Goal: Task Accomplishment & Management: Manage account settings

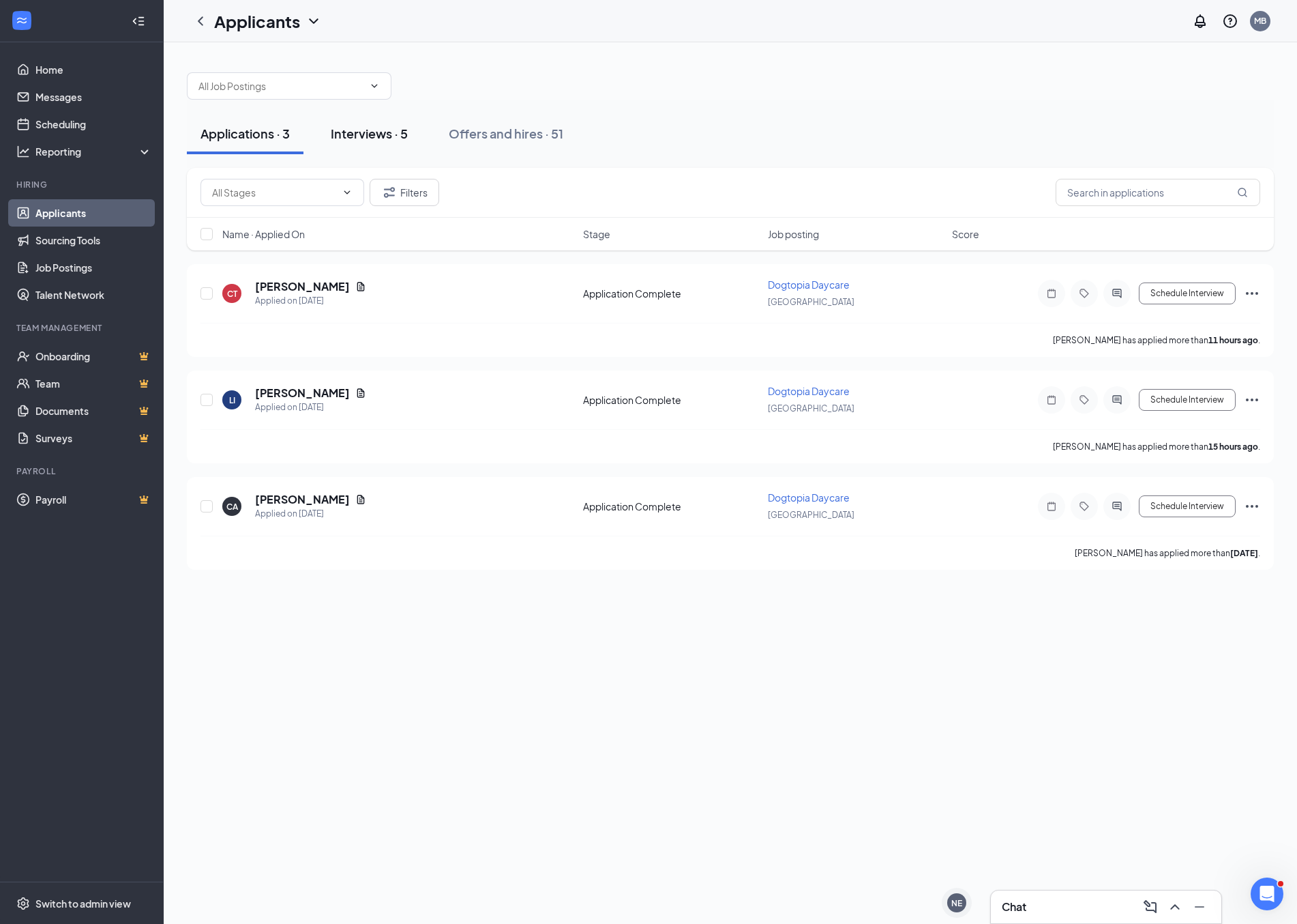
click at [352, 149] on button "Interviews · 5" at bounding box center [369, 134] width 104 height 41
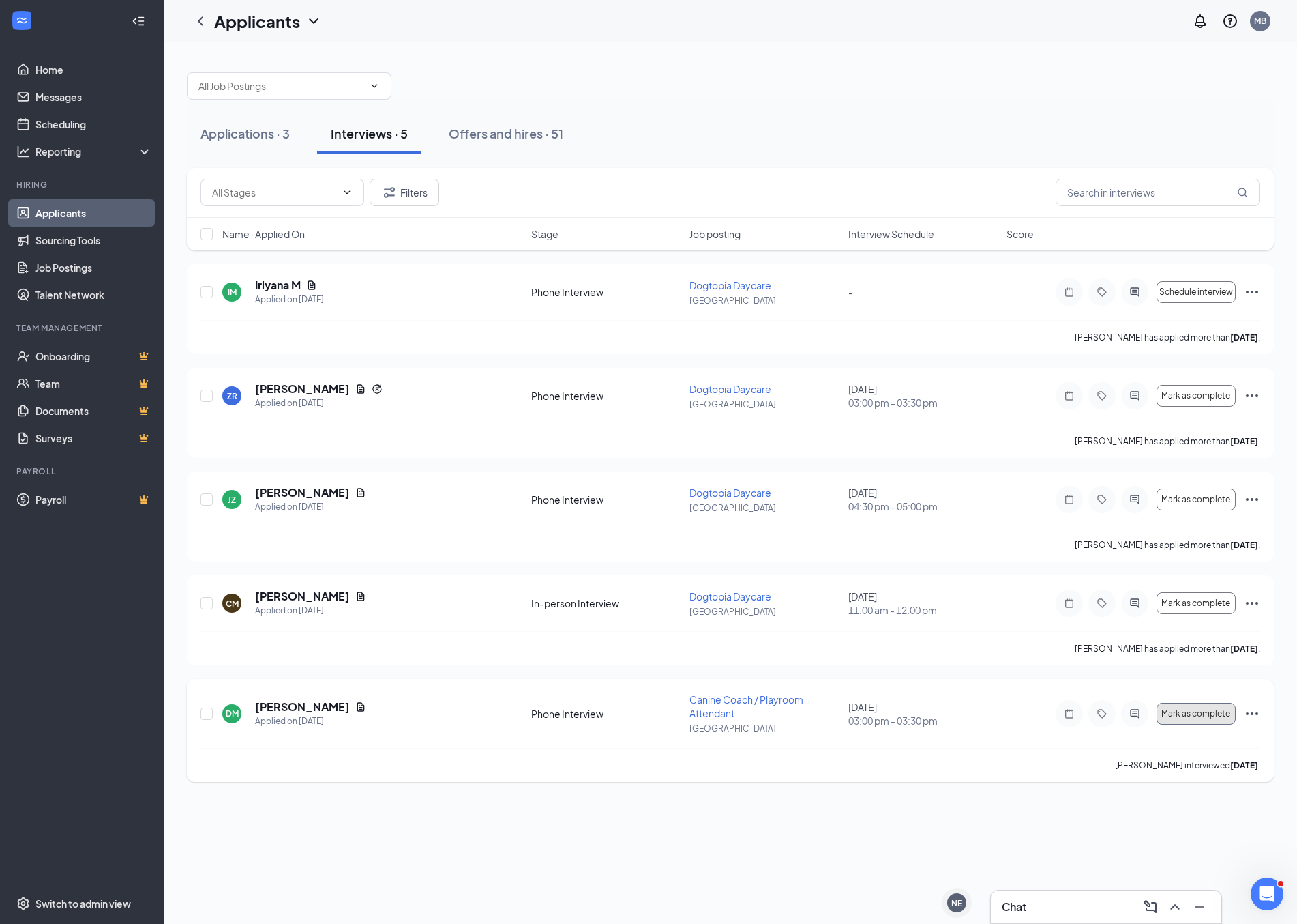
click at [1181, 710] on span "Mark as complete" at bounding box center [1195, 713] width 69 height 10
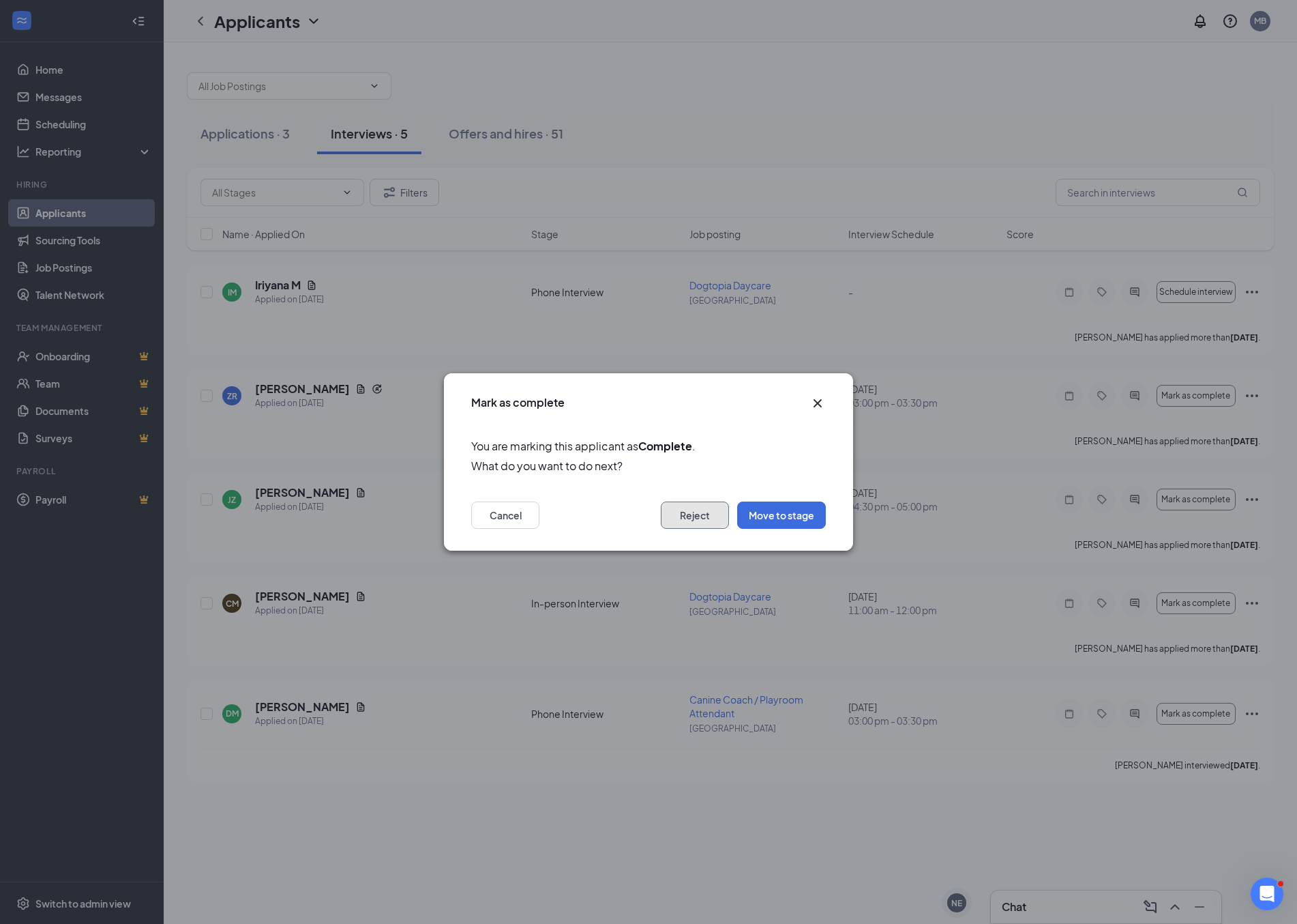
click at [684, 513] on button "Reject" at bounding box center [695, 515] width 68 height 27
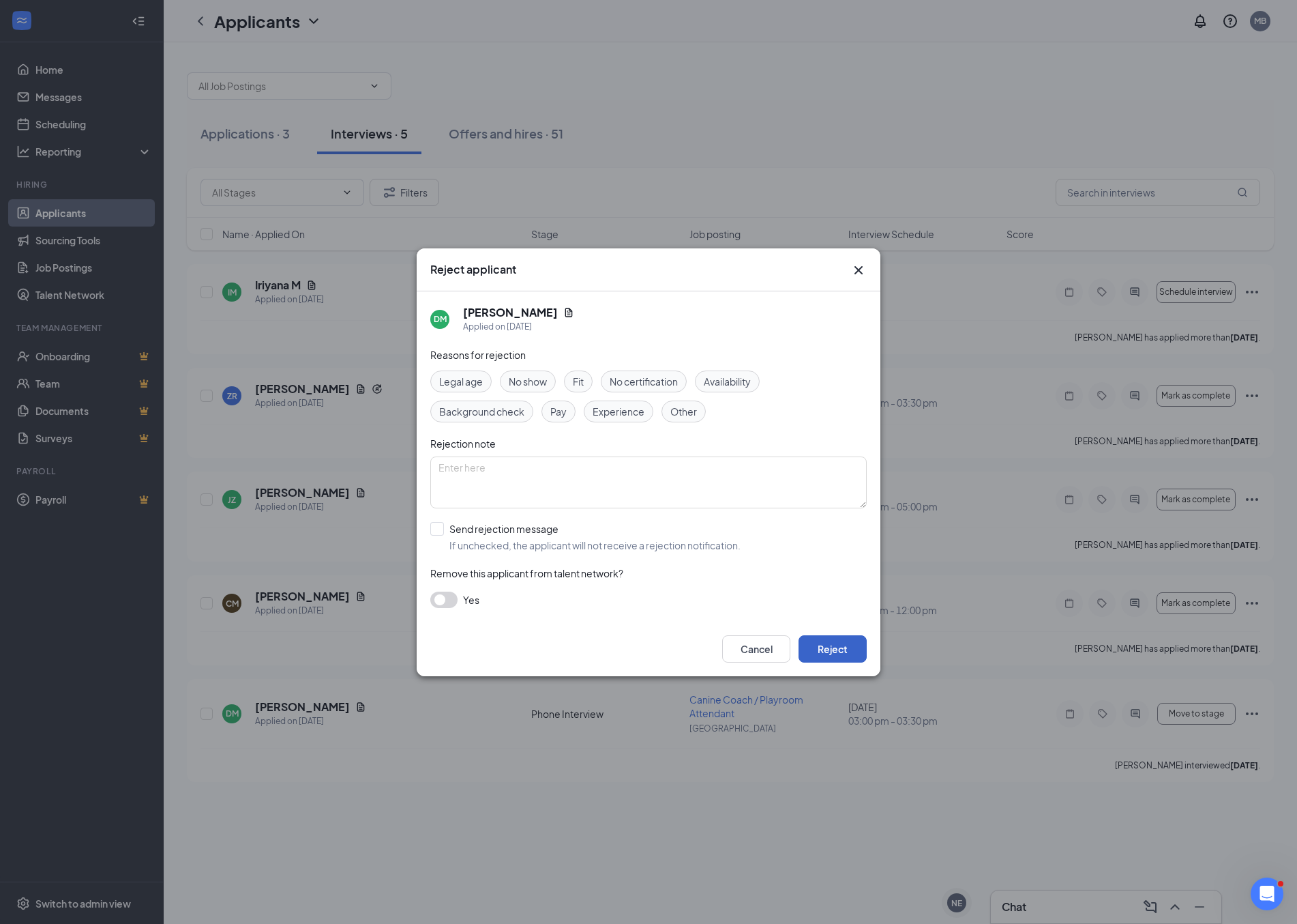
drag, startPoint x: 831, startPoint y: 646, endPoint x: 825, endPoint y: 651, distance: 7.8
click at [830, 649] on button "Reject" at bounding box center [833, 649] width 68 height 27
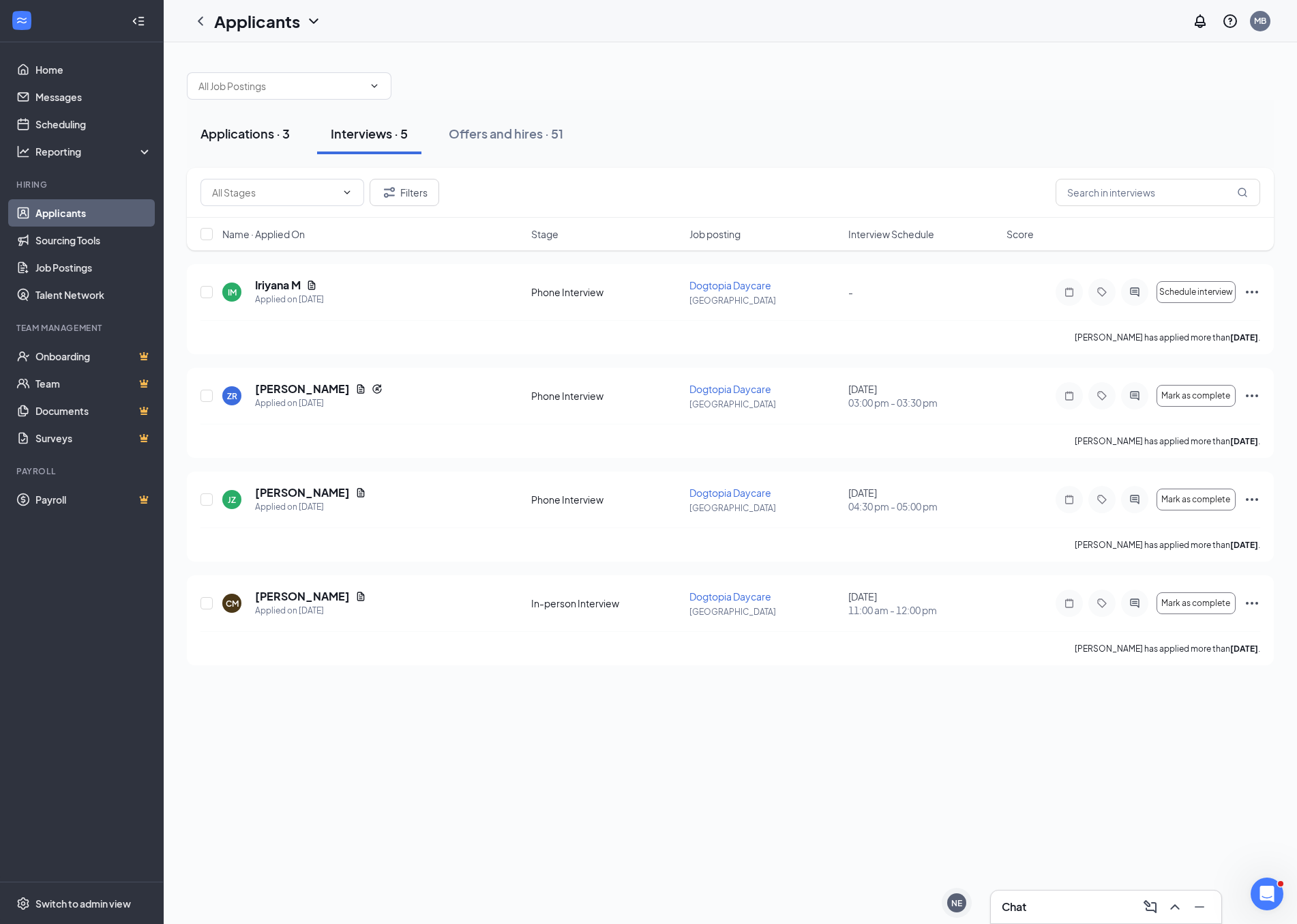
click at [264, 134] on div "Applications · 3" at bounding box center [244, 133] width 89 height 17
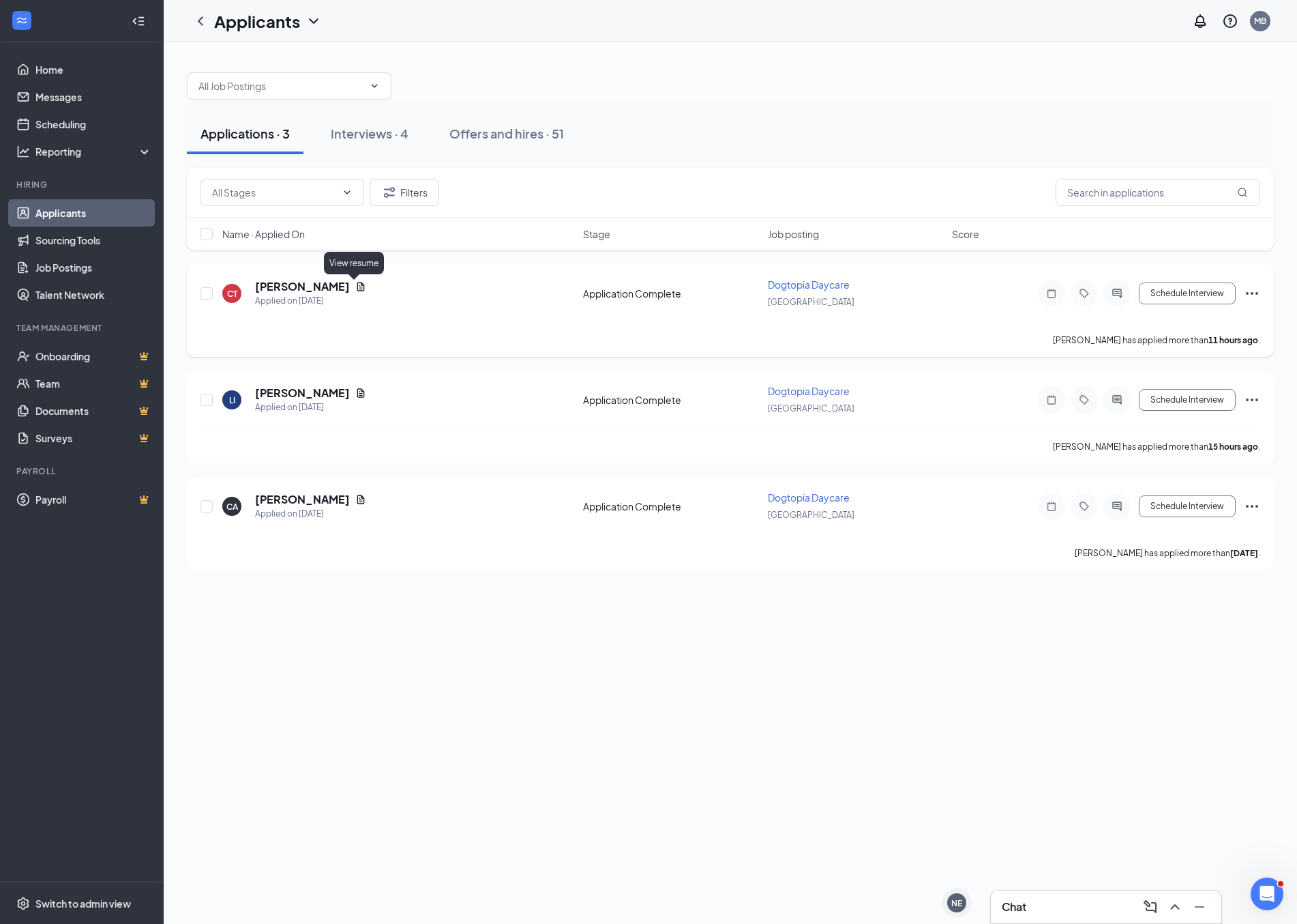
click at [357, 289] on icon "Document" at bounding box center [360, 287] width 11 height 11
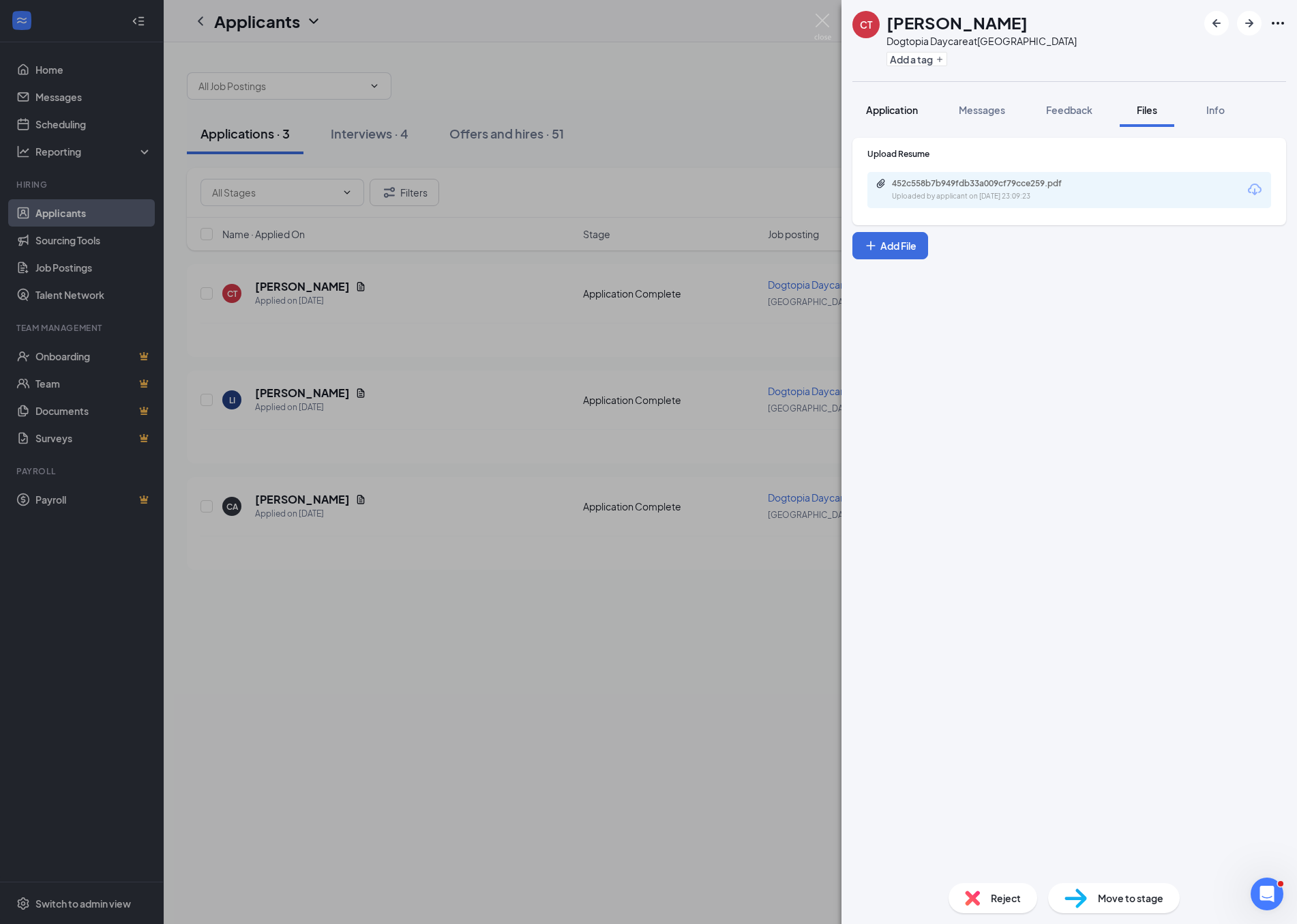
click at [929, 103] on button "Application" at bounding box center [893, 110] width 79 height 34
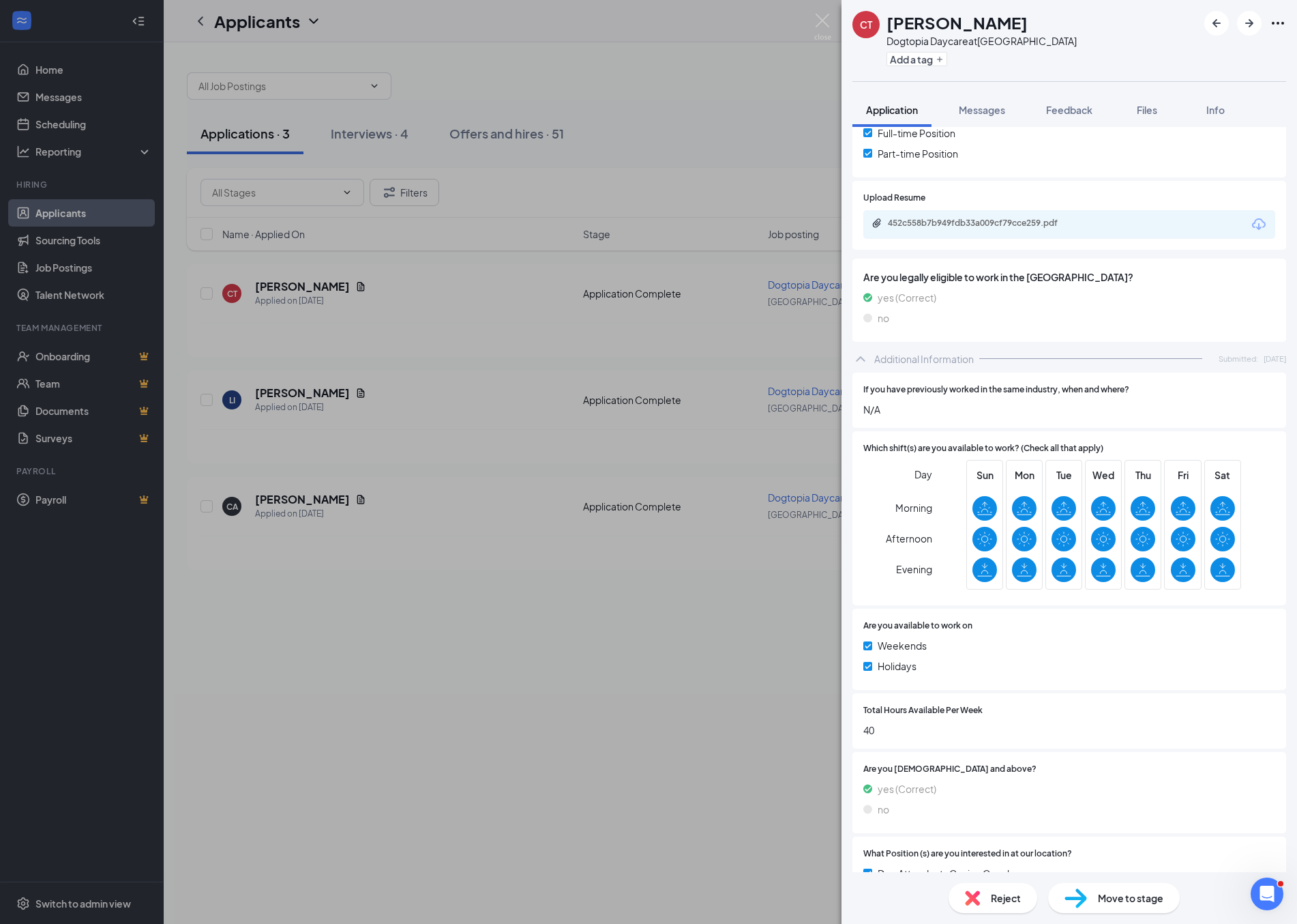
scroll to position [311, 0]
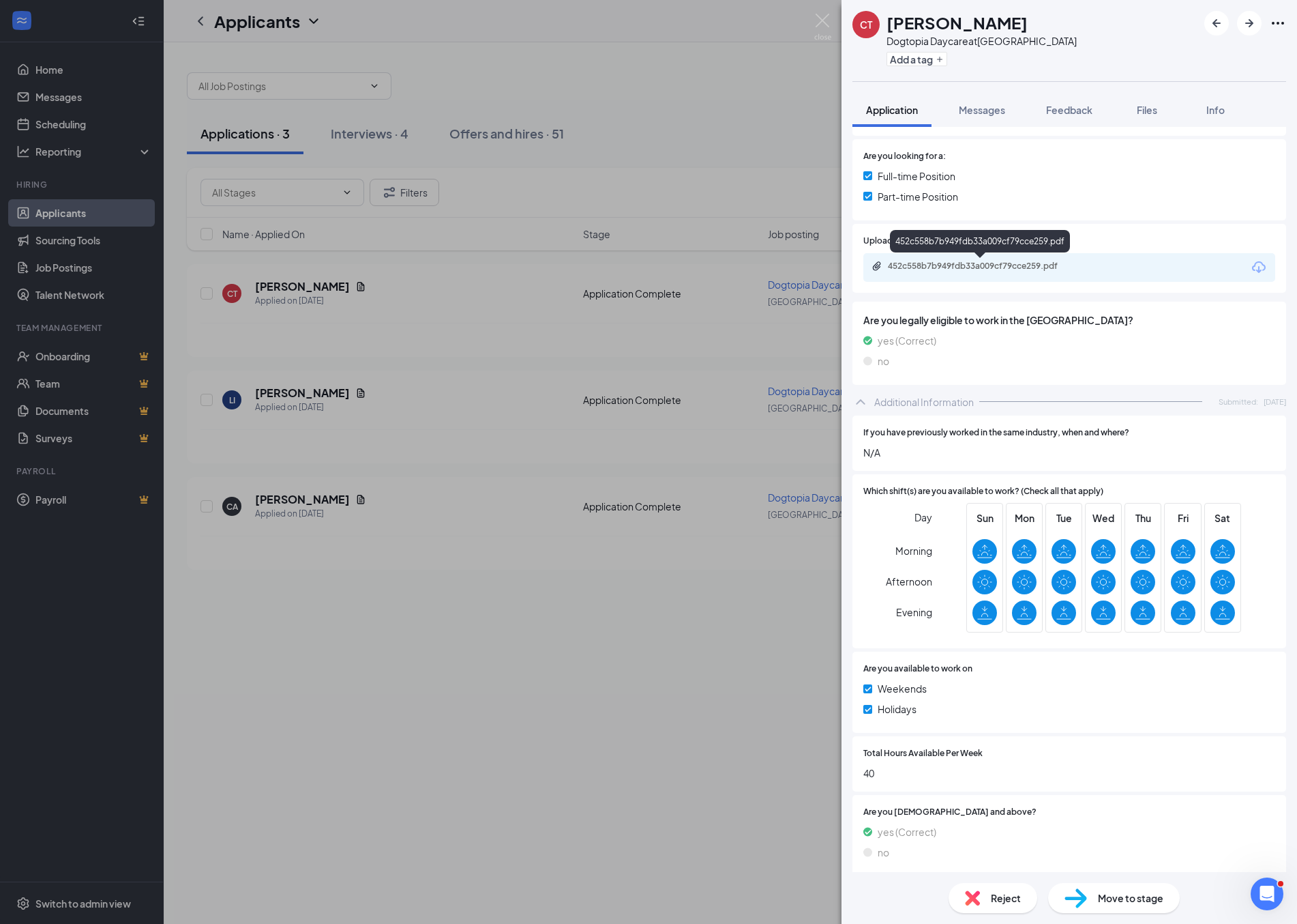
click at [1026, 267] on div "452c558b7b949fdb33a009cf79cce259.pdf" at bounding box center [983, 266] width 191 height 11
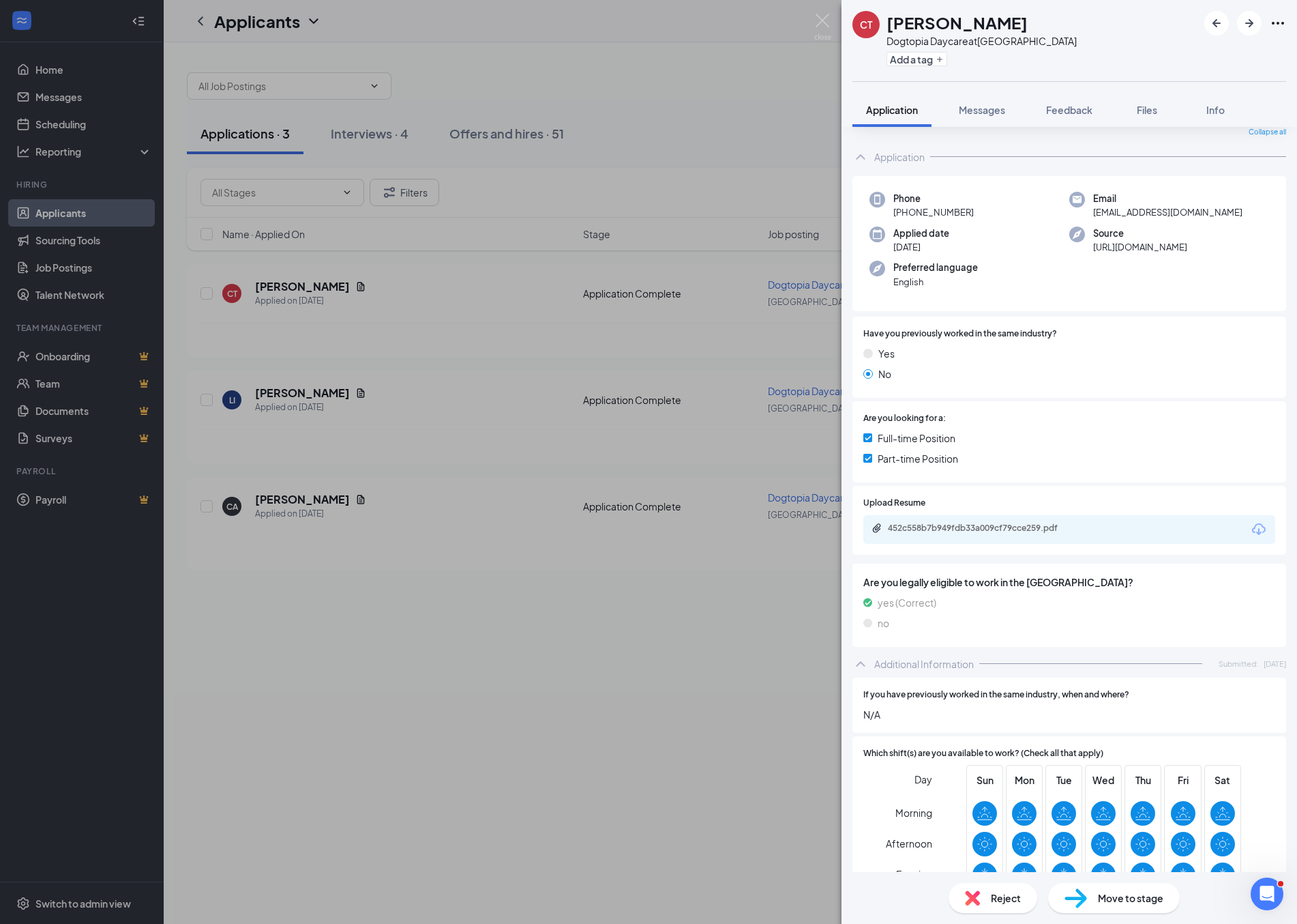
scroll to position [0, 0]
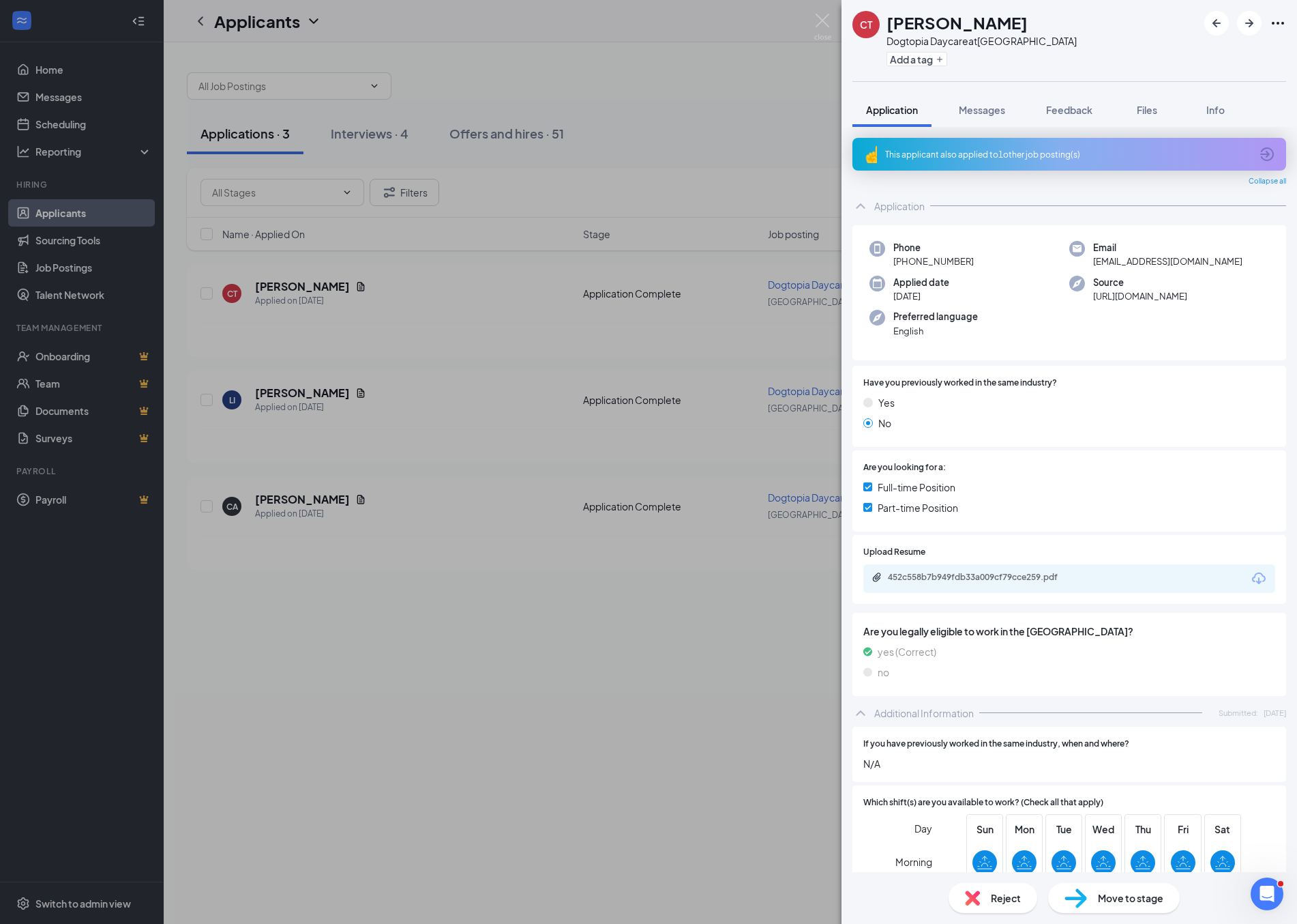
click at [1058, 160] on div "This applicant also applied to 1 other job posting(s)" at bounding box center [1070, 154] width 434 height 32
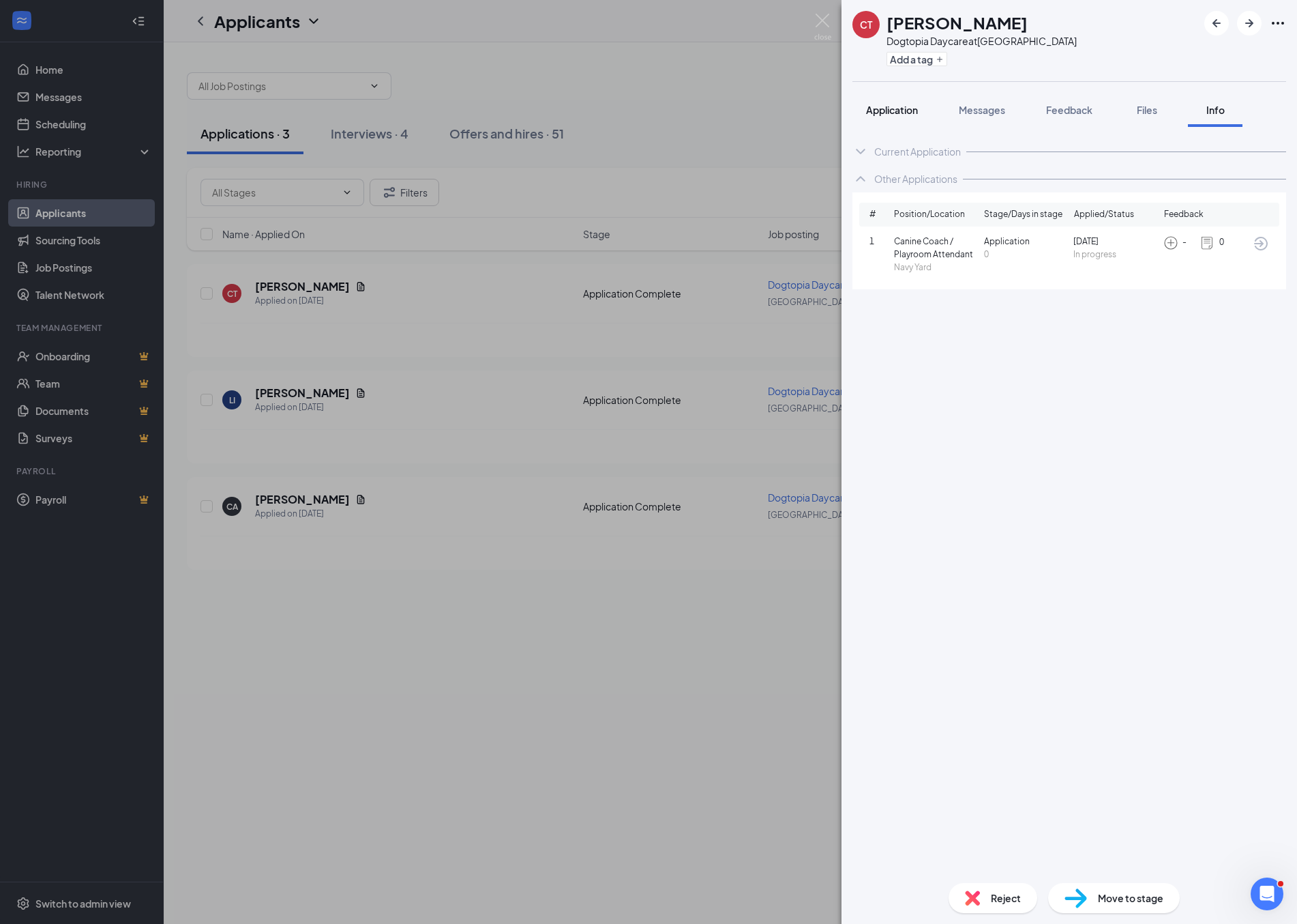
click at [870, 109] on span "Application" at bounding box center [893, 110] width 52 height 13
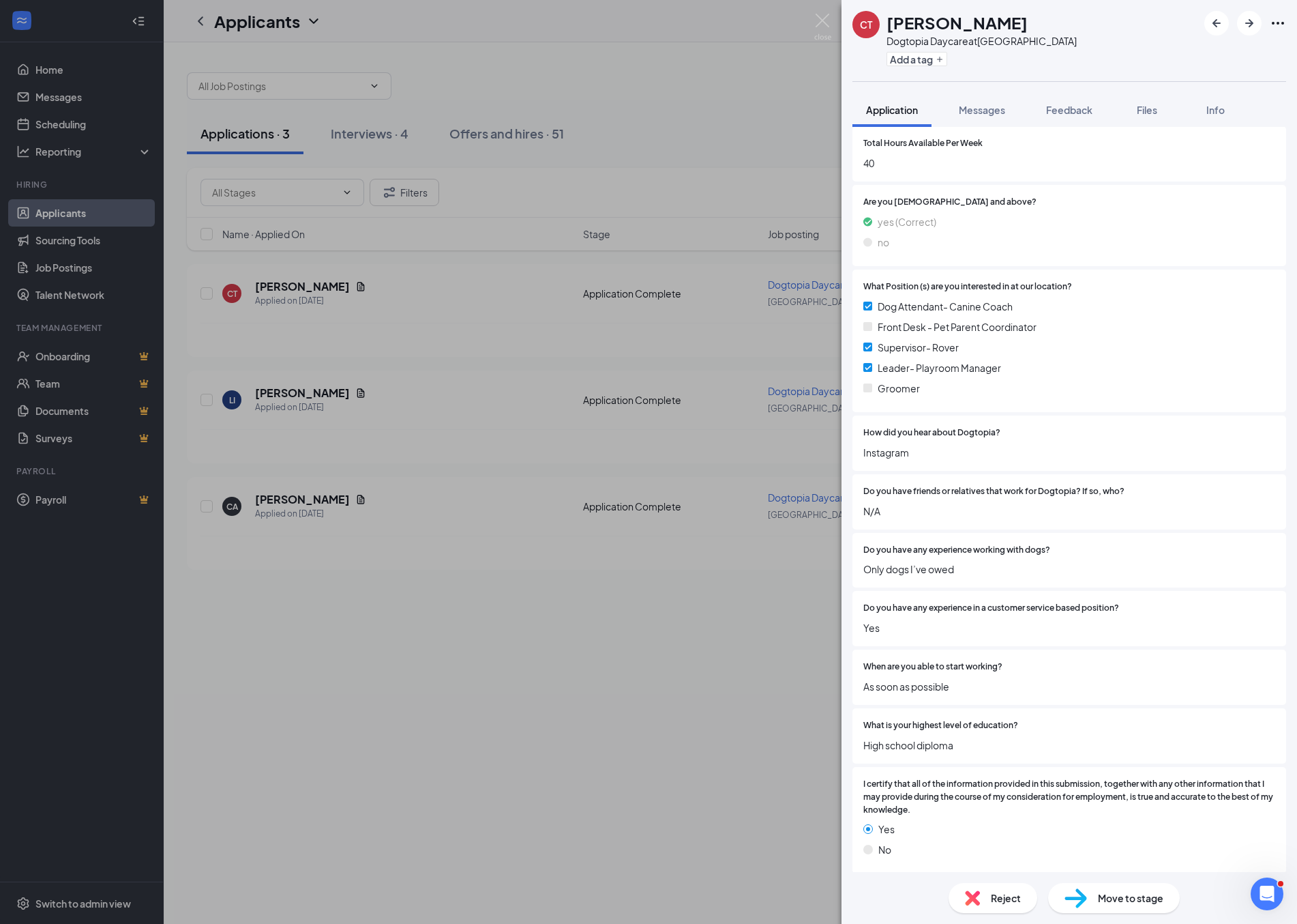
scroll to position [919, 0]
click at [989, 898] on div "Reject" at bounding box center [993, 897] width 89 height 30
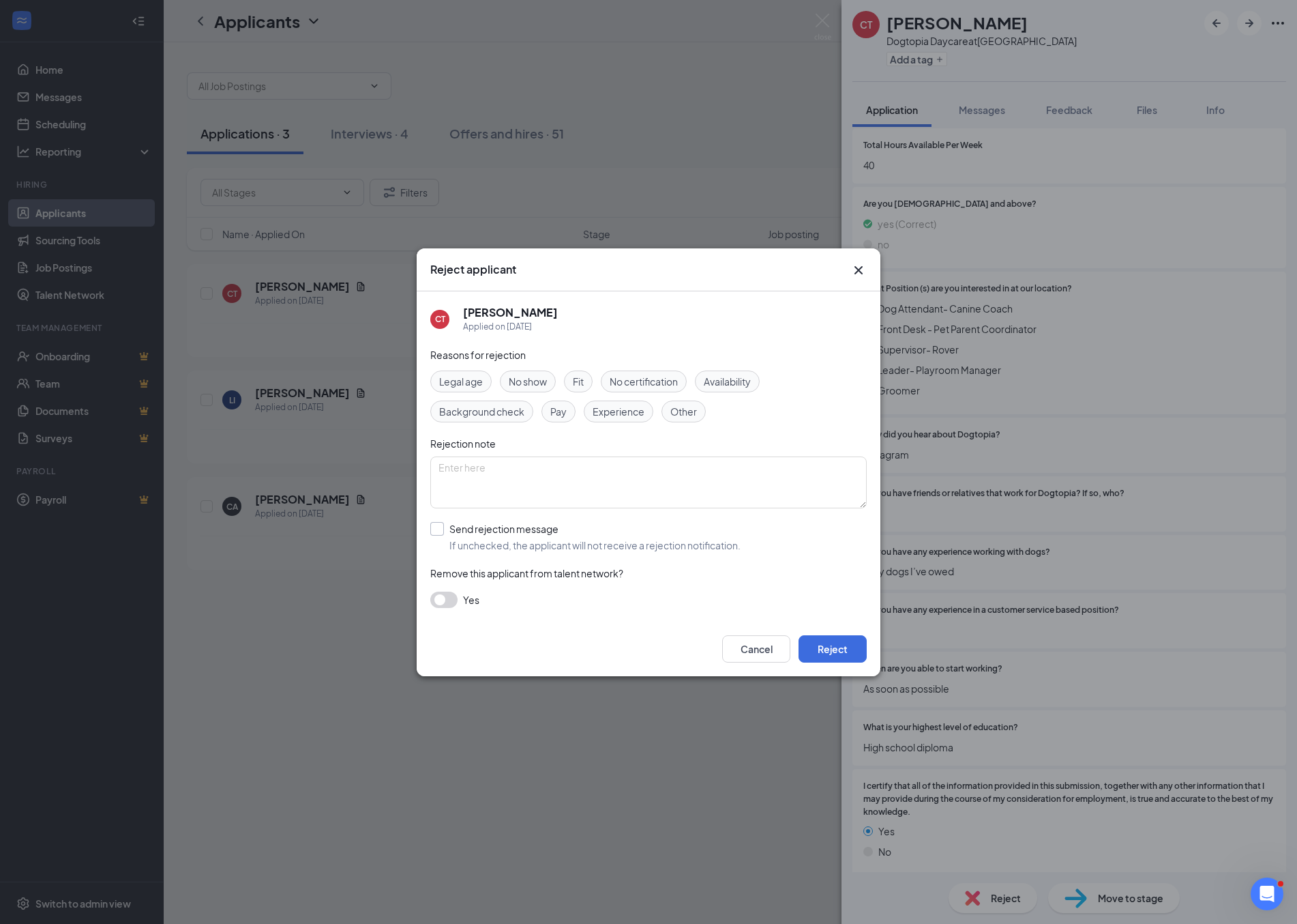
click at [440, 530] on input "Send rejection message If unchecked, the applicant will not receive a rejection…" at bounding box center [585, 537] width 310 height 30
checkbox input "true"
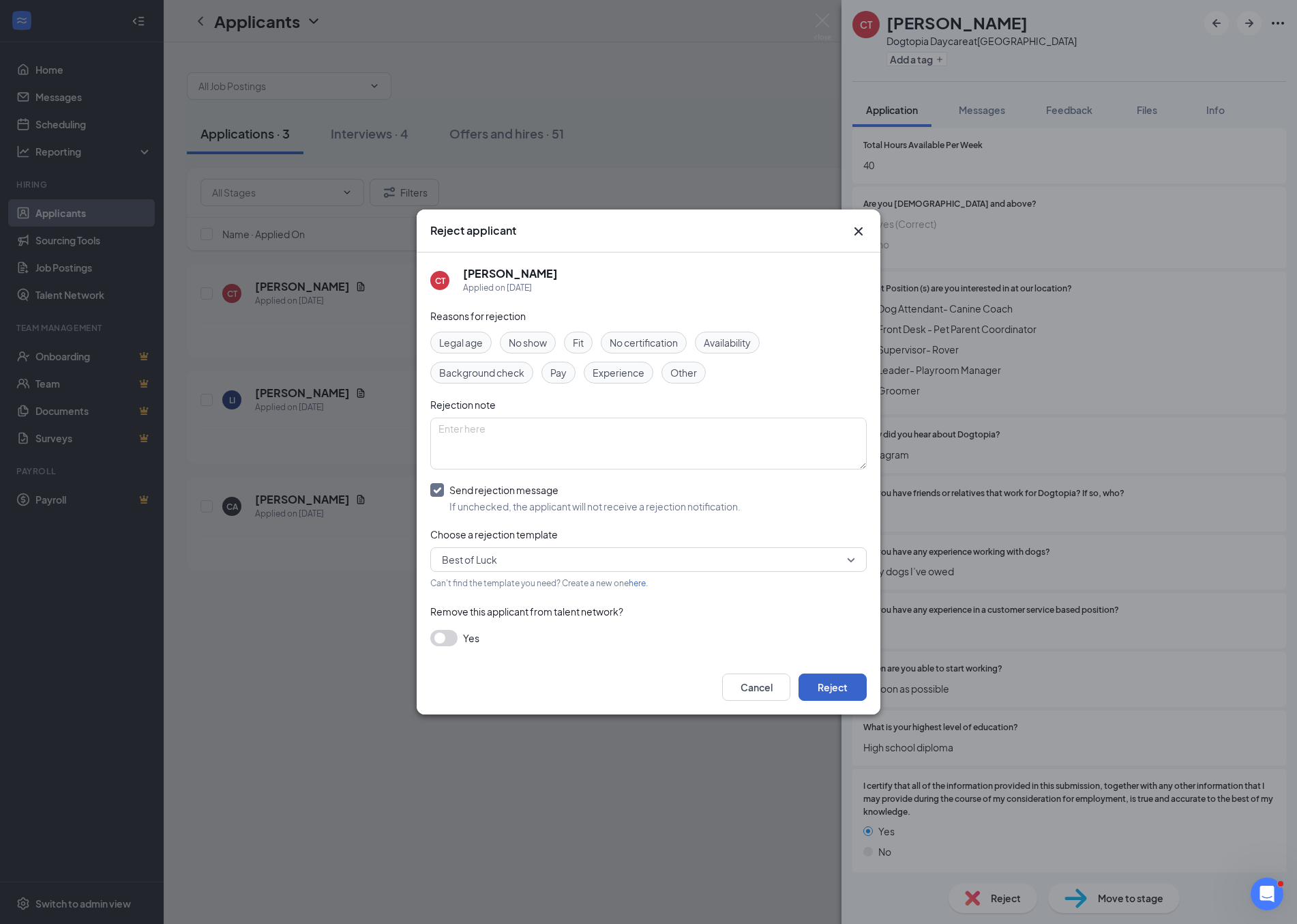
click at [841, 688] on button "Reject" at bounding box center [833, 687] width 68 height 27
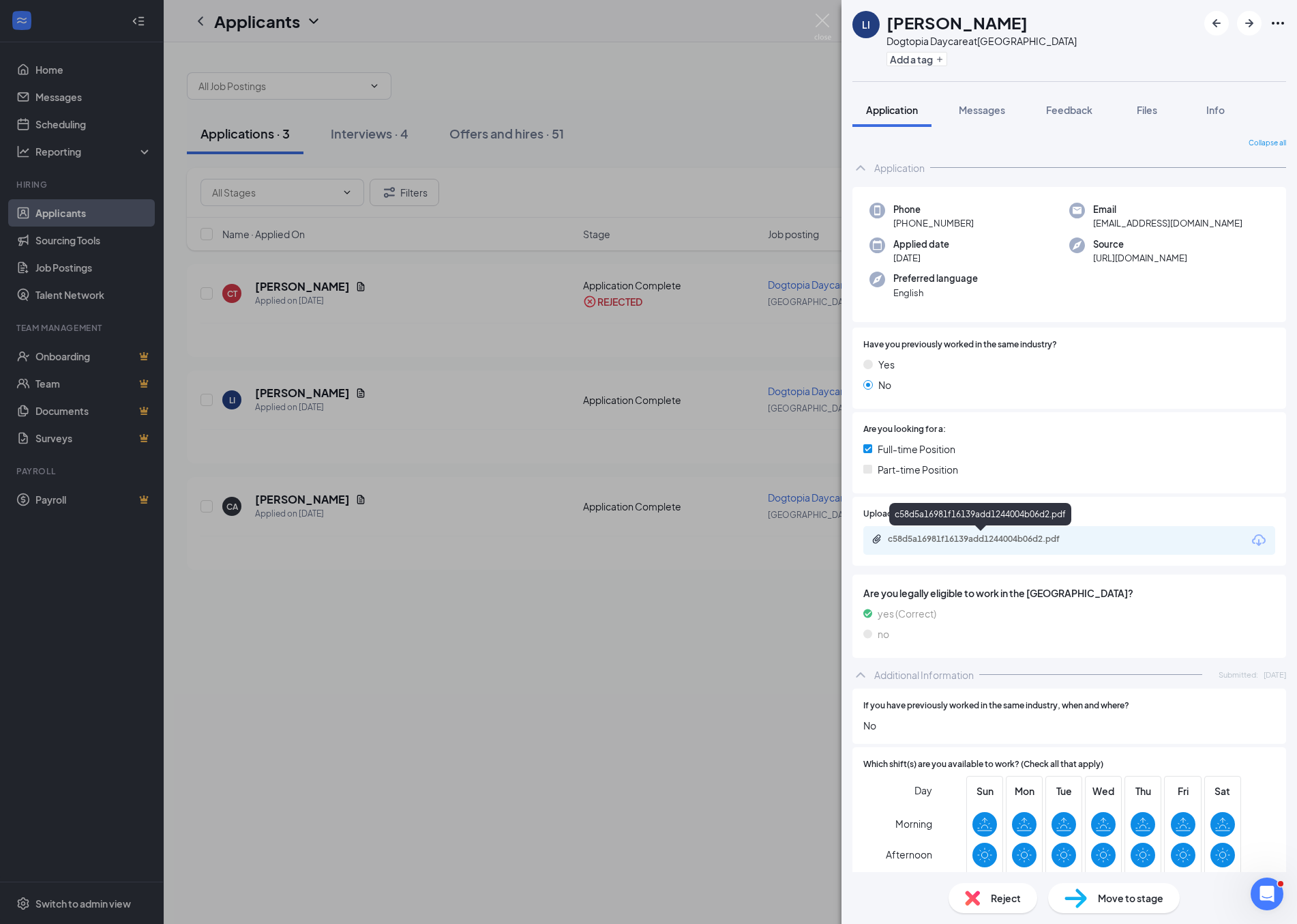
click at [976, 541] on div "c58d5a16981f16139add1244004b06d2.pdf" at bounding box center [983, 538] width 191 height 11
click at [1011, 891] on span "Reject" at bounding box center [1006, 897] width 30 height 15
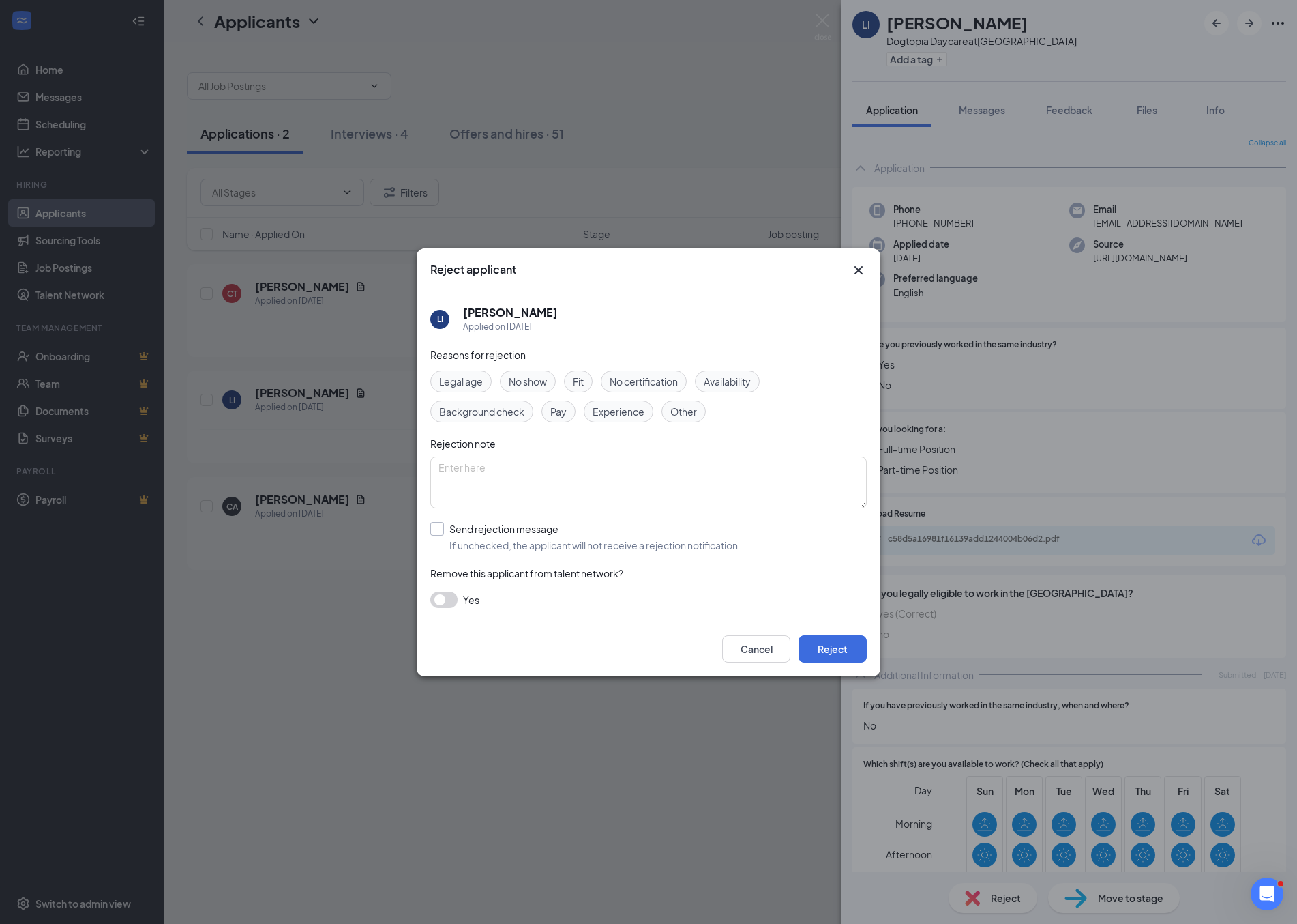
click at [439, 530] on input "Send rejection message If unchecked, the applicant will not receive a rejection…" at bounding box center [585, 537] width 310 height 30
checkbox input "true"
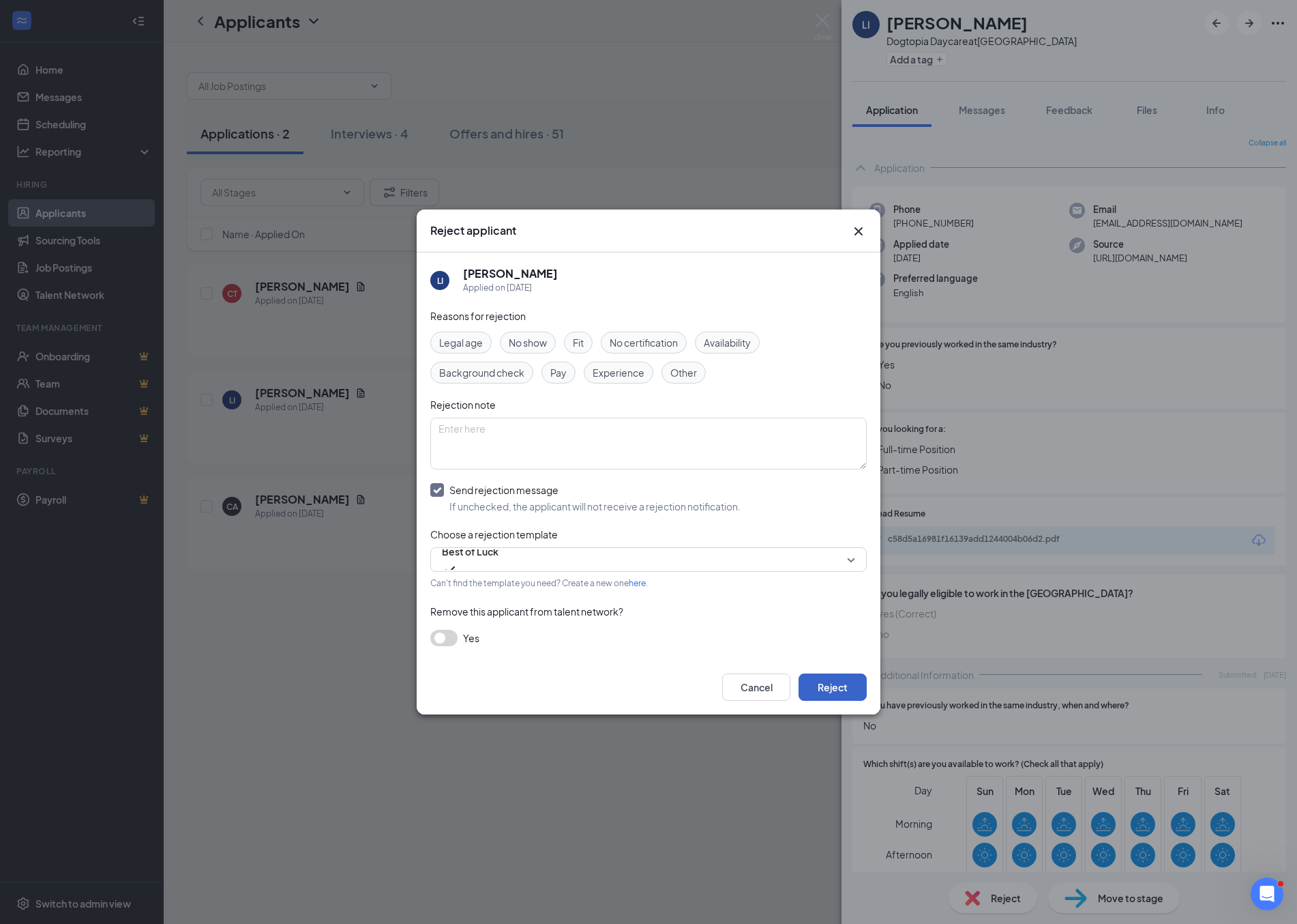
click at [822, 684] on button "Reject" at bounding box center [833, 687] width 68 height 27
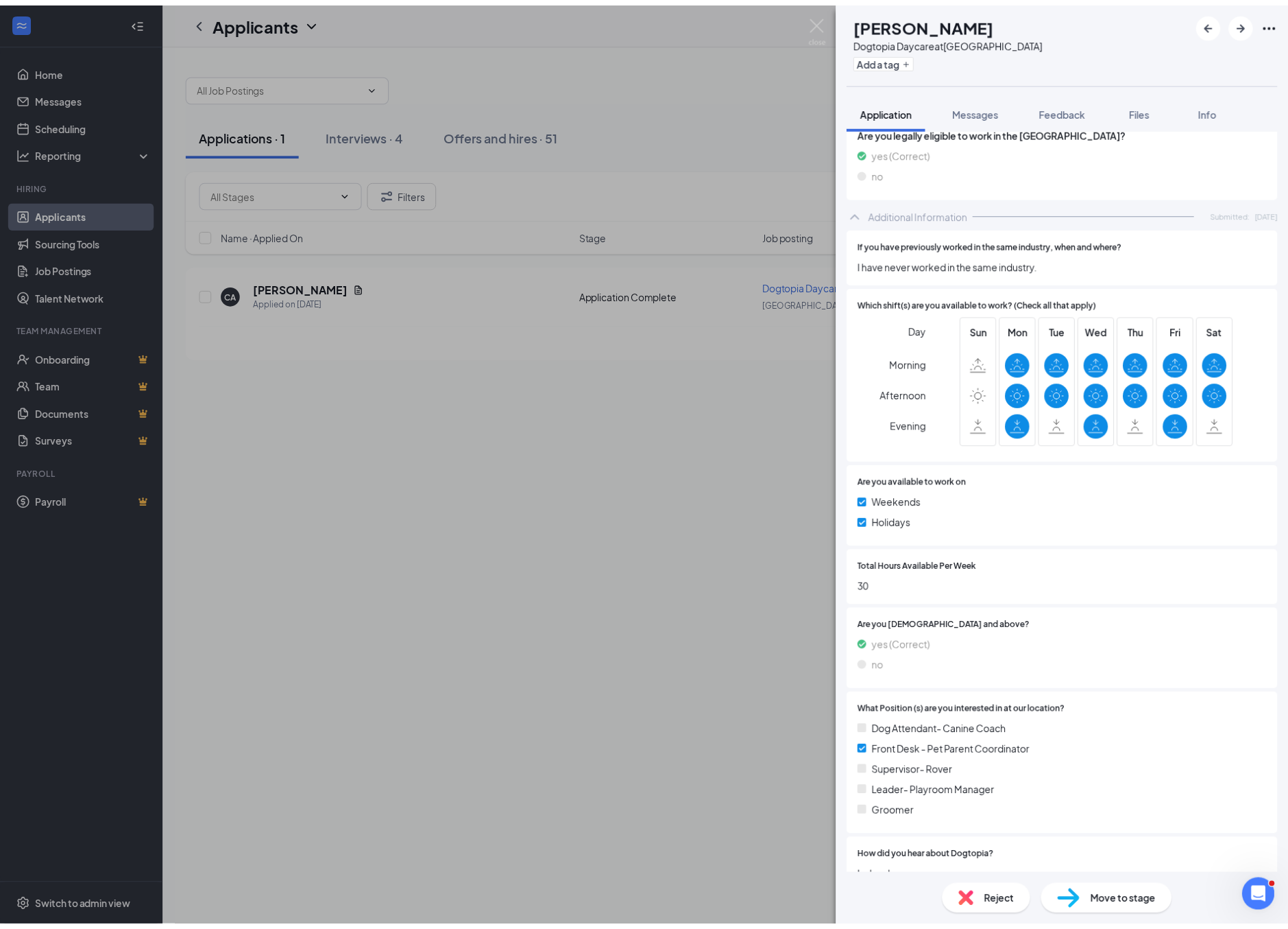
scroll to position [514, 0]
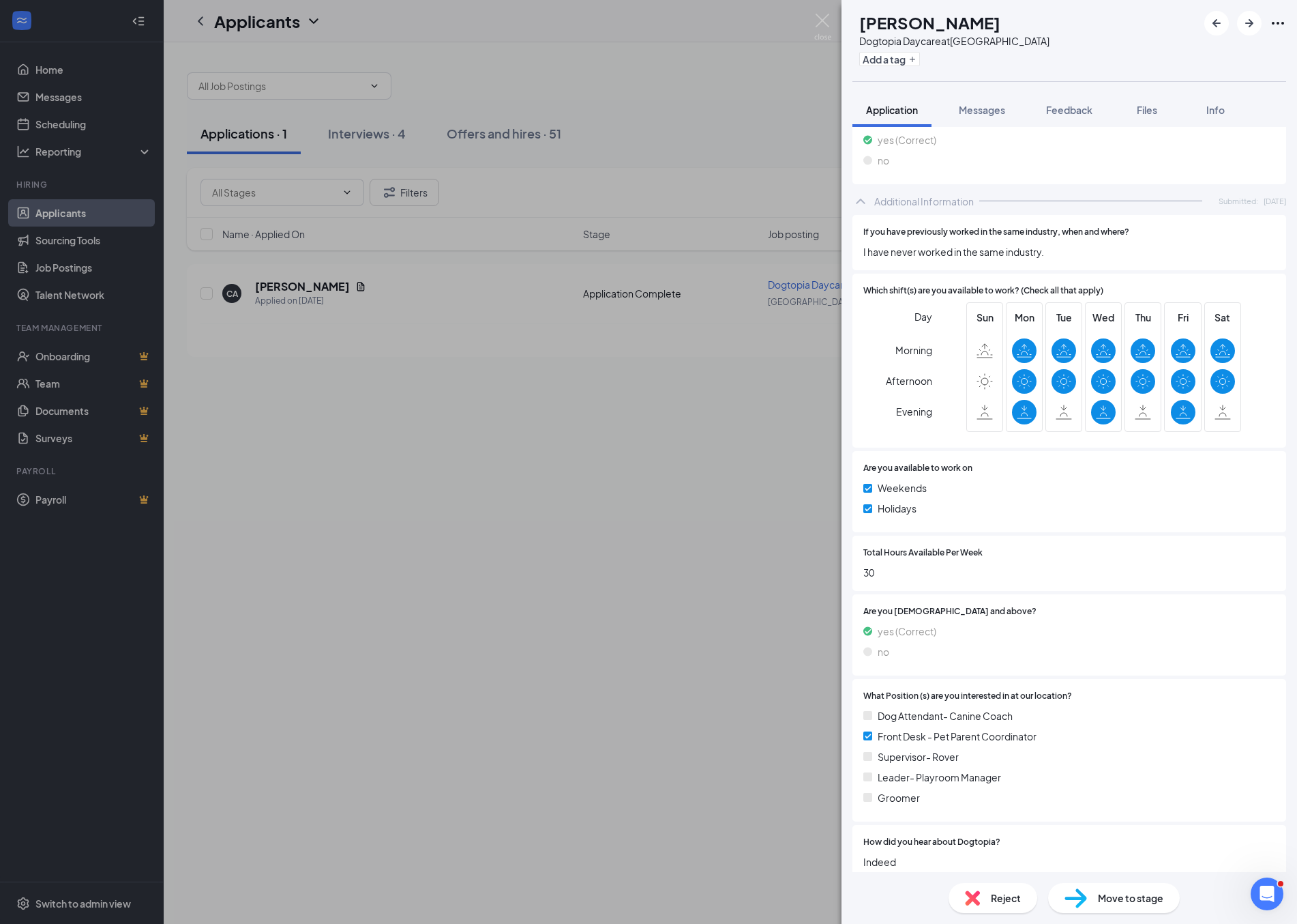
click at [974, 897] on img at bounding box center [973, 897] width 15 height 15
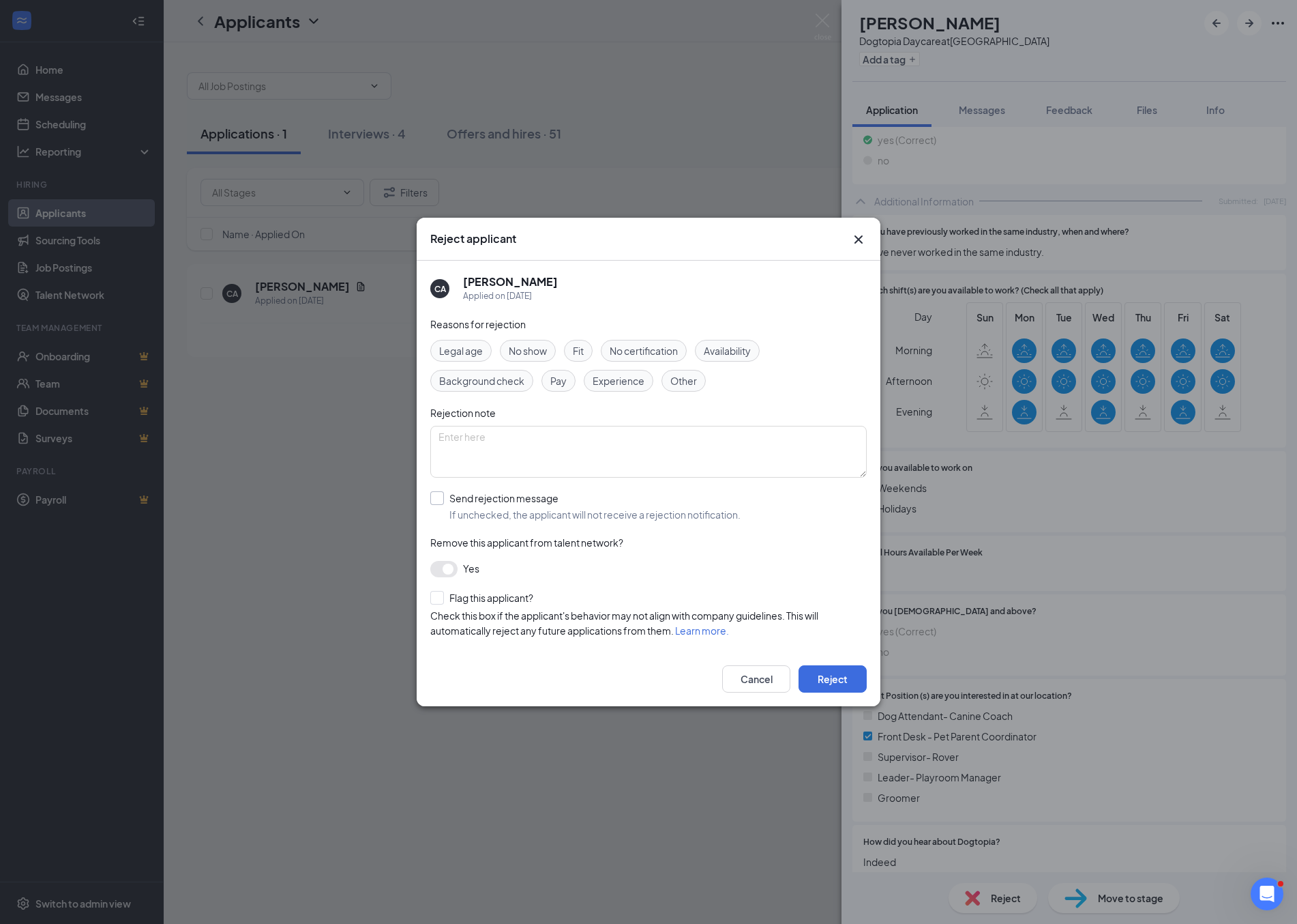
click at [437, 502] on input "Send rejection message If unchecked, the applicant will not receive a rejection…" at bounding box center [585, 505] width 310 height 30
checkbox input "true"
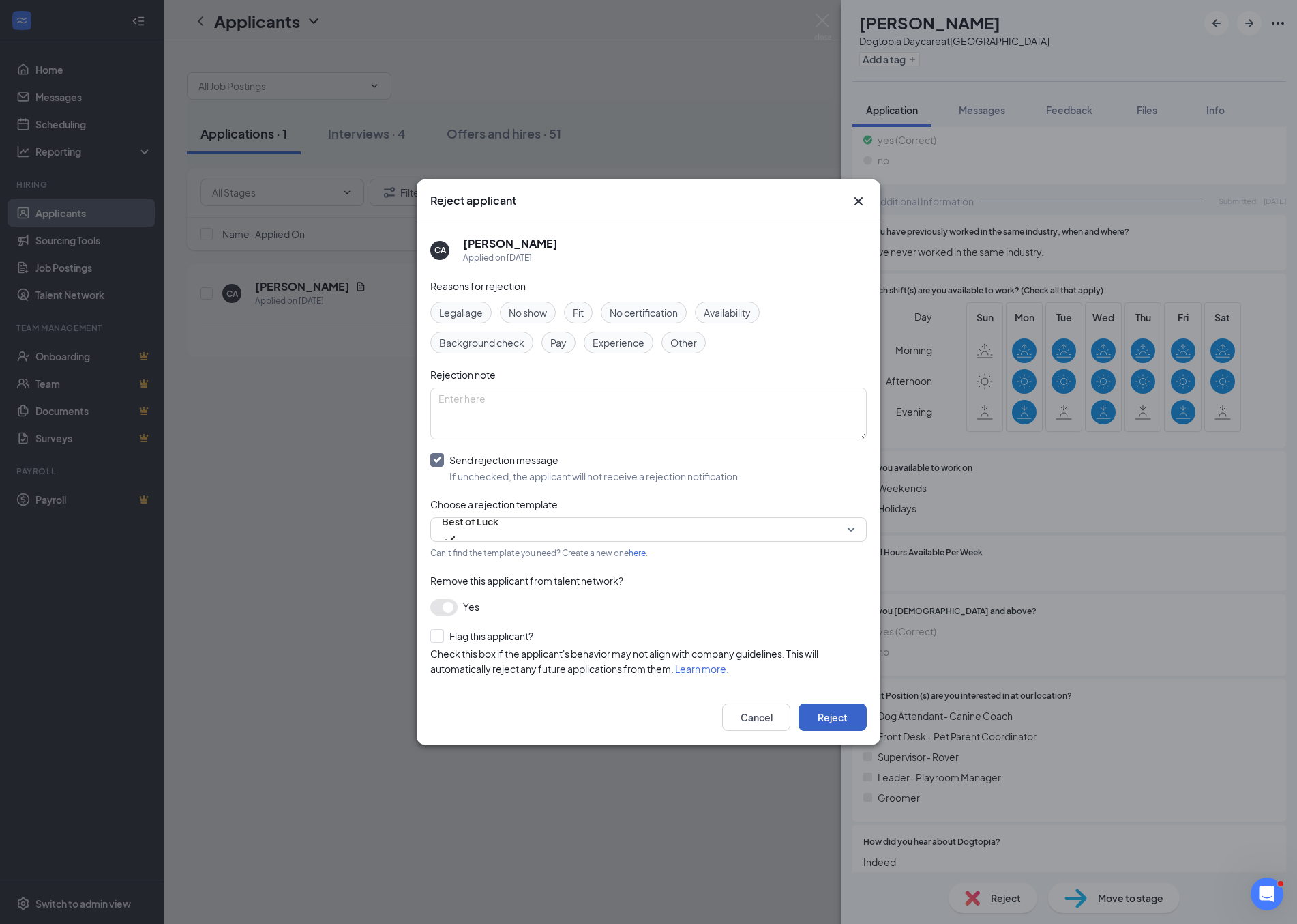
click at [831, 711] on button "Reject" at bounding box center [833, 716] width 68 height 27
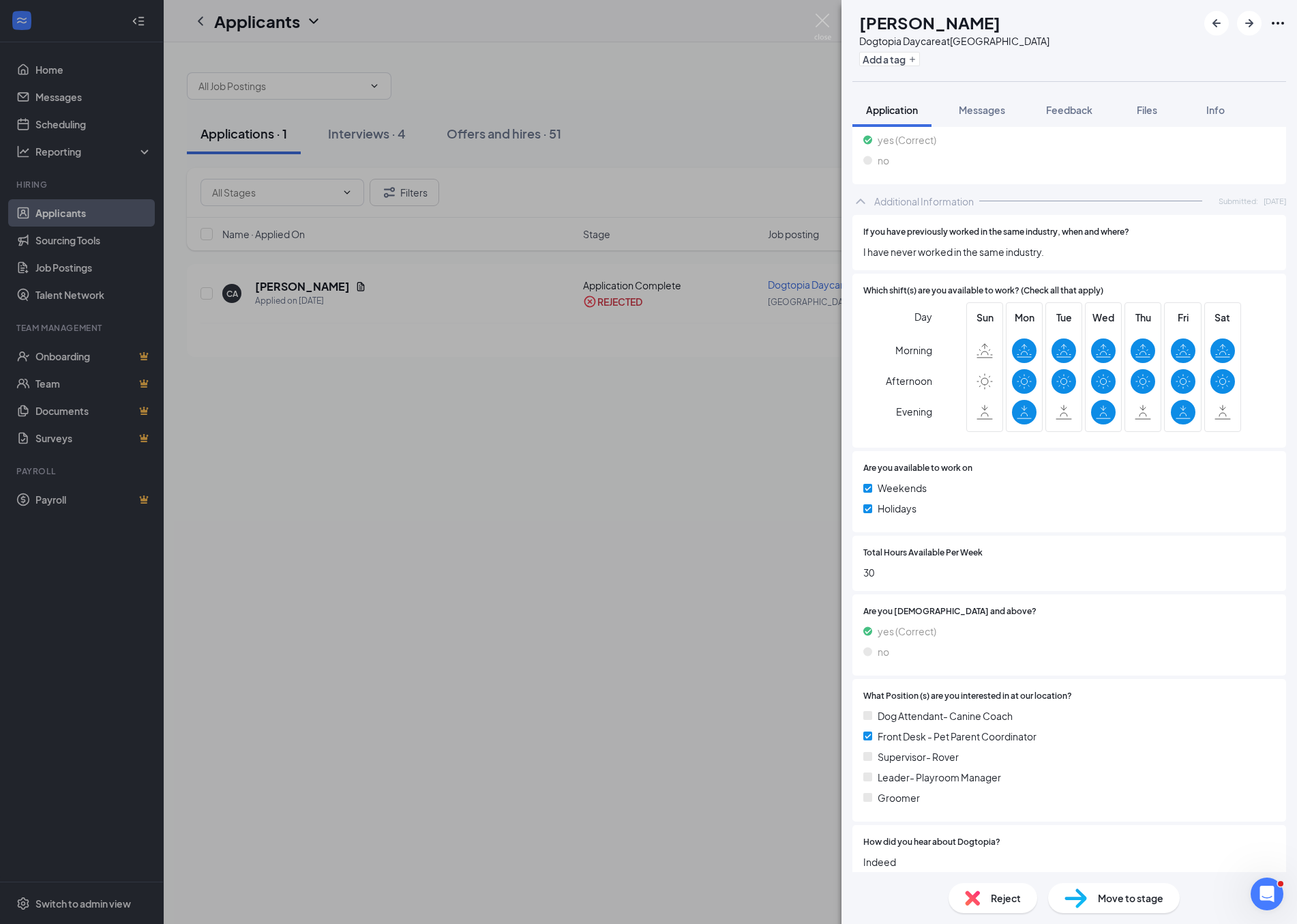
click at [416, 395] on div "CA [PERSON_NAME] Dogtopia Daycare at [GEOGRAPHIC_DATA] Add a tag Application Me…" at bounding box center [648, 462] width 1297 height 924
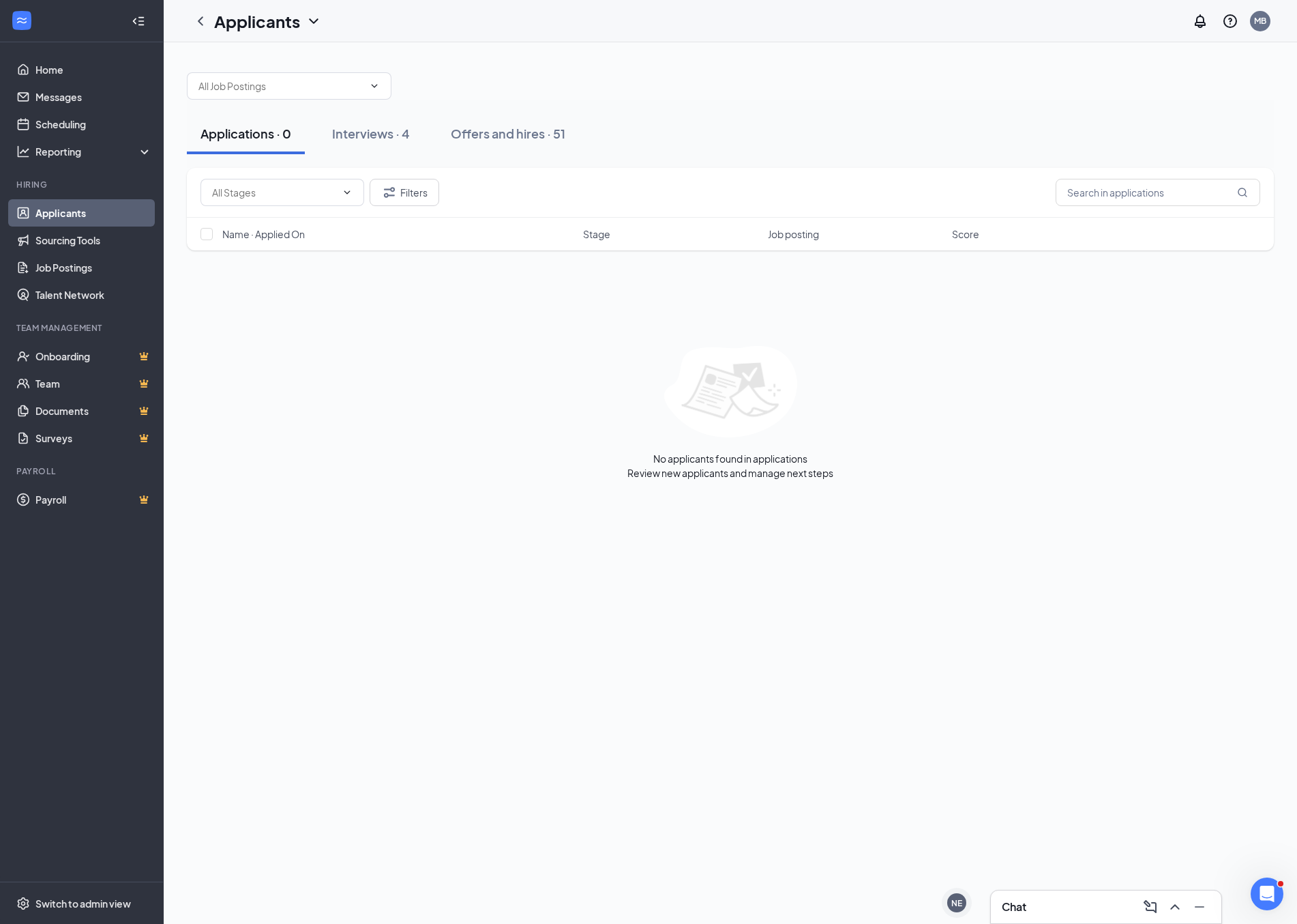
drag, startPoint x: 277, startPoint y: 280, endPoint x: 287, endPoint y: 213, distance: 67.7
click at [277, 280] on div "Filters Name · Applied On Stage Job posting Score No applicants found in applic…" at bounding box center [731, 324] width 1088 height 312
drag, startPoint x: 391, startPoint y: 119, endPoint x: 387, endPoint y: 112, distance: 8.1
click at [391, 117] on button "Interviews · 4" at bounding box center [370, 134] width 105 height 41
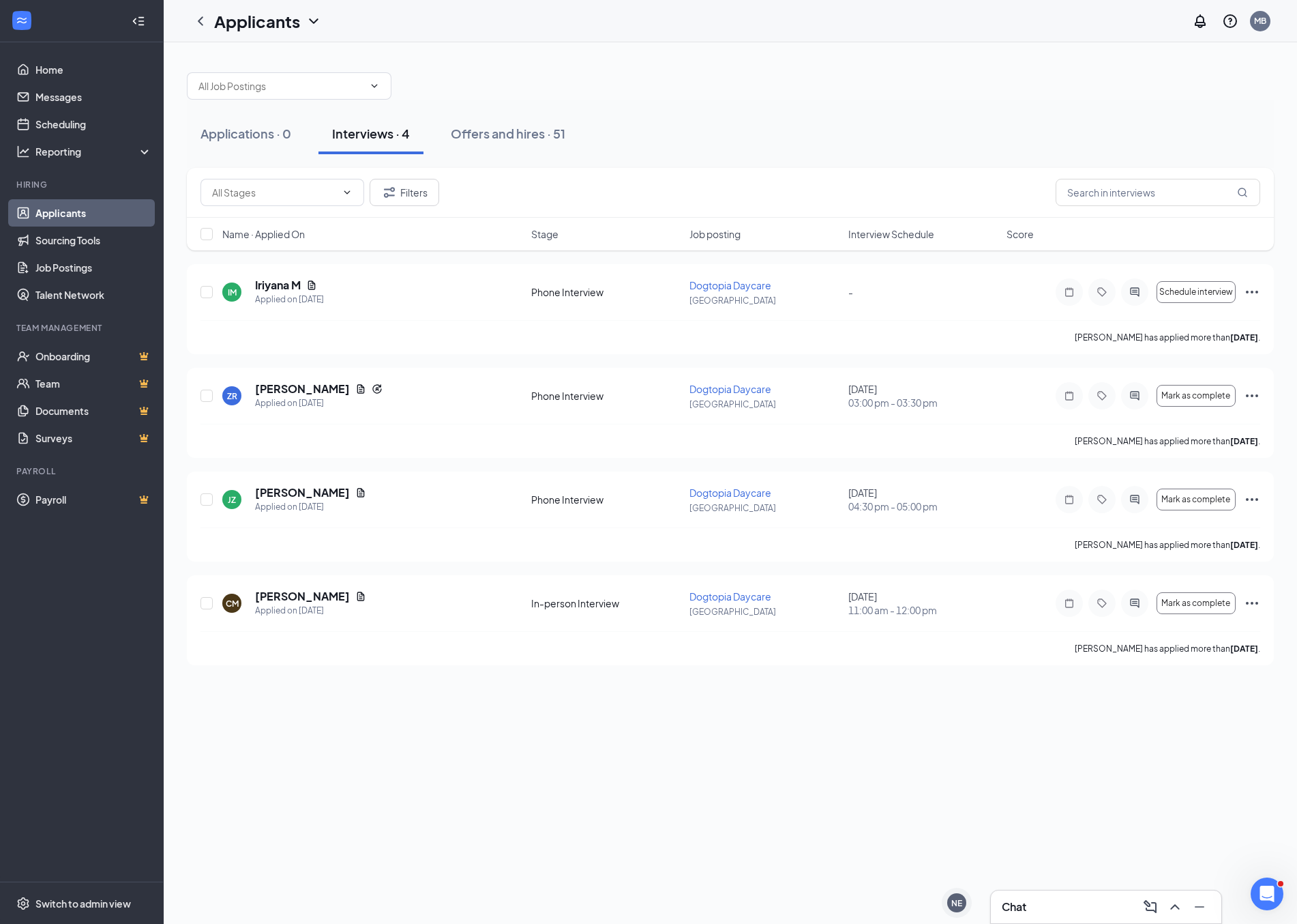
drag, startPoint x: 1106, startPoint y: 912, endPoint x: 635, endPoint y: 652, distance: 538.0
click at [1105, 912] on div "Chat" at bounding box center [1106, 906] width 209 height 22
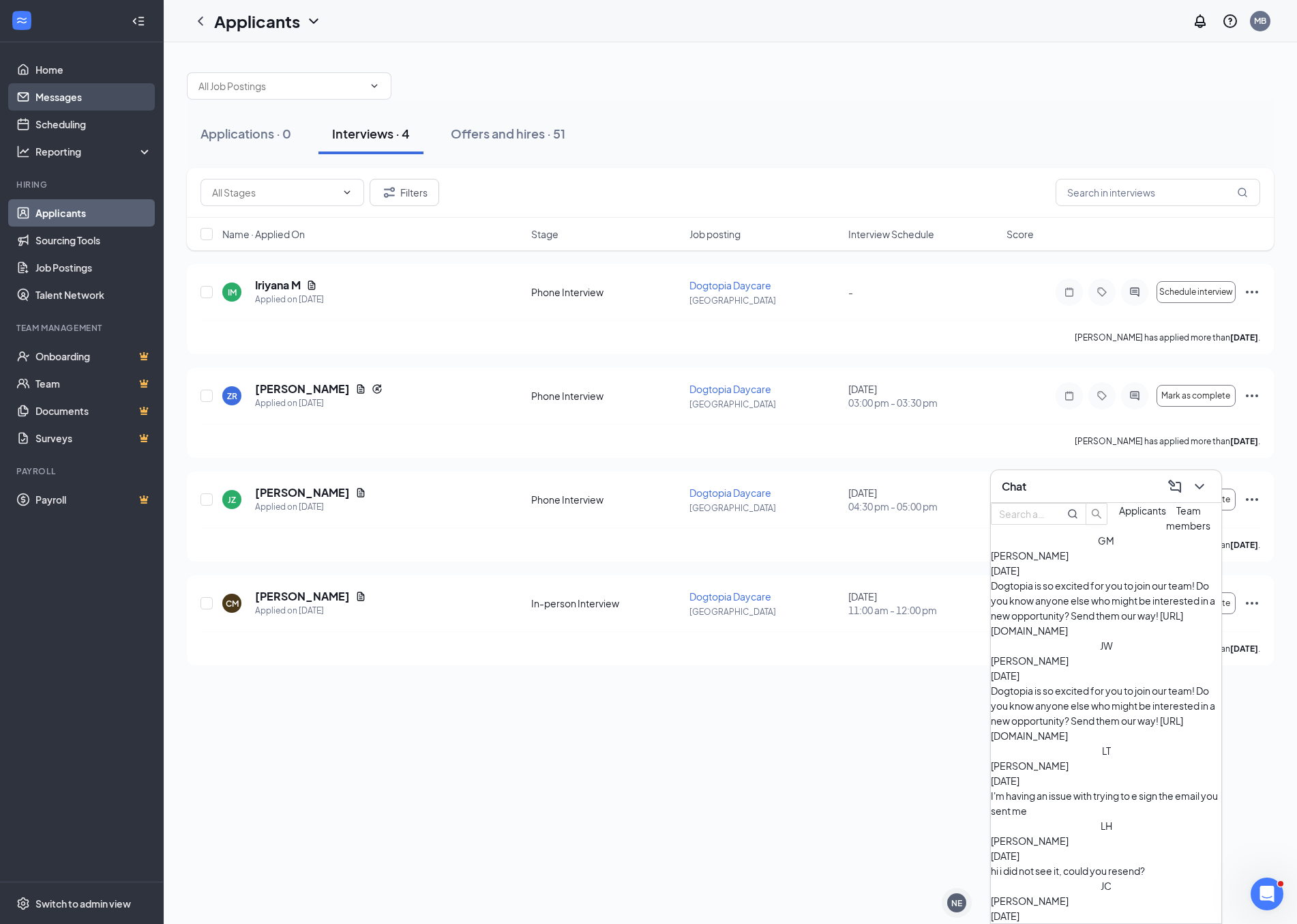
click at [74, 102] on link "Messages" at bounding box center [93, 97] width 117 height 27
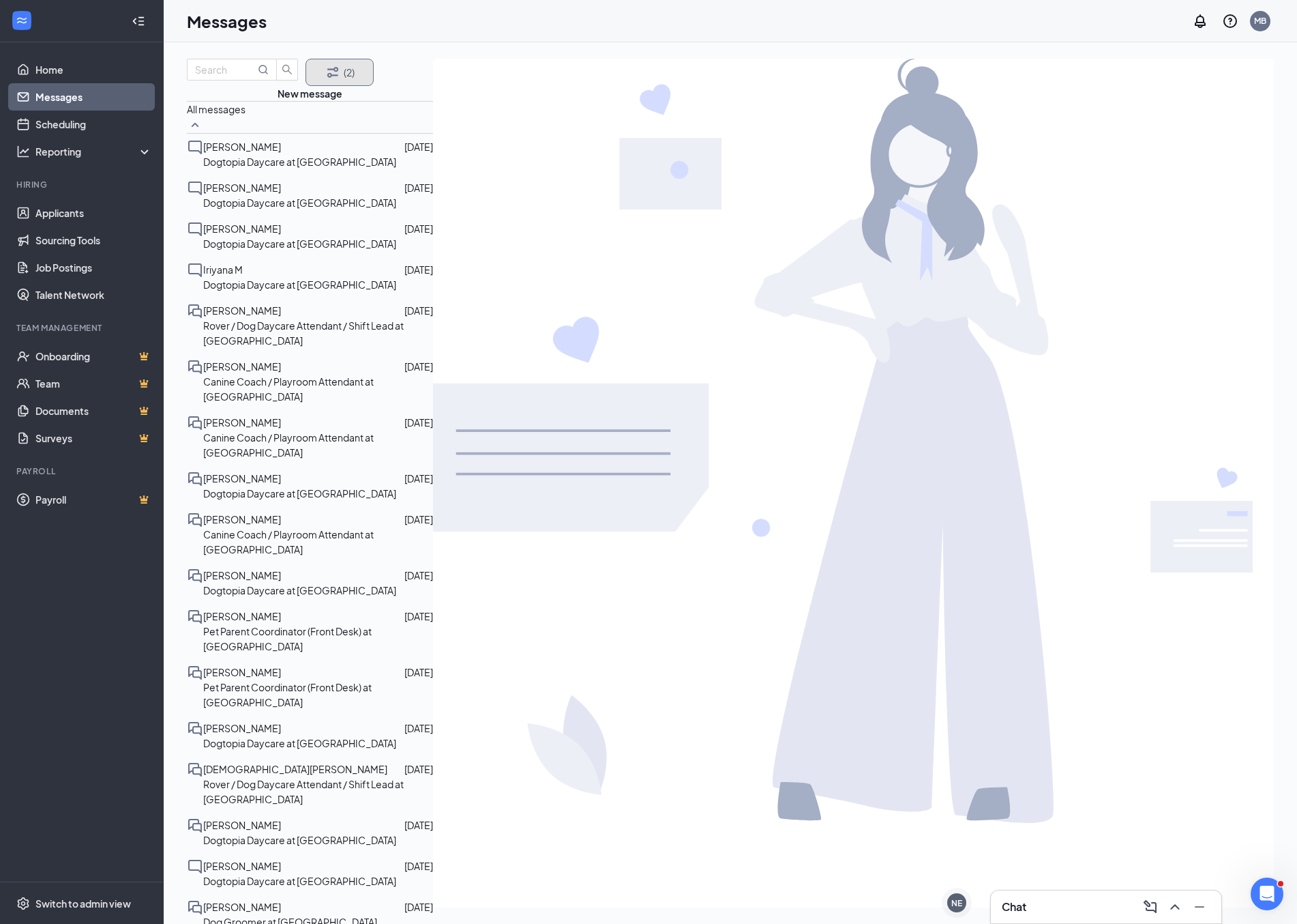
click at [346, 80] on button "(2)" at bounding box center [340, 72] width 68 height 27
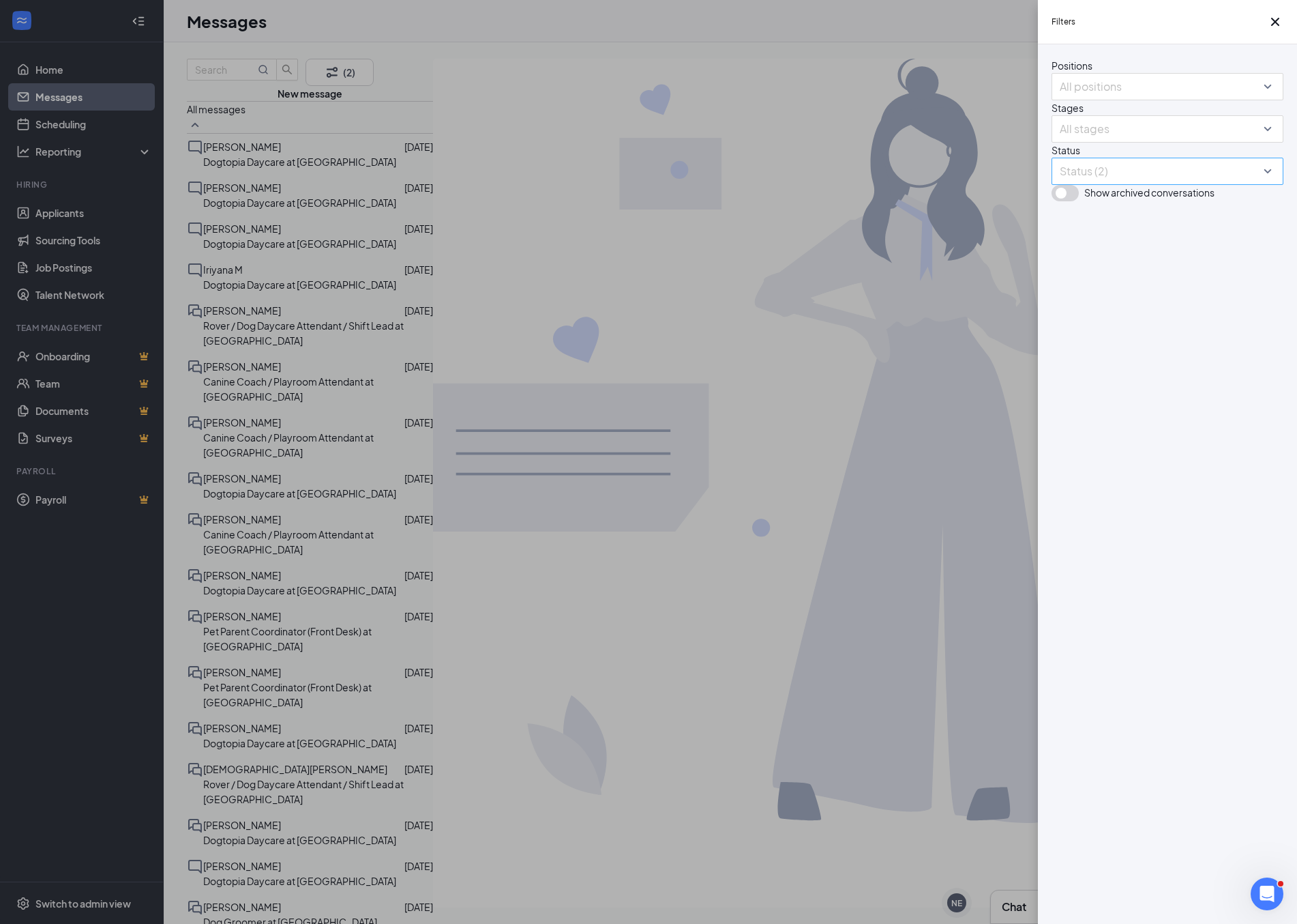
click at [1107, 182] on div at bounding box center [1160, 171] width 211 height 22
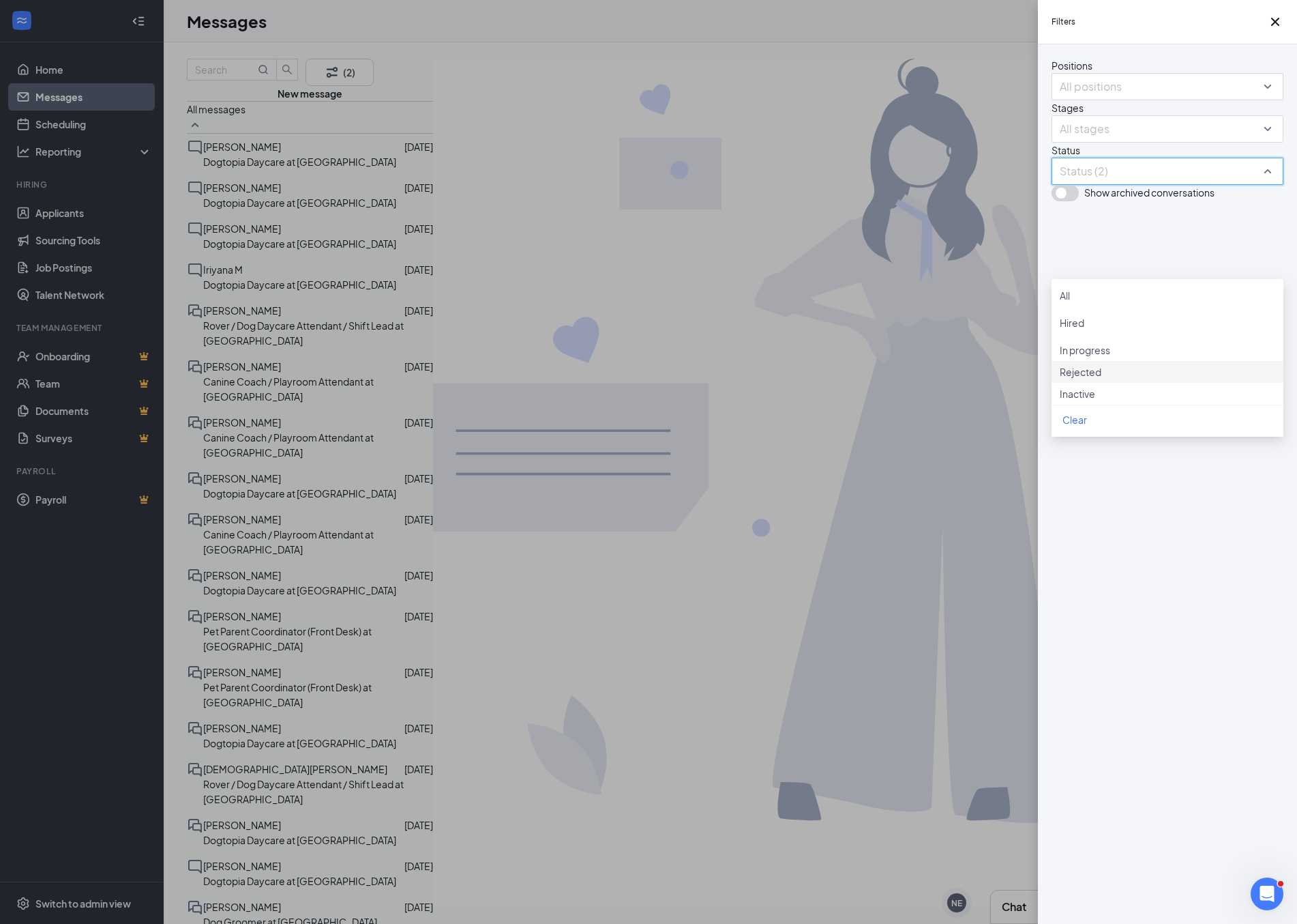
click at [1070, 364] on div at bounding box center [1168, 364] width 216 height 0
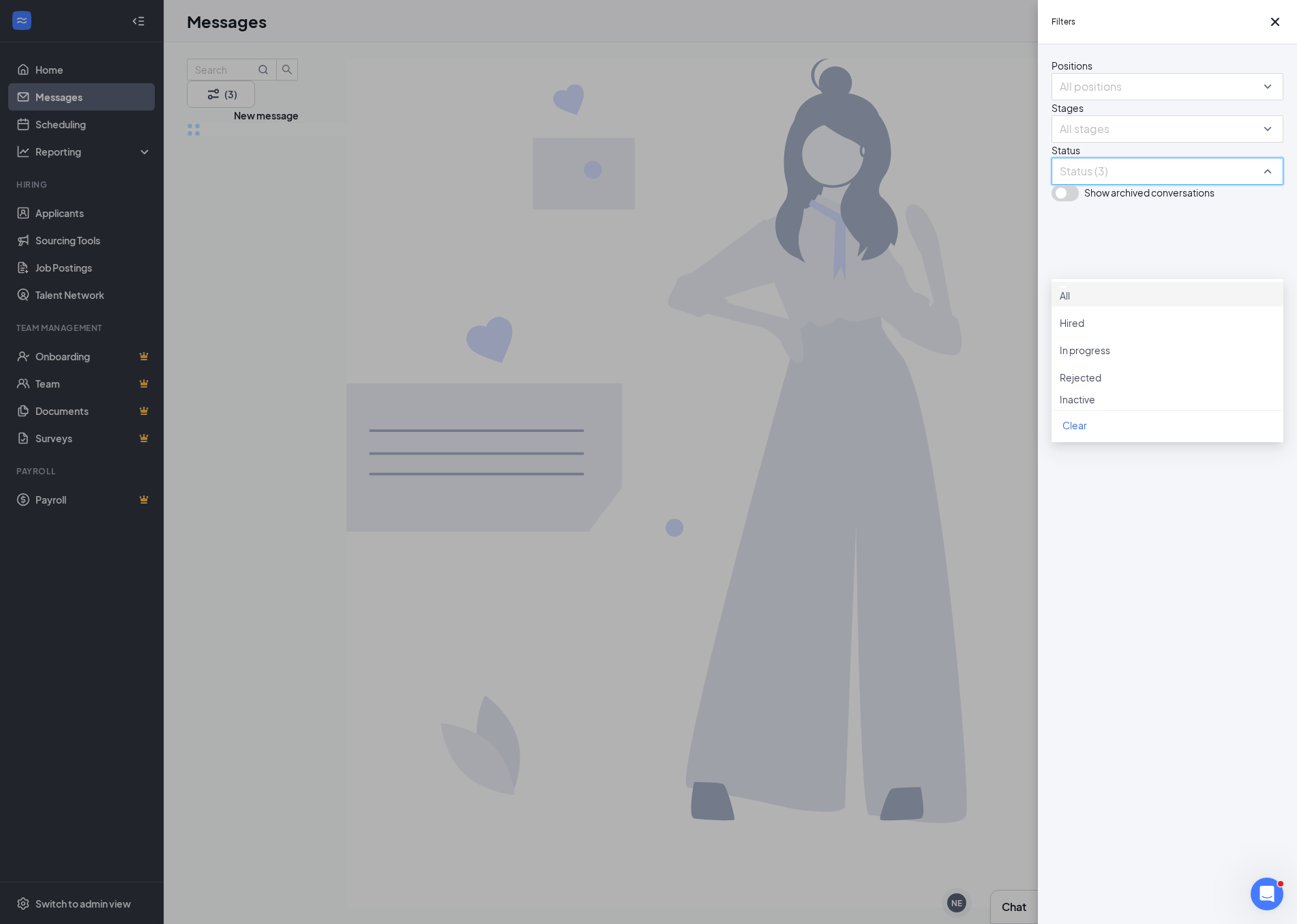
click at [1073, 392] on div at bounding box center [1168, 392] width 216 height 0
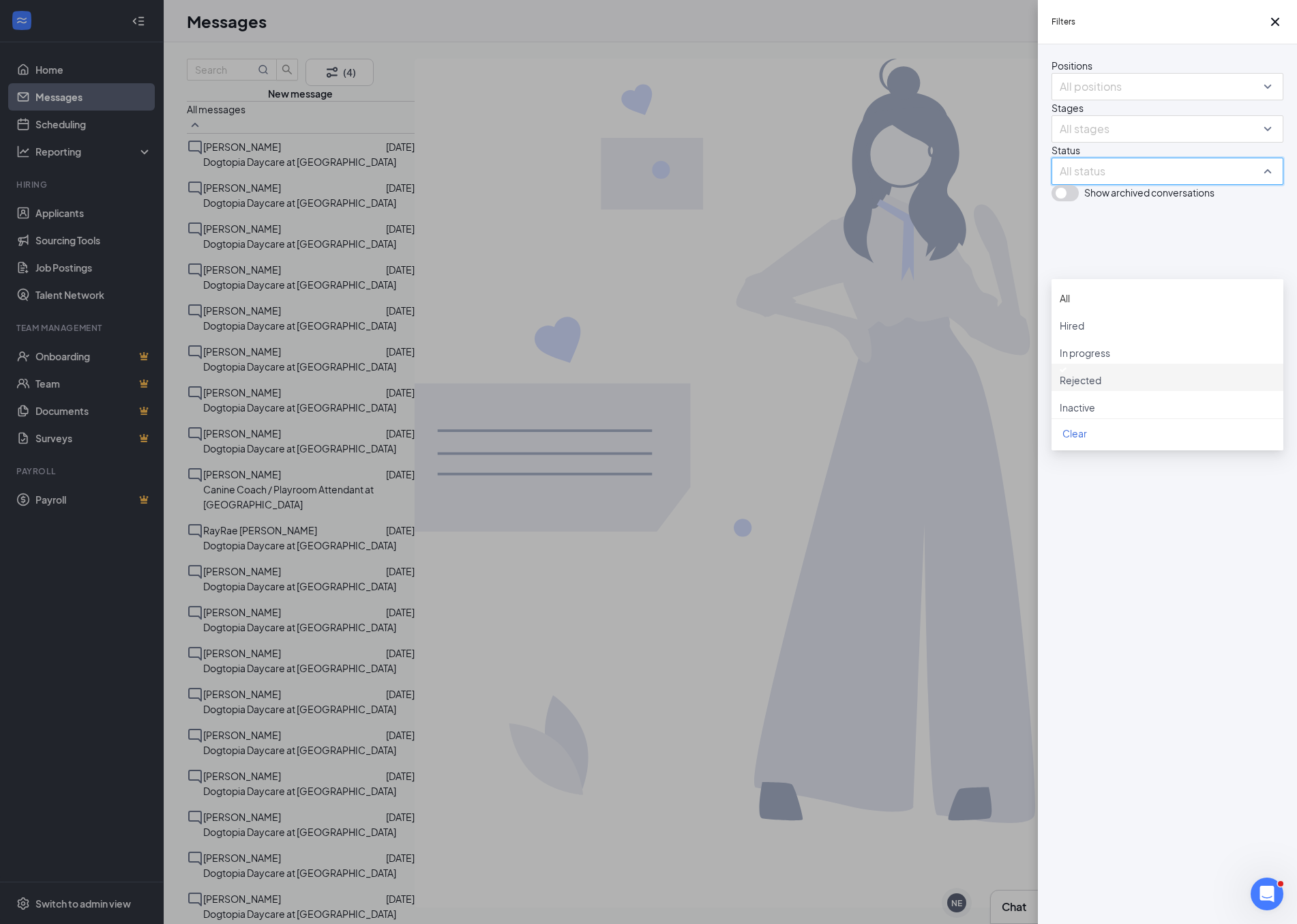
drag, startPoint x: 1230, startPoint y: 638, endPoint x: 1222, endPoint y: 641, distance: 8.5
click at [1226, 641] on div "Positions All positions Stages All stages Status All status Show archived conve…" at bounding box center [1168, 484] width 259 height 879
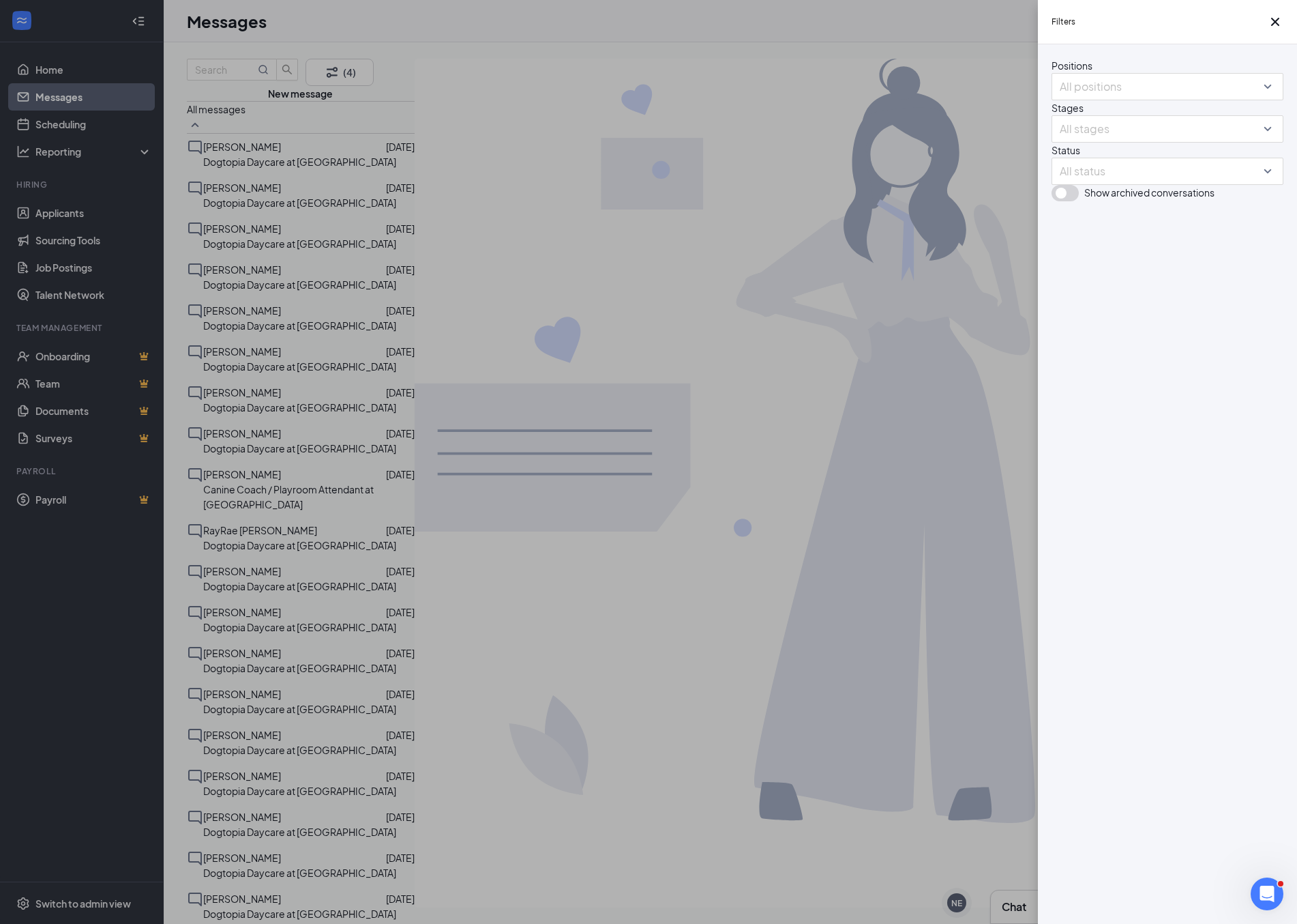
click at [1058, 201] on button "button" at bounding box center [1065, 193] width 27 height 16
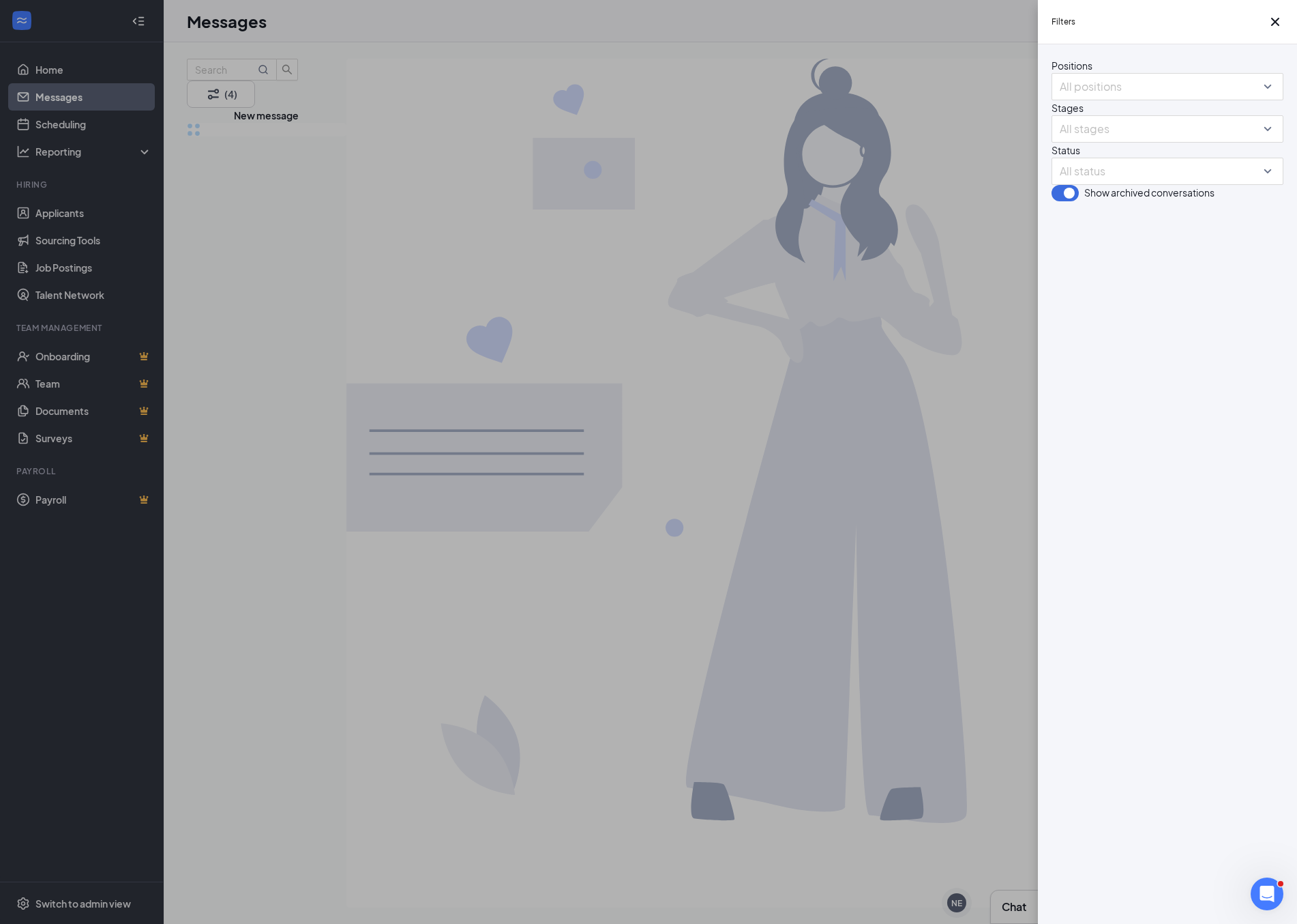
click at [471, 277] on div "Filters Positions All positions Stages All stages Status All status Show archiv…" at bounding box center [648, 462] width 1297 height 924
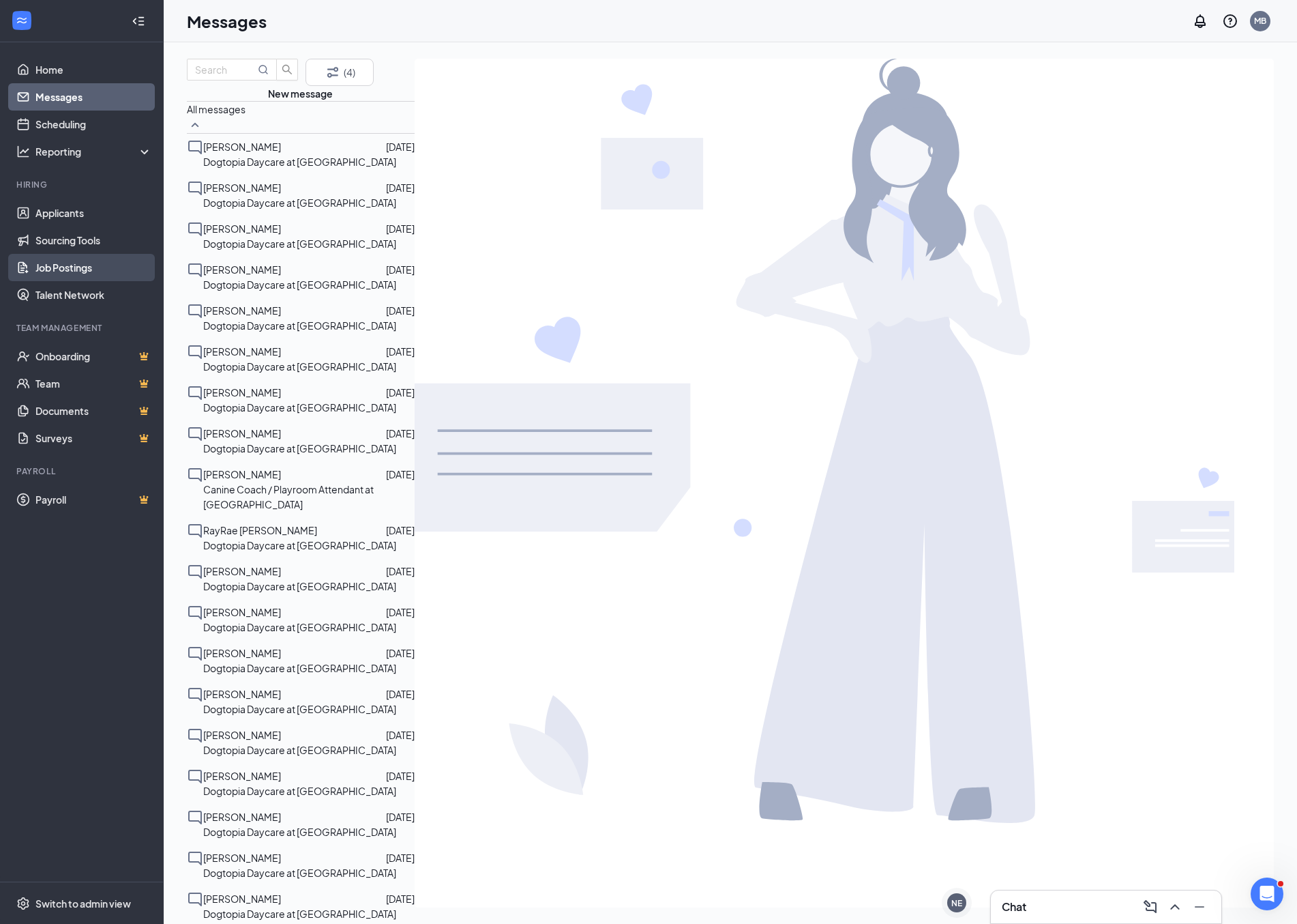
click at [93, 277] on link "Job Postings" at bounding box center [93, 267] width 117 height 27
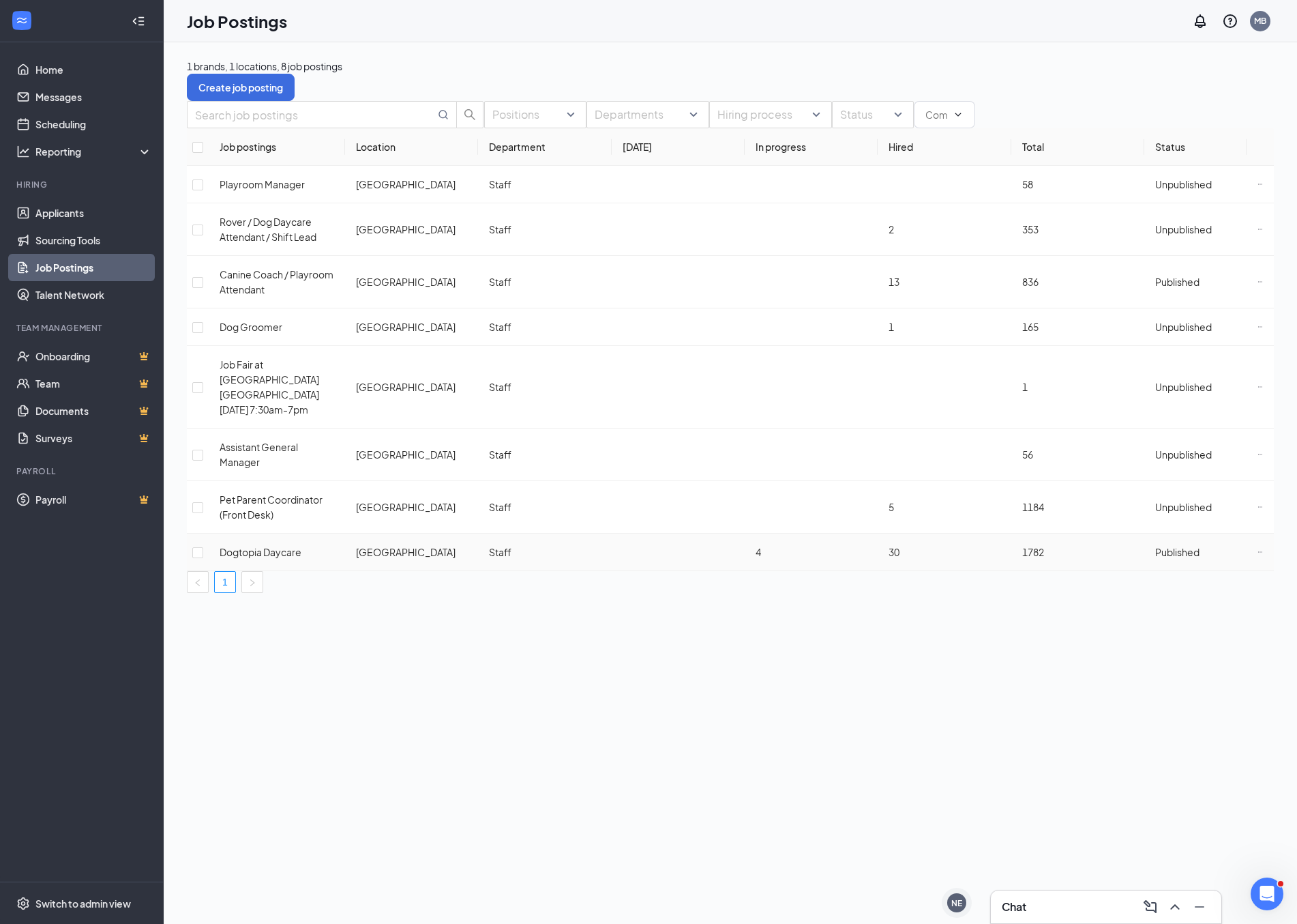
click at [277, 533] on td "Dogtopia Daycare" at bounding box center [277, 552] width 137 height 38
click at [275, 546] on span "Dogtopia Daycare" at bounding box center [260, 552] width 82 height 13
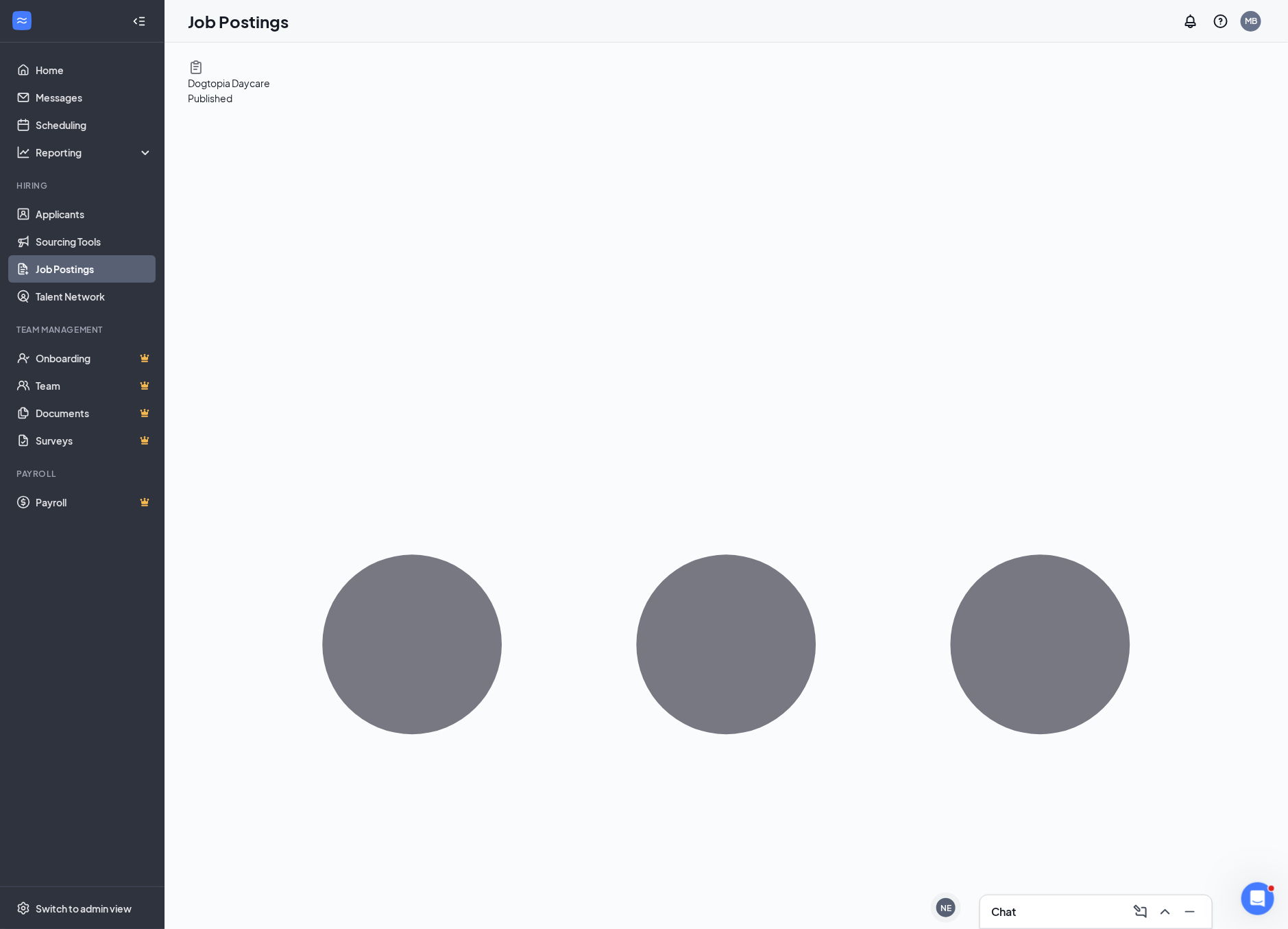
click at [118, 198] on li "Hiring Applicants Sourcing Tools Job Postings Talent Network" at bounding box center [81, 245] width 163 height 130
click at [98, 219] on link "Applicants" at bounding box center [94, 214] width 117 height 27
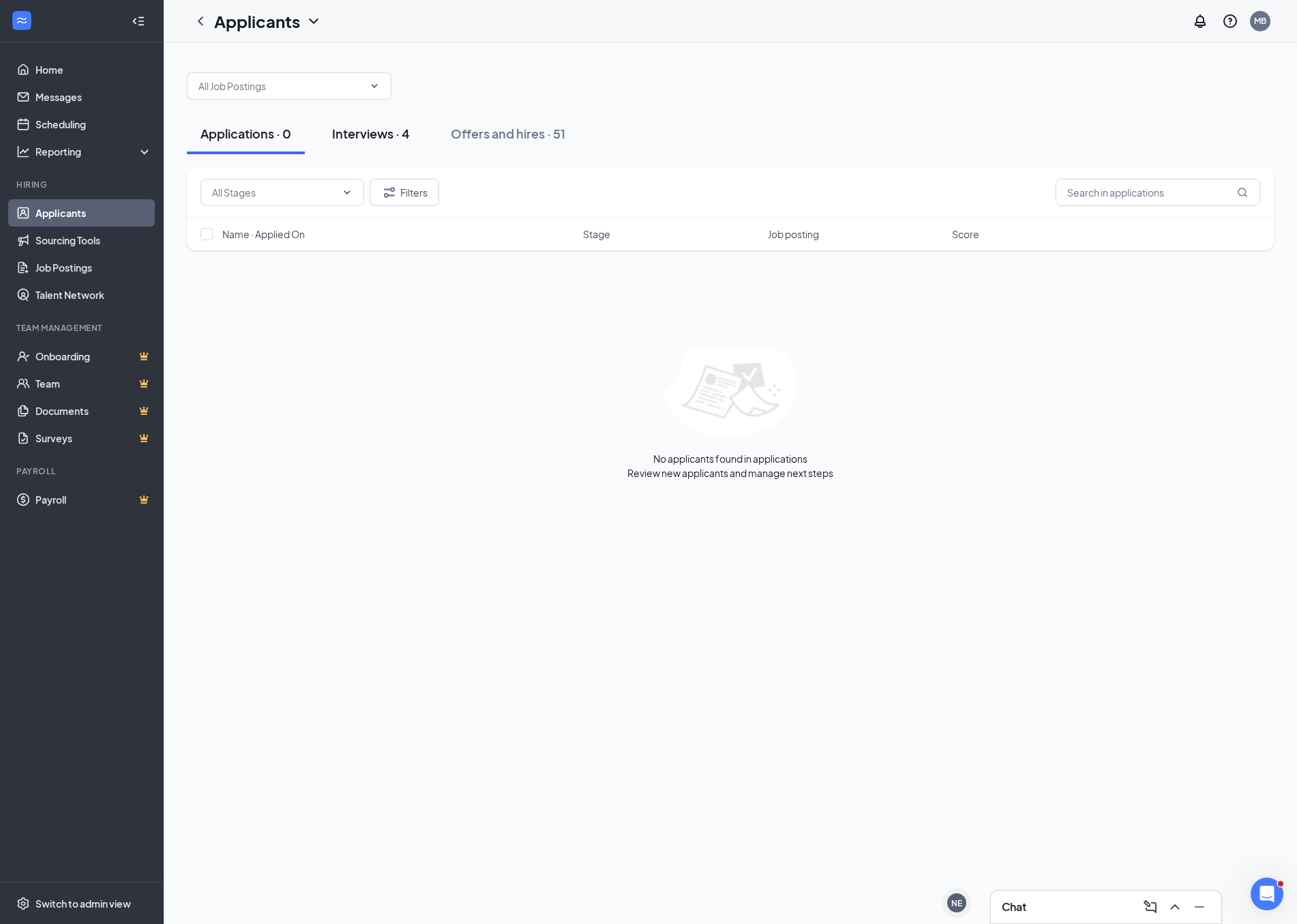
click at [367, 133] on div "Interviews · 4" at bounding box center [371, 133] width 78 height 17
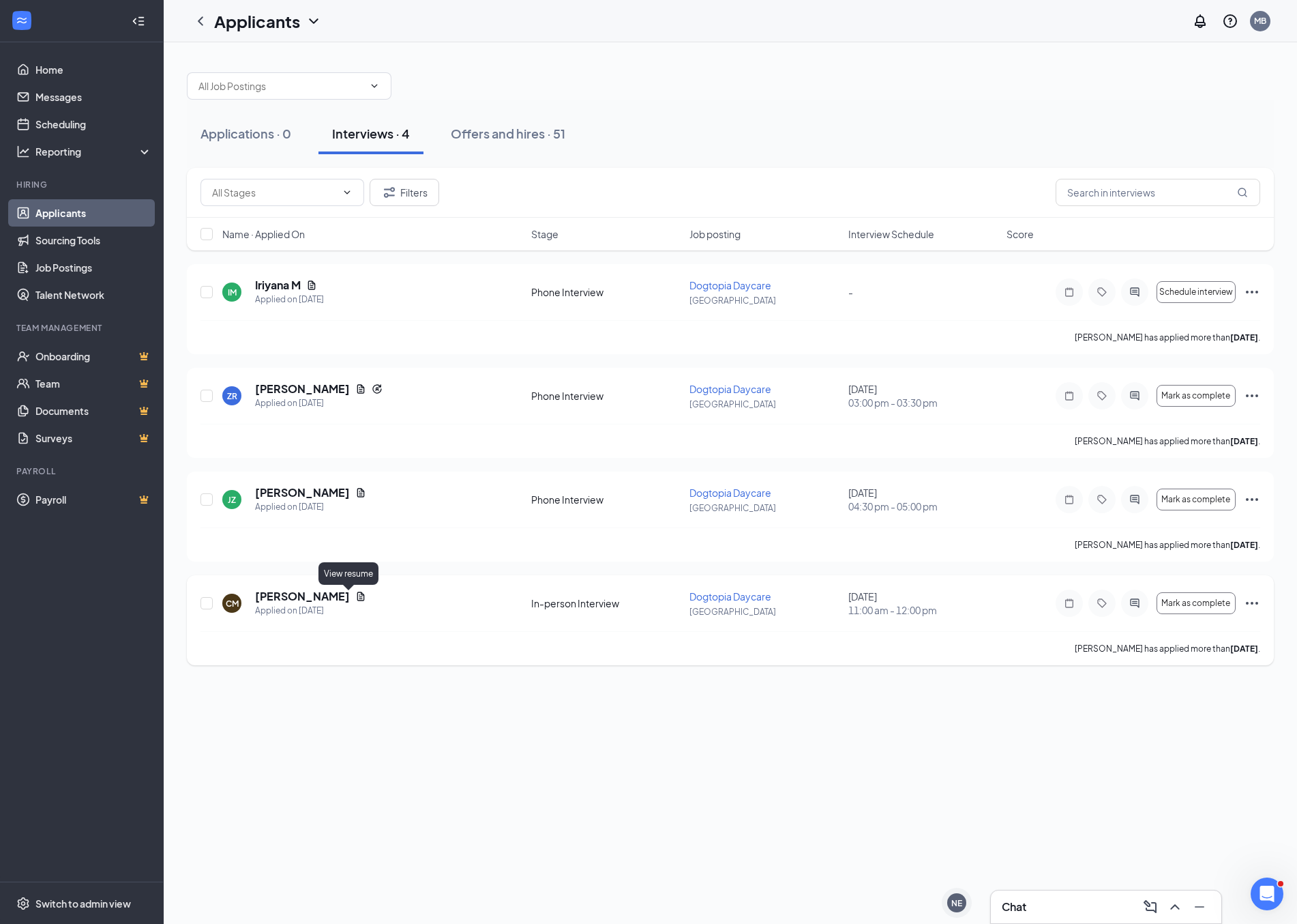
click at [355, 600] on div "CM [PERSON_NAME] Applied on [DATE]" at bounding box center [372, 603] width 301 height 29
click at [355, 599] on icon "Document" at bounding box center [360, 596] width 11 height 11
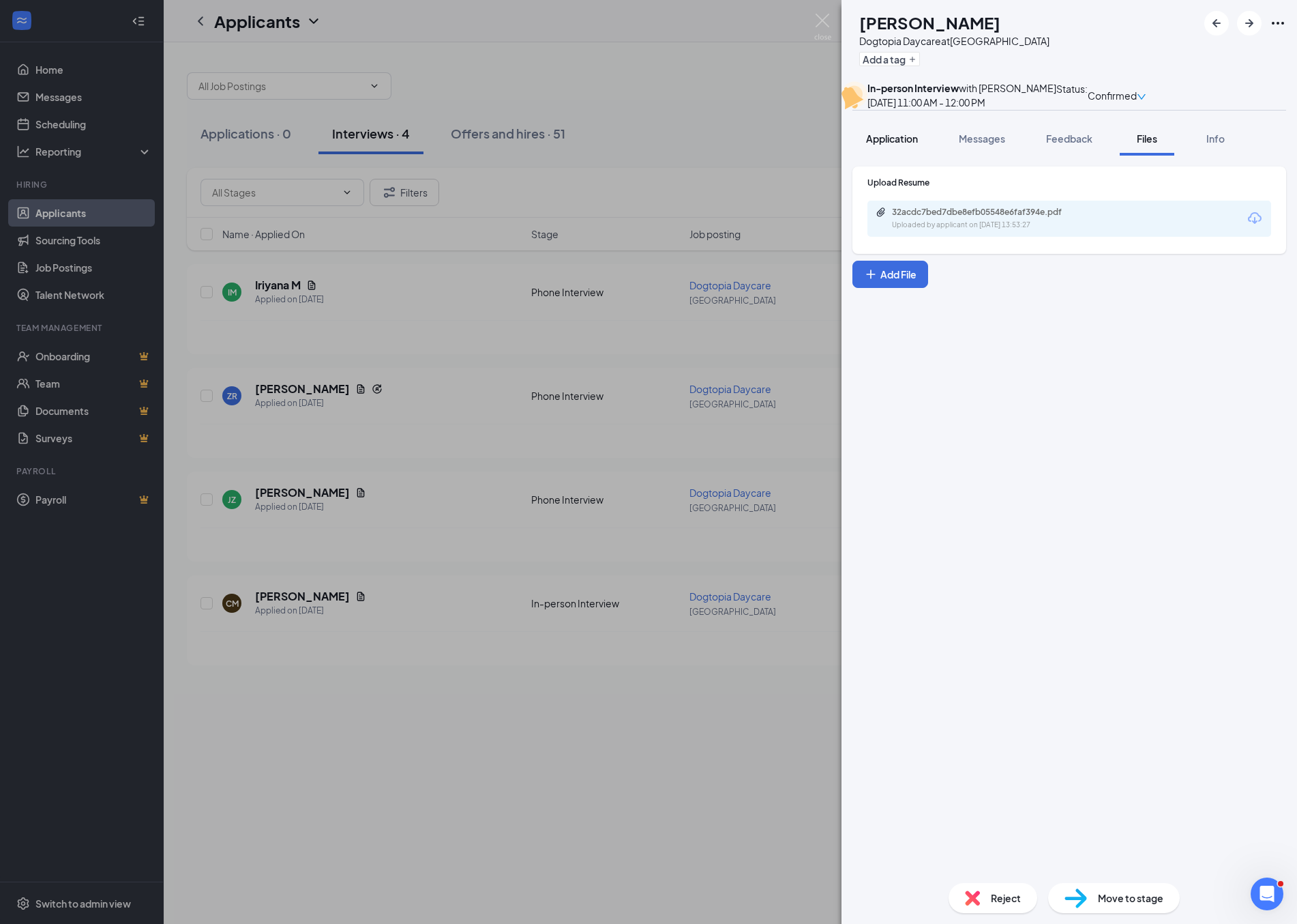
click at [897, 145] on span "Application" at bounding box center [893, 138] width 52 height 13
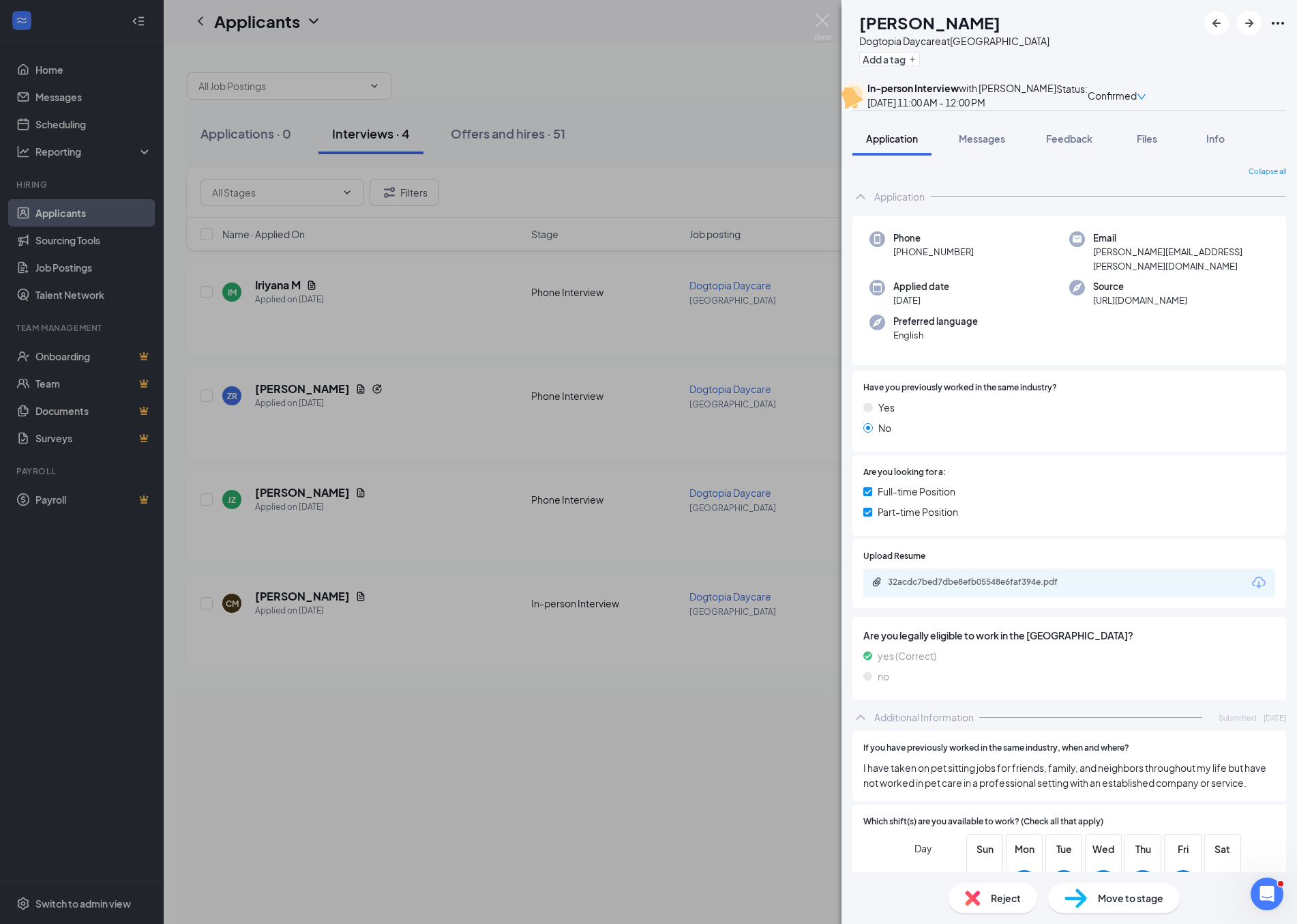
click at [999, 902] on span "Reject" at bounding box center [1006, 897] width 30 height 15
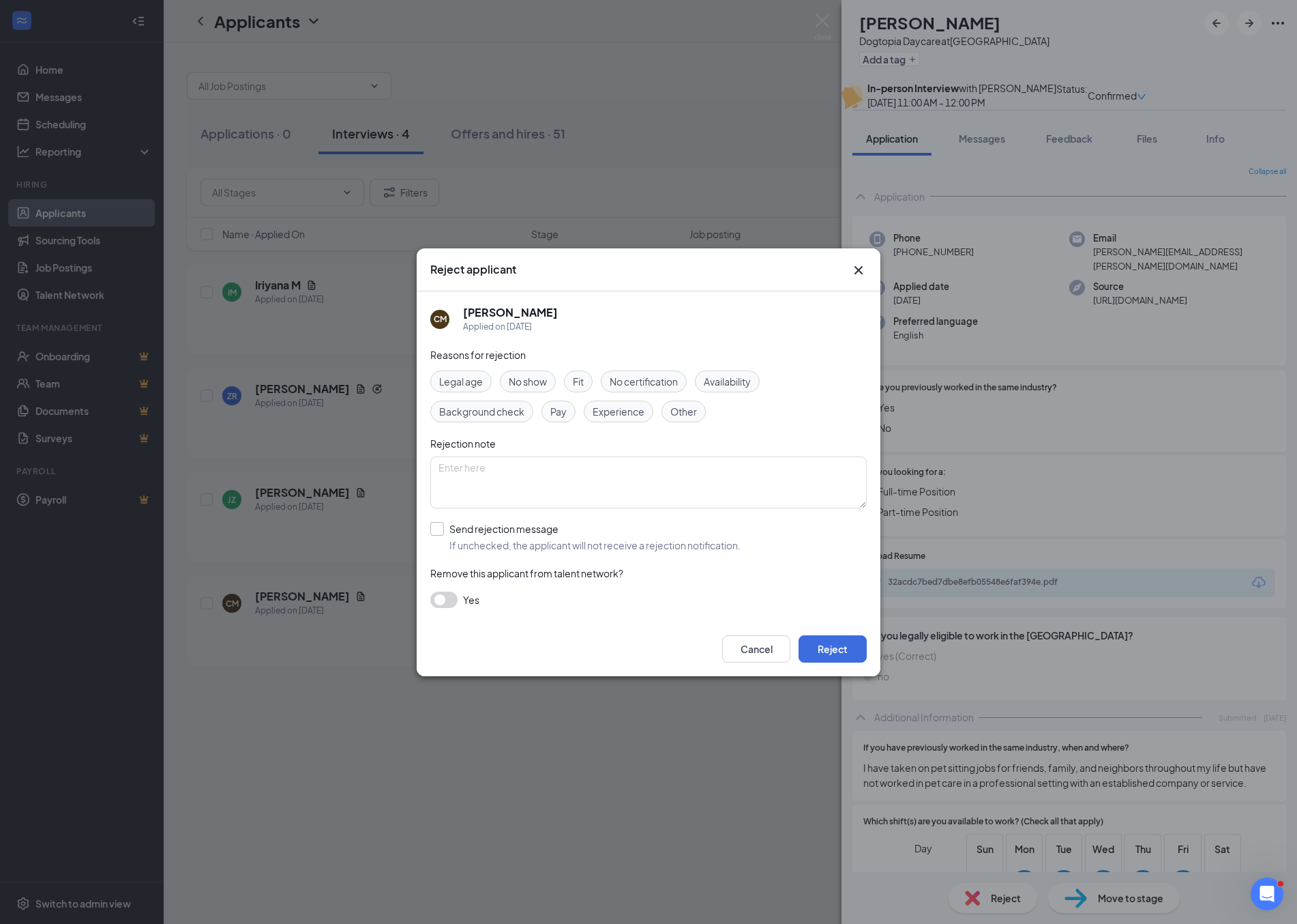
click at [447, 532] on input "Send rejection message If unchecked, the applicant will not receive a rejection…" at bounding box center [585, 537] width 310 height 30
checkbox input "true"
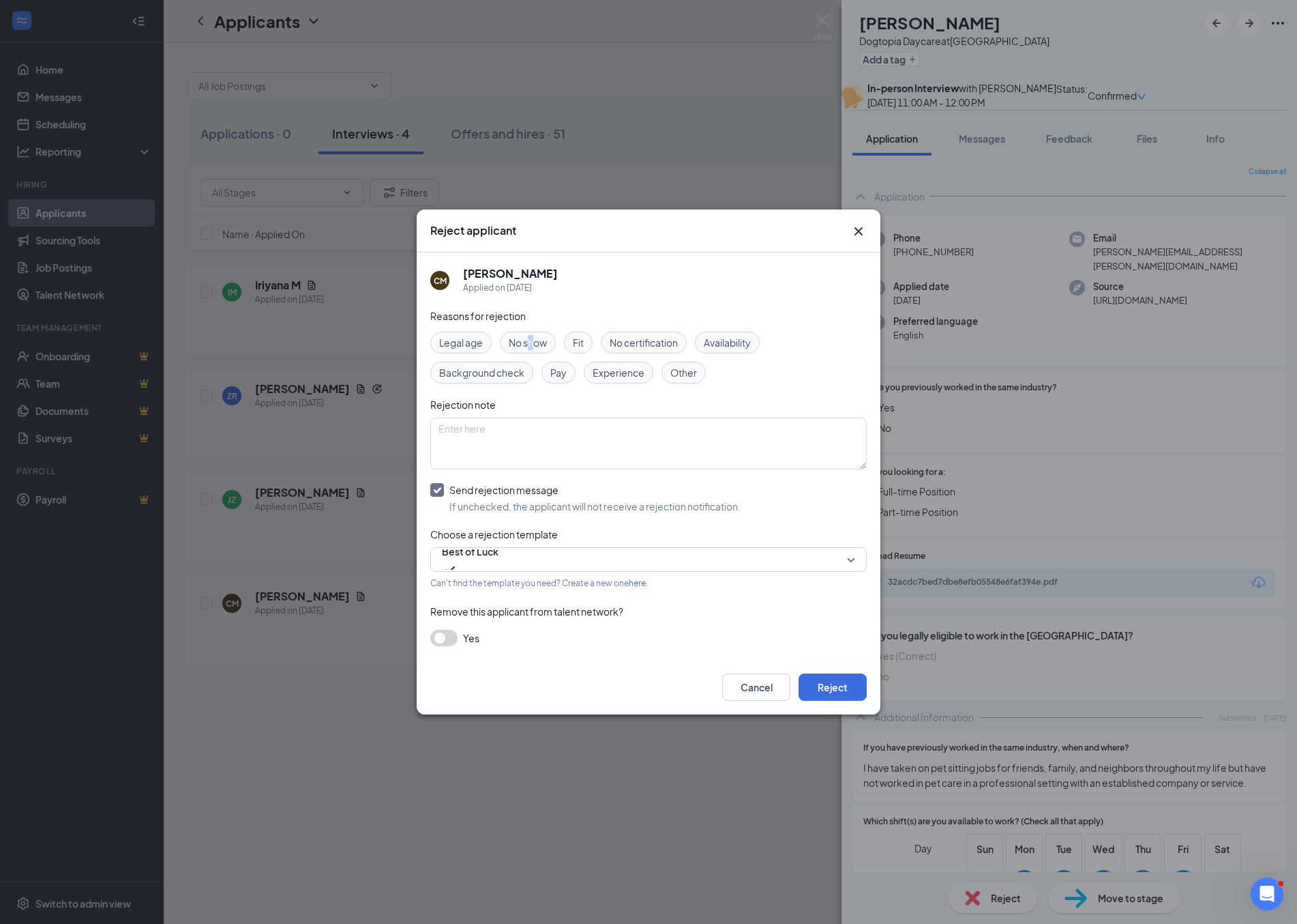
click at [533, 344] on span "No show" at bounding box center [528, 342] width 38 height 15
click at [857, 232] on icon "Cross" at bounding box center [858, 231] width 8 height 8
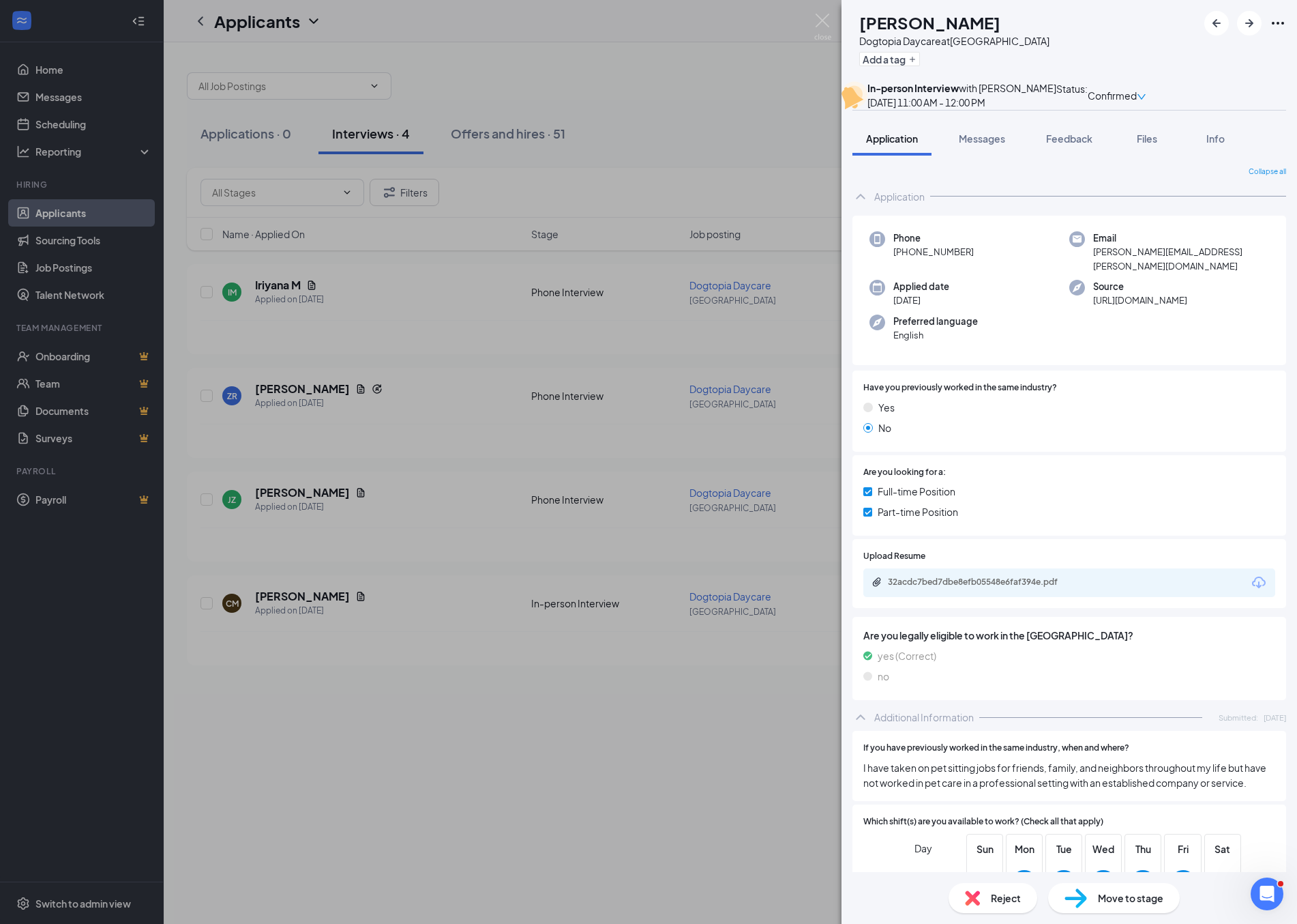
click at [1147, 99] on icon "down" at bounding box center [1142, 96] width 10 height 10
drag, startPoint x: 1195, startPoint y: 184, endPoint x: 1204, endPoint y: 184, distance: 9.0
click at [1197, 201] on span "Mark as no-show" at bounding box center [1194, 209] width 93 height 15
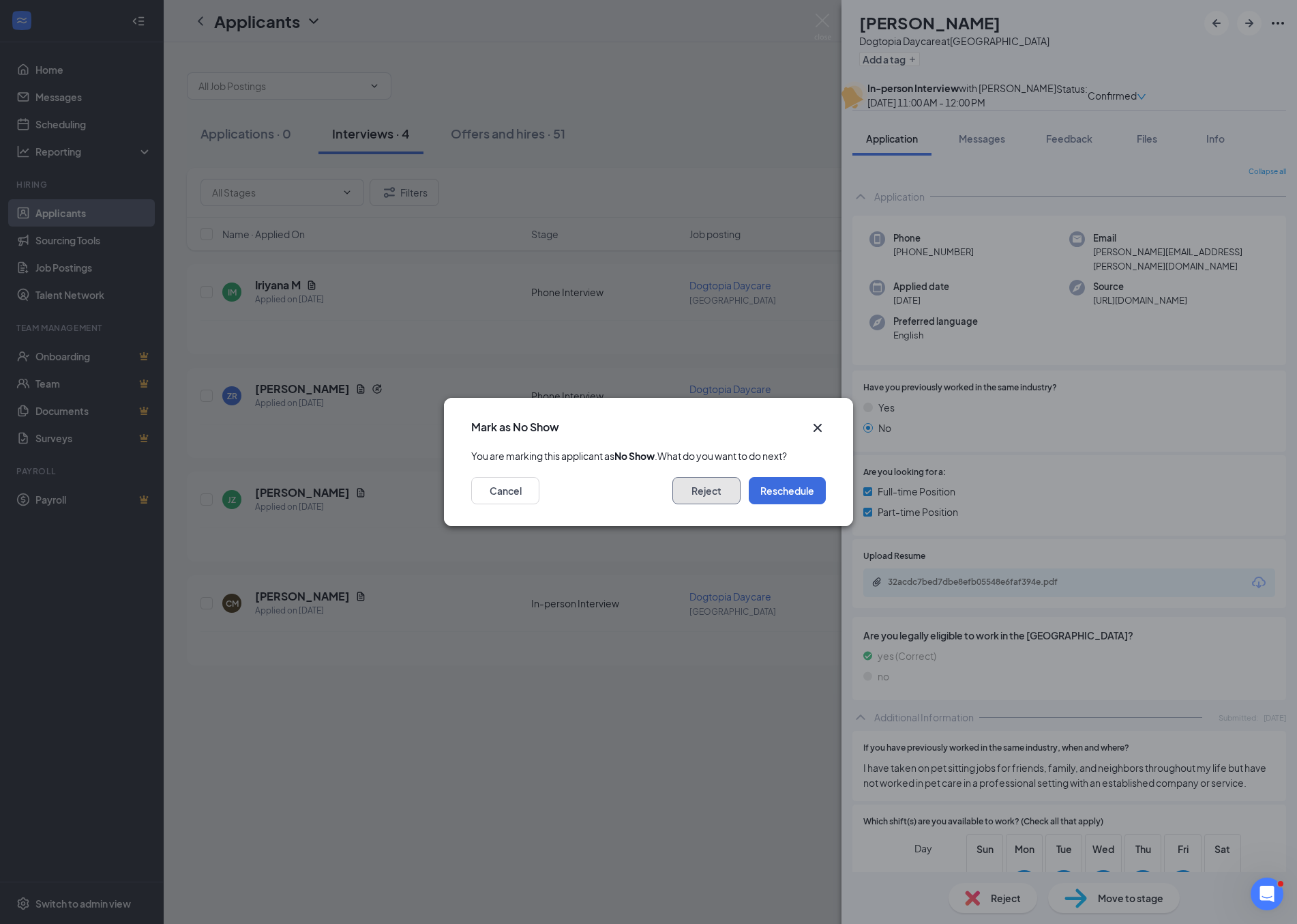
click at [706, 500] on button "Reject" at bounding box center [706, 490] width 68 height 27
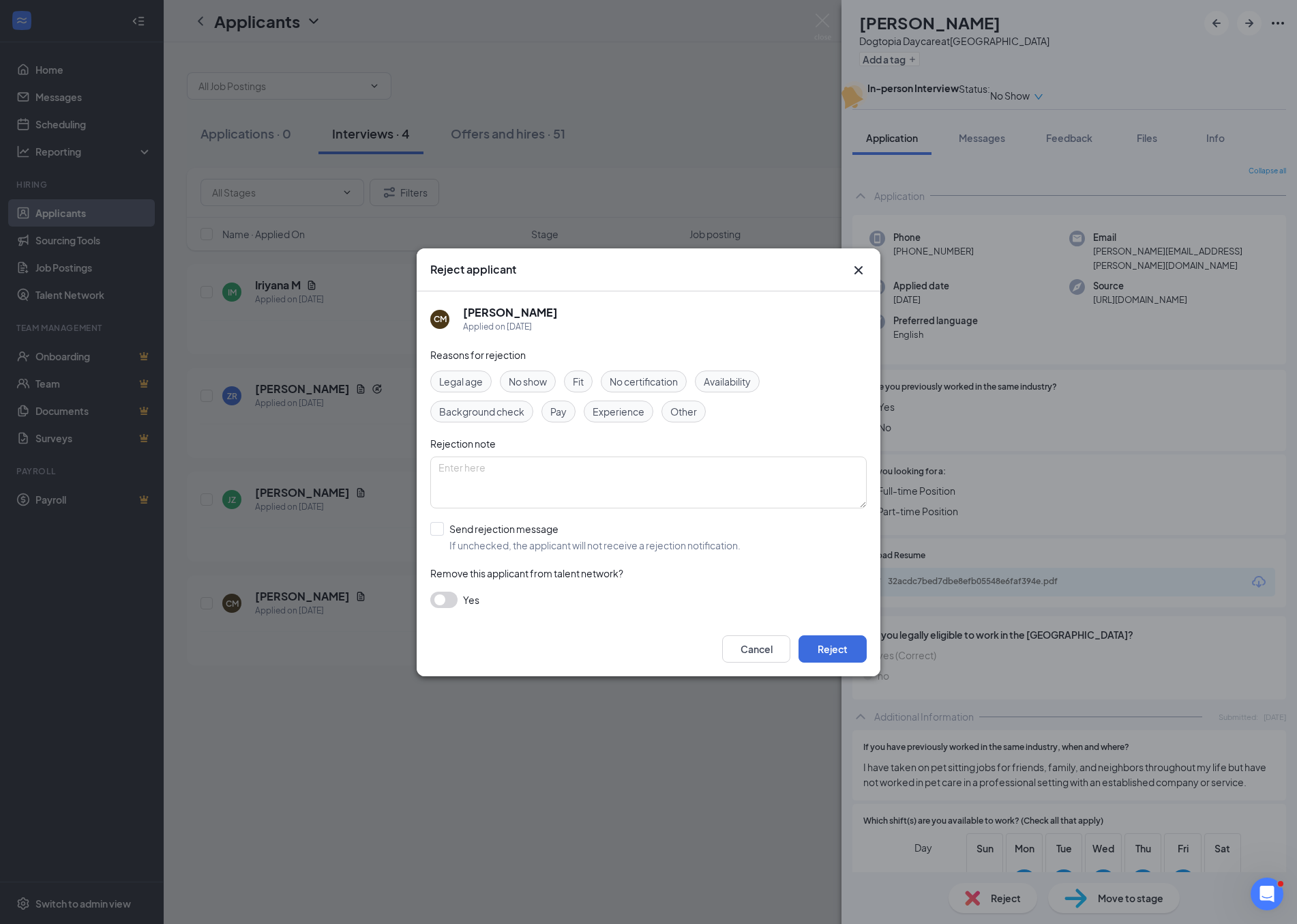
click at [516, 380] on span "No show" at bounding box center [528, 381] width 38 height 15
click at [445, 528] on input "Send rejection message If unchecked, the applicant will not receive a rejection…" at bounding box center [585, 537] width 310 height 30
checkbox input "true"
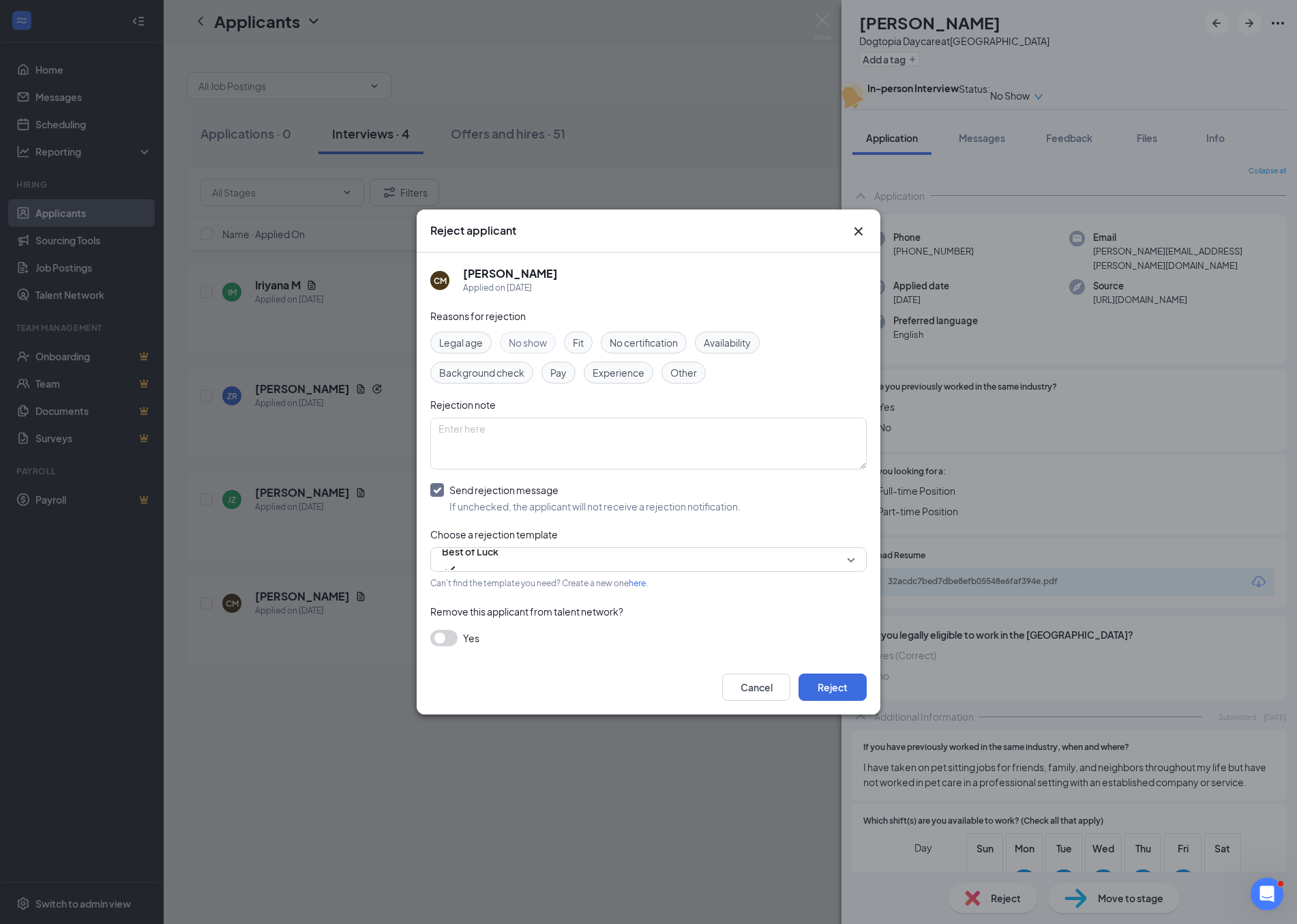
click at [828, 672] on div "Cancel Reject" at bounding box center [649, 687] width 464 height 55
click at [837, 689] on button "Reject" at bounding box center [833, 687] width 68 height 27
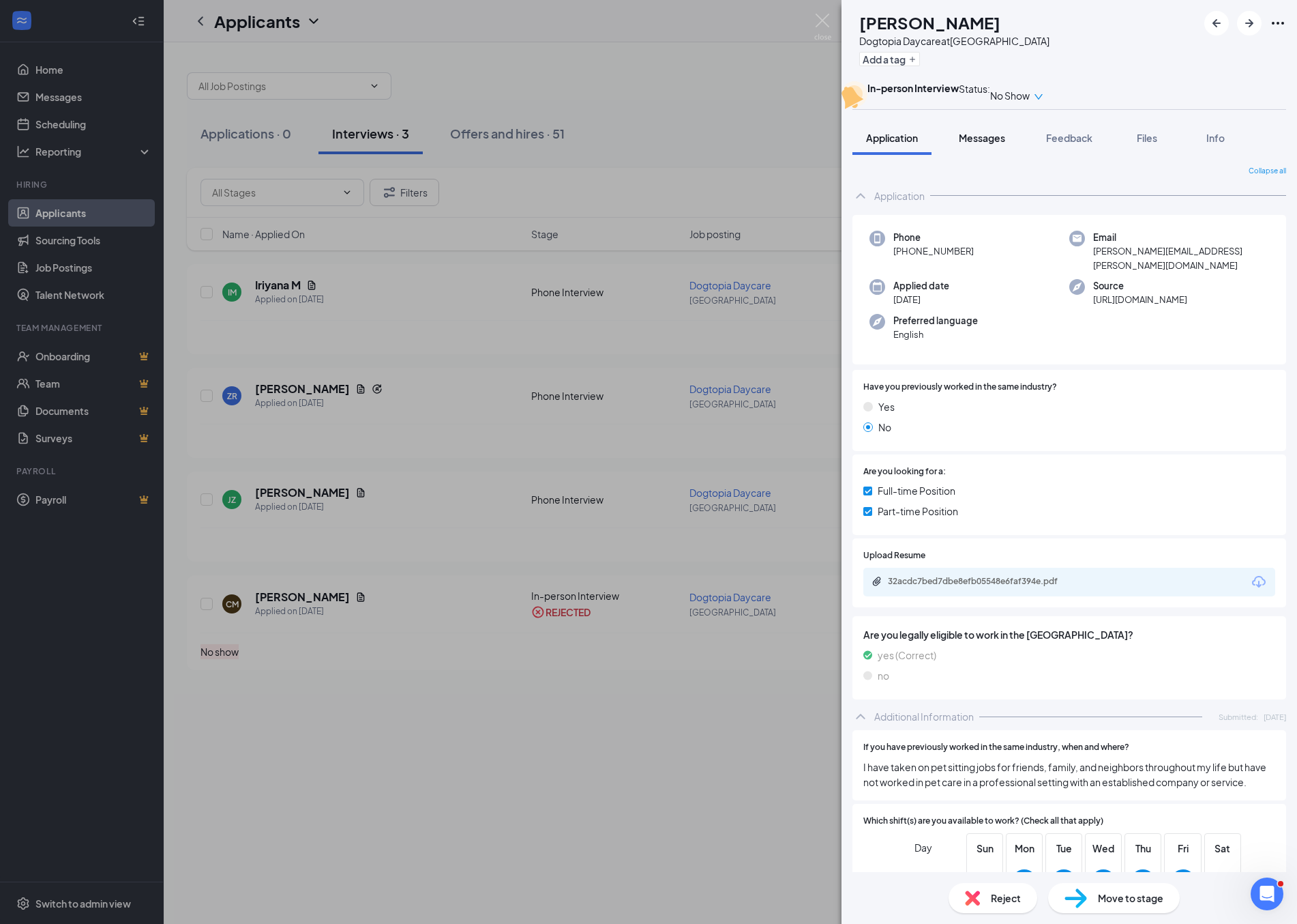
click at [977, 144] on span "Messages" at bounding box center [982, 138] width 47 height 13
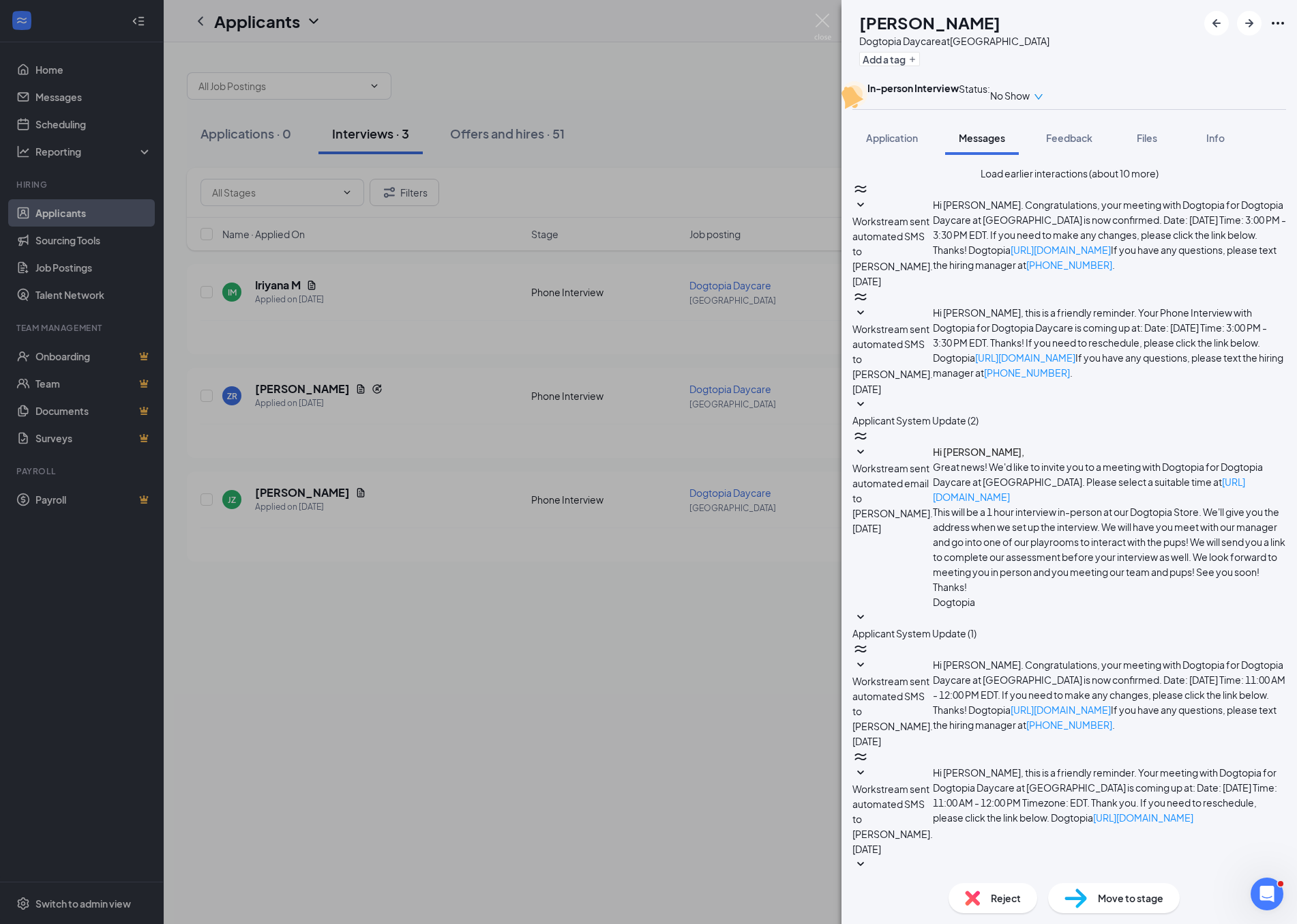
click at [1044, 856] on div "Applicant System Update (2)" at bounding box center [1070, 871] width 434 height 31
click at [979, 874] on span "Applicant System Update (2)" at bounding box center [916, 880] width 126 height 13
click at [933, 782] on span "Workstream sent automated SMS to [PERSON_NAME]." at bounding box center [893, 811] width 81 height 58
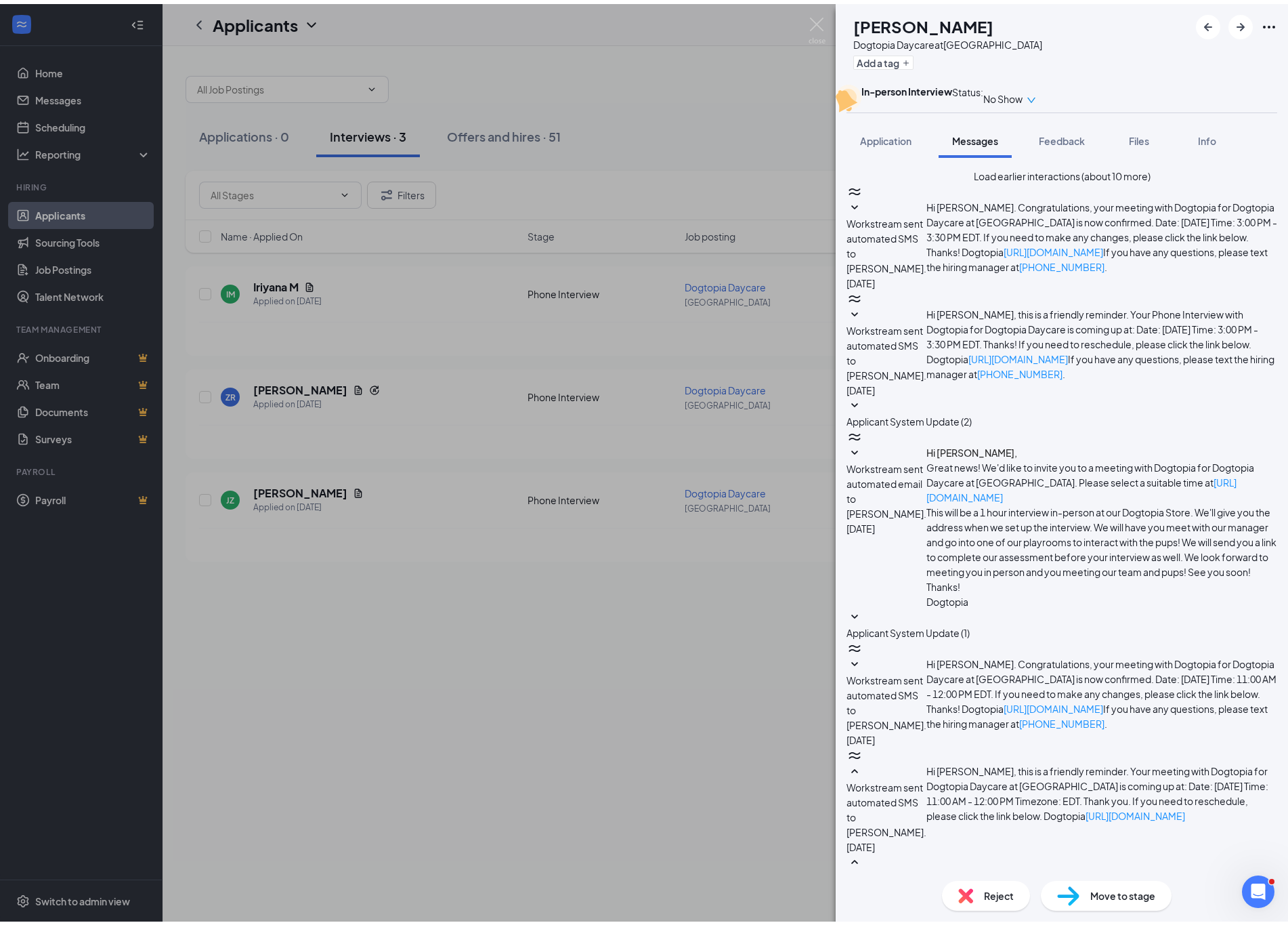
scroll to position [196, 0]
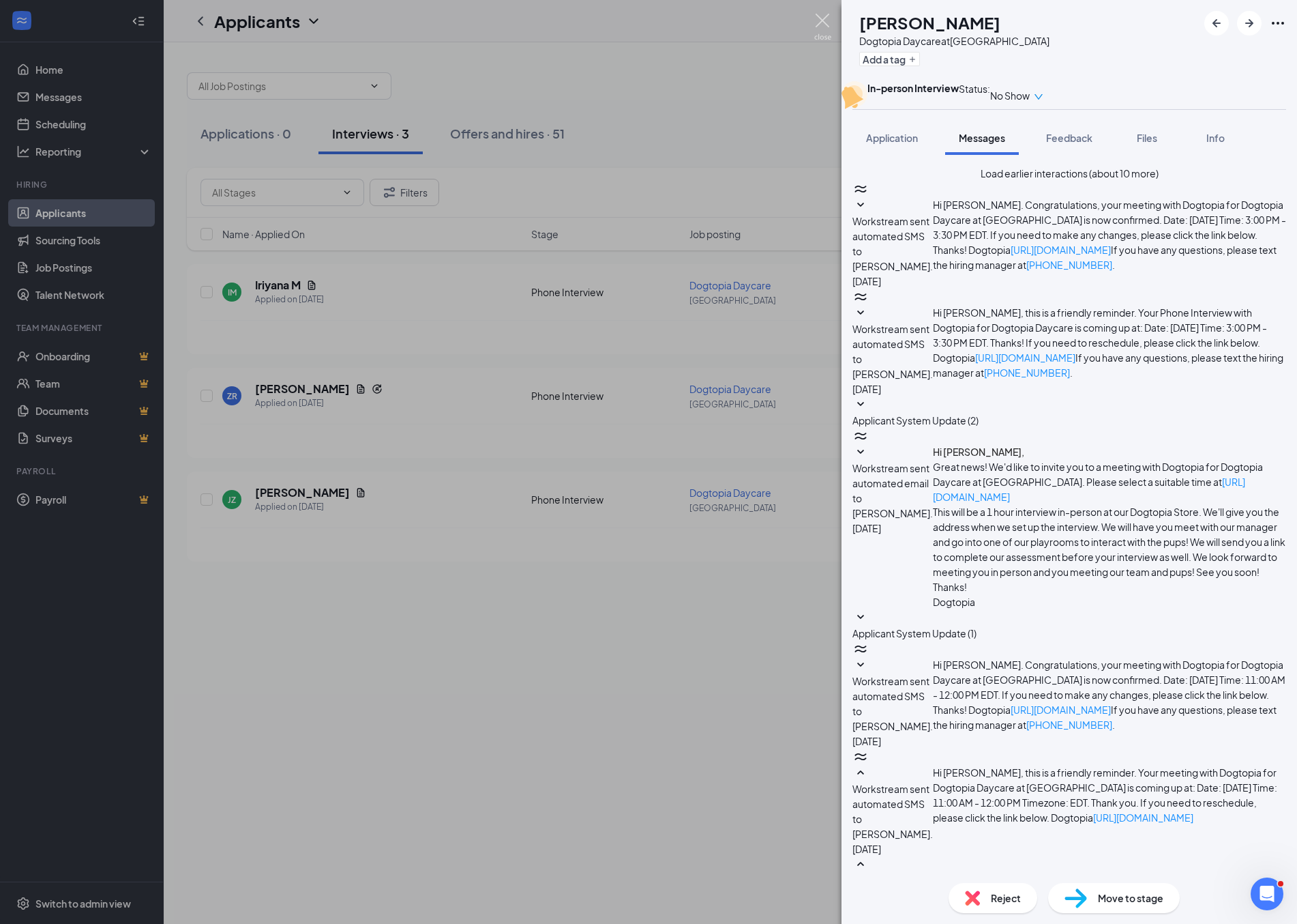
click at [827, 22] on img at bounding box center [822, 27] width 17 height 27
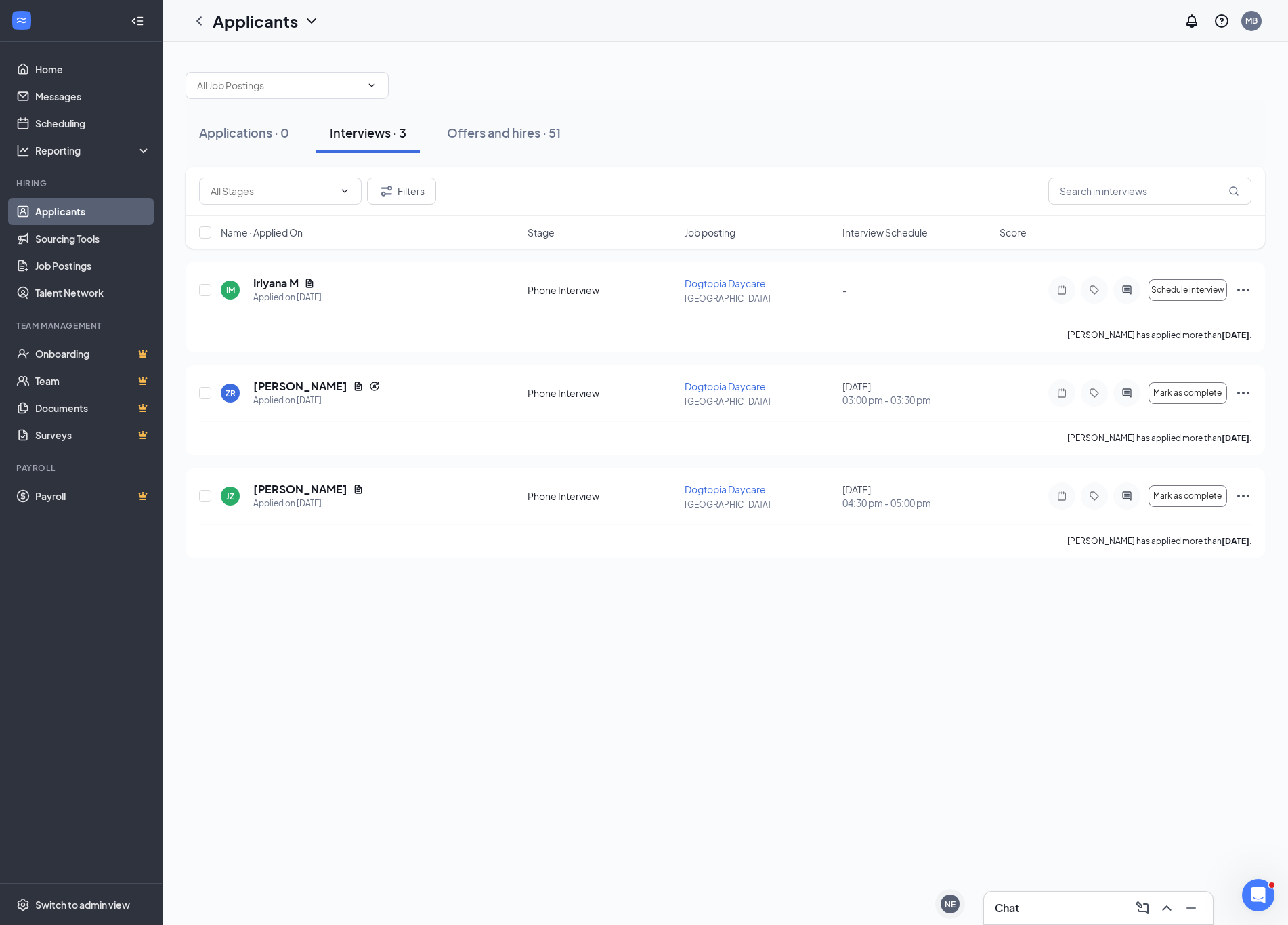
click at [1024, 912] on div "Chat" at bounding box center [1099, 908] width 207 height 21
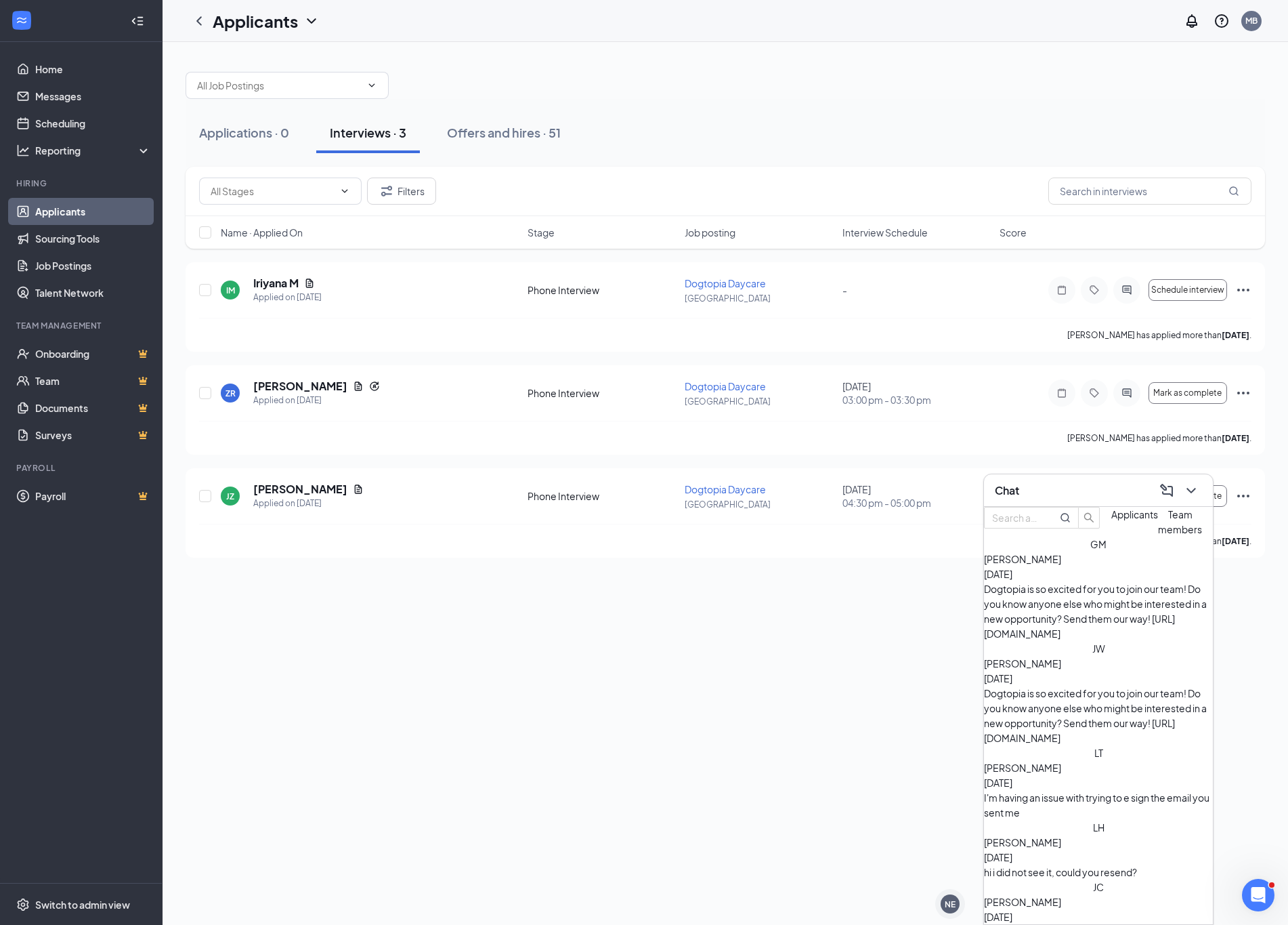
click at [1109, 592] on div "[PERSON_NAME] [PERSON_NAME] [DATE] Dogtopia is so excited for you to join our t…" at bounding box center [1099, 588] width 229 height 104
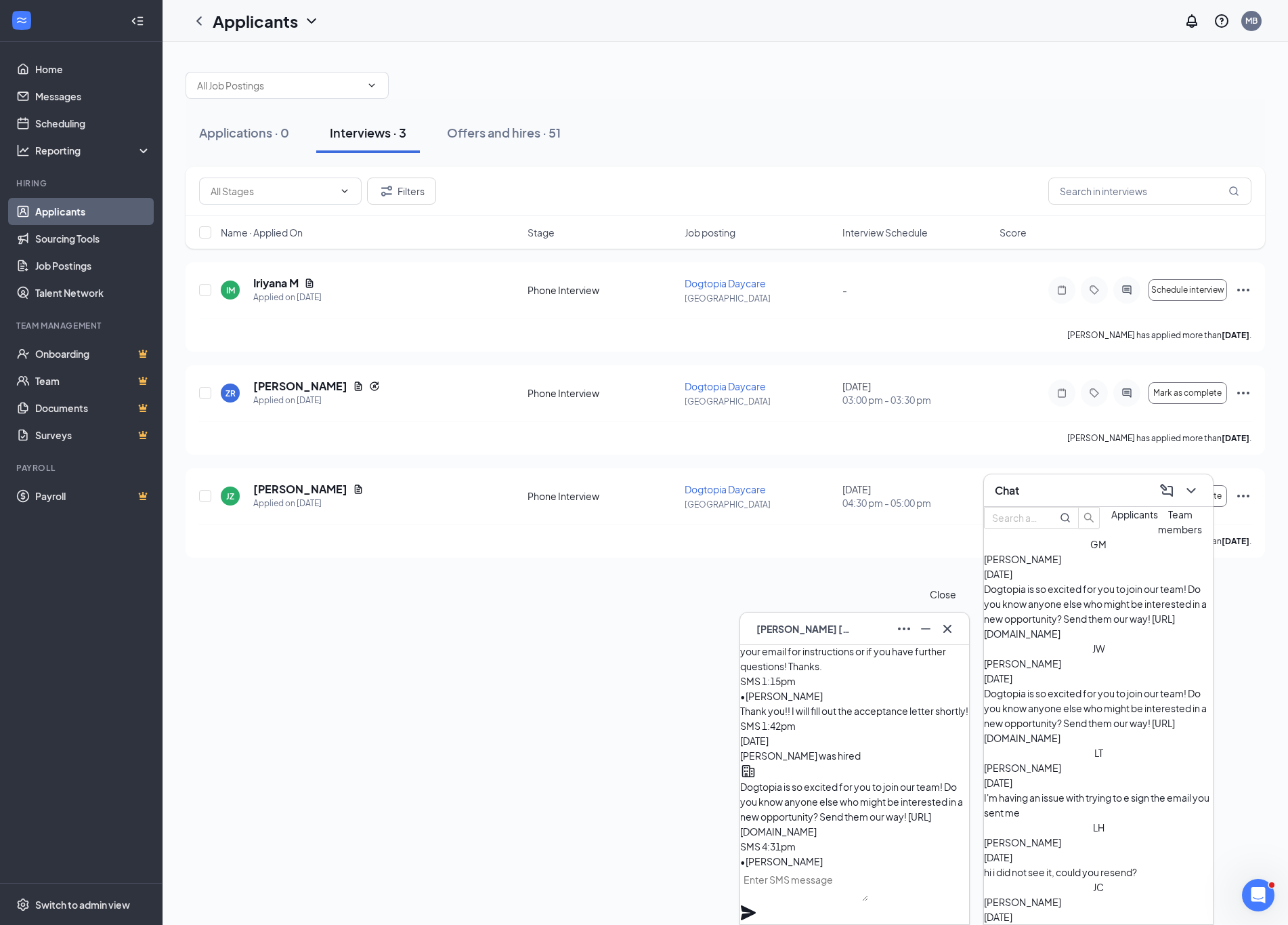
click at [958, 627] on button at bounding box center [948, 629] width 21 height 21
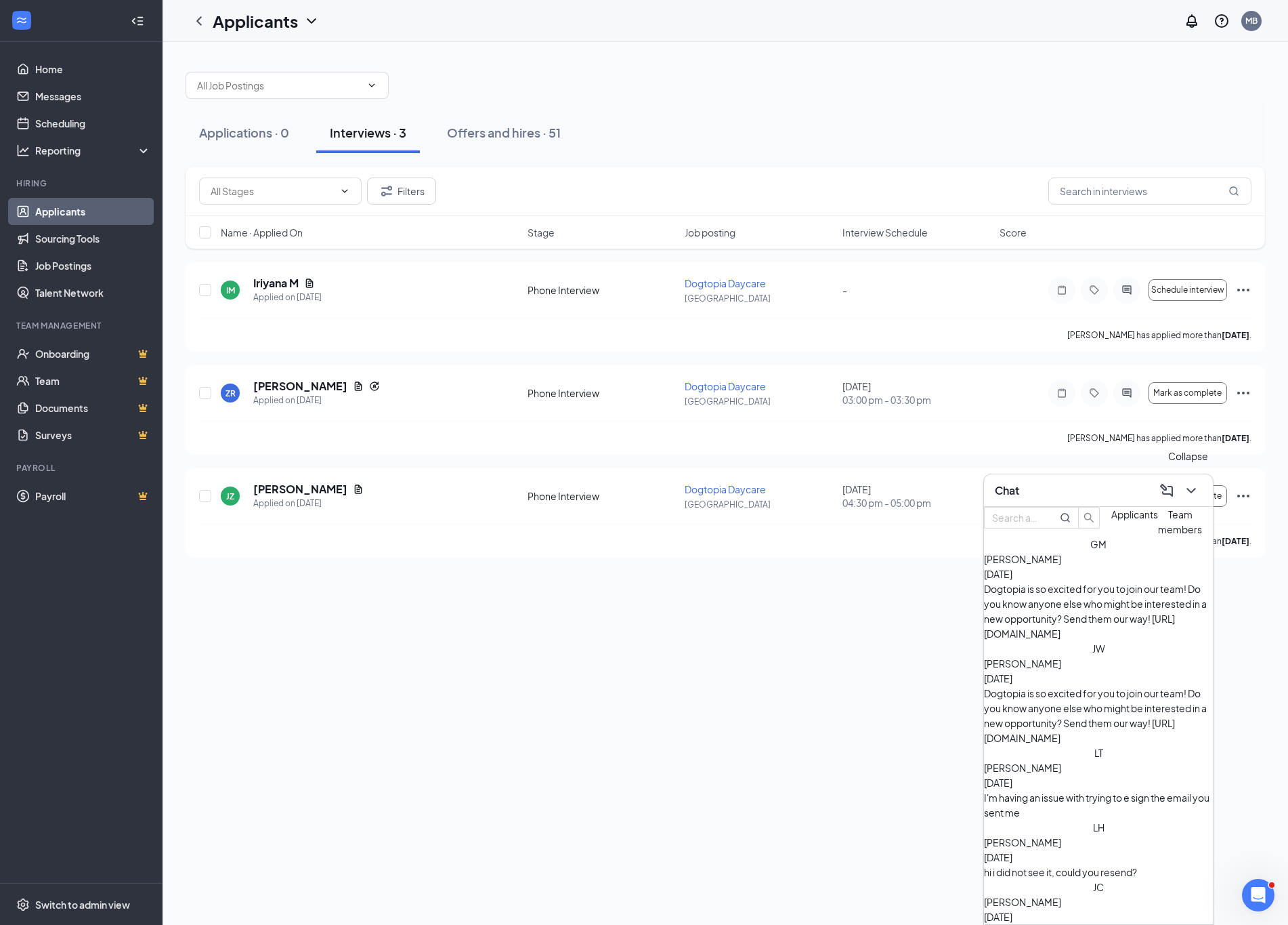
drag, startPoint x: 1192, startPoint y: 490, endPoint x: 1178, endPoint y: 488, distance: 14.1
click at [1178, 488] on div at bounding box center [1190, 490] width 24 height 21
click at [79, 96] on link "Messages" at bounding box center [93, 96] width 116 height 27
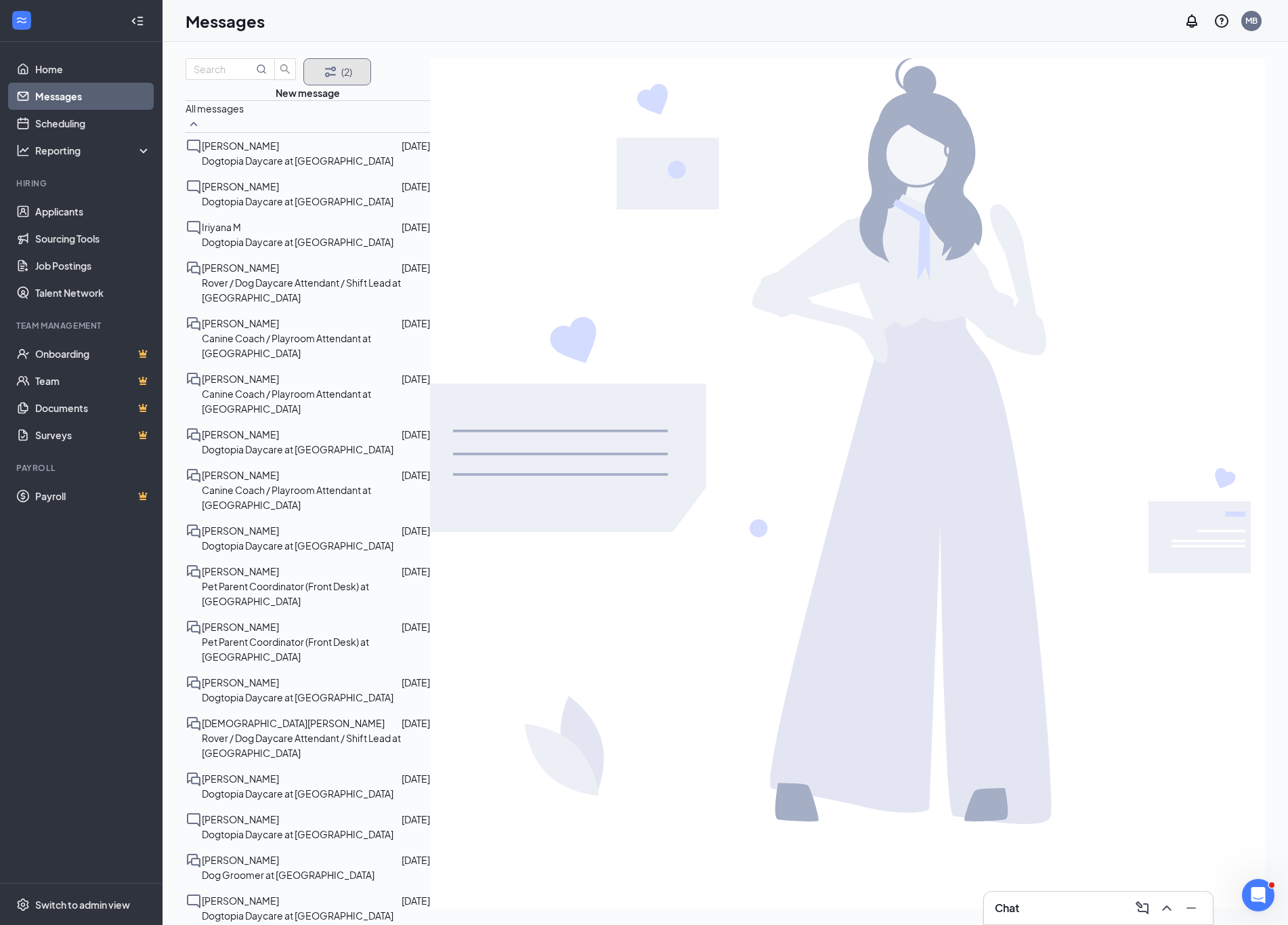
click at [328, 80] on icon "Filter" at bounding box center [330, 71] width 16 height 16
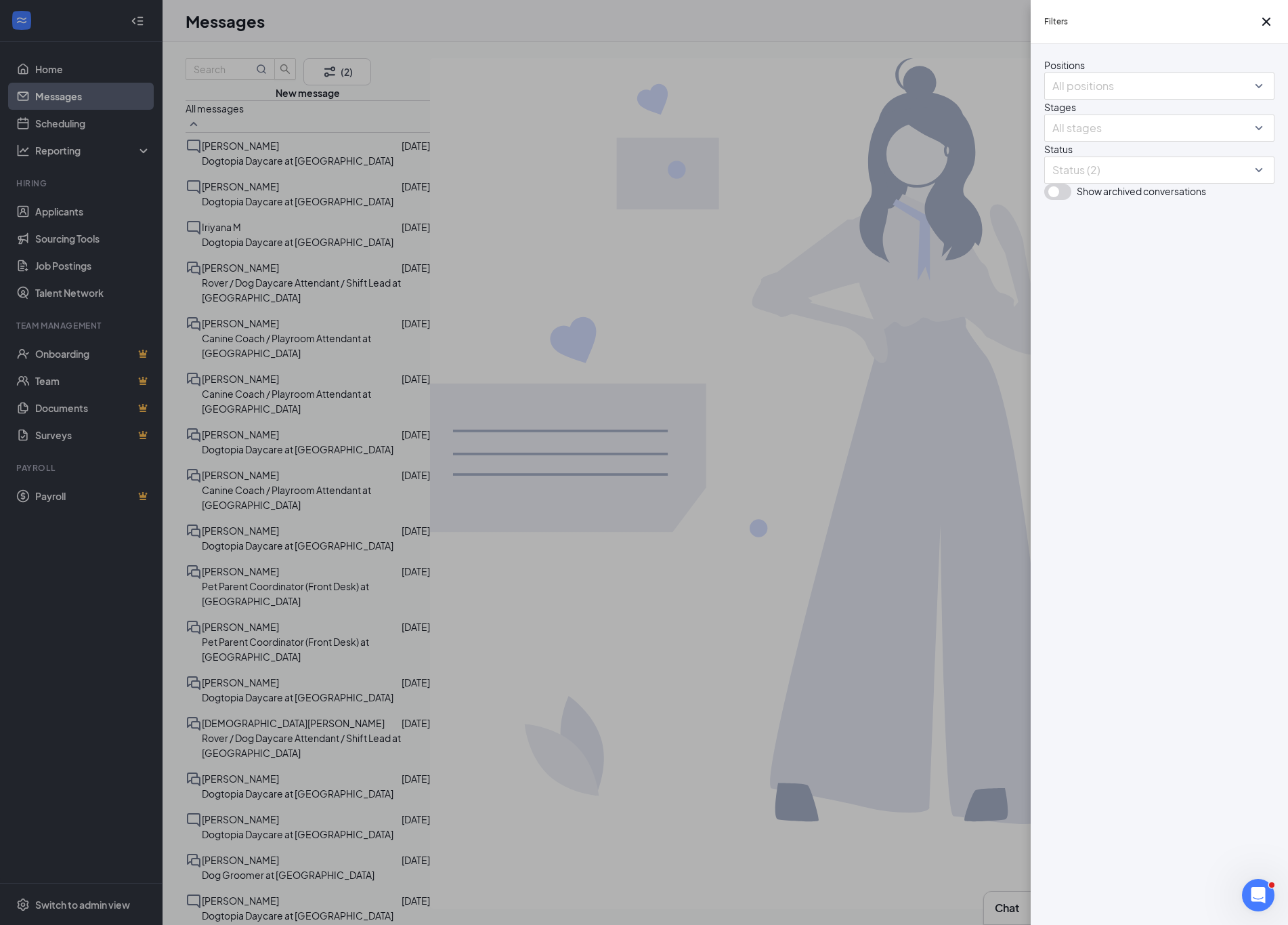
click at [1063, 200] on button "button" at bounding box center [1058, 192] width 27 height 16
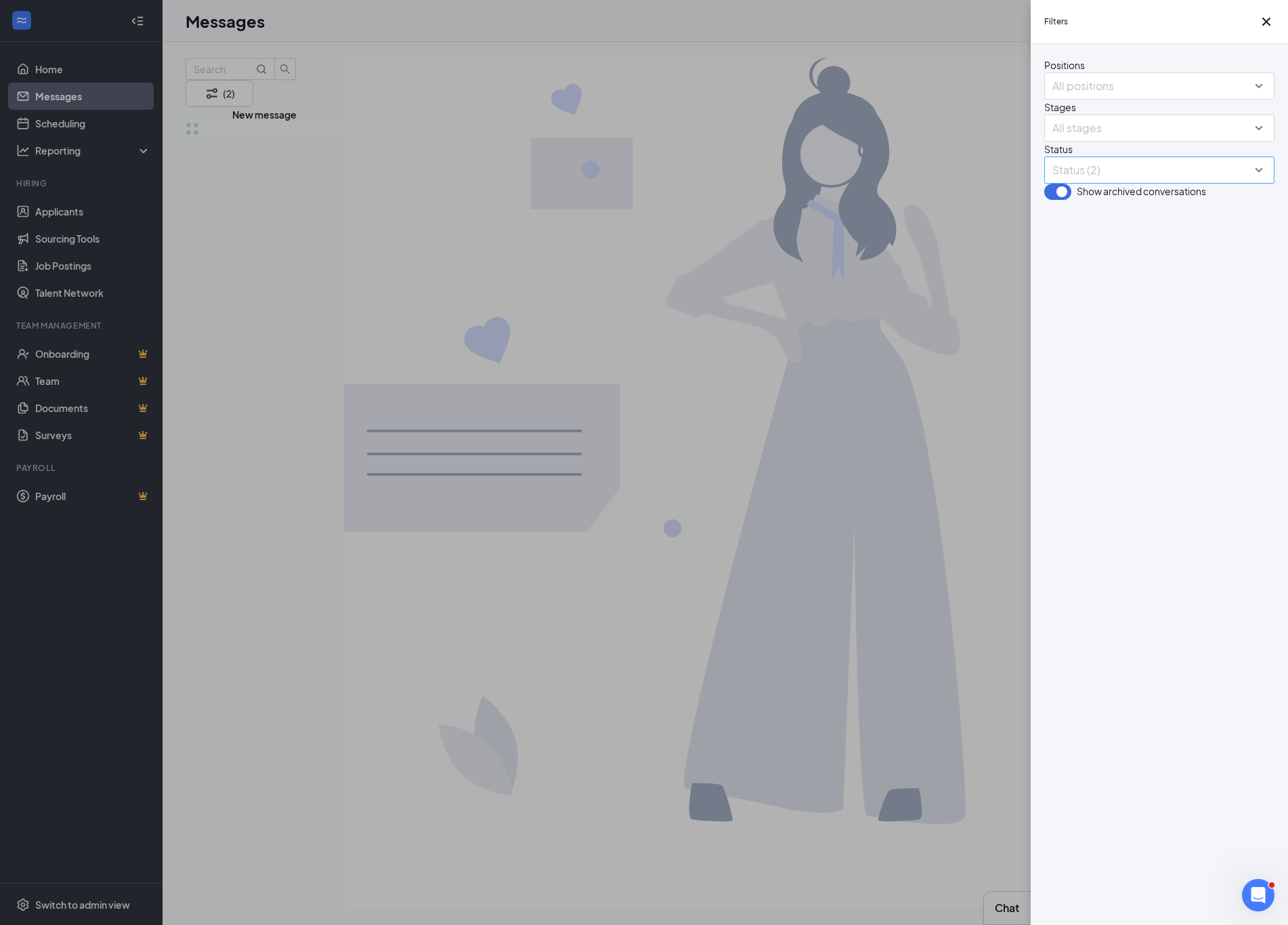
click at [1165, 181] on div at bounding box center [1152, 170] width 210 height 21
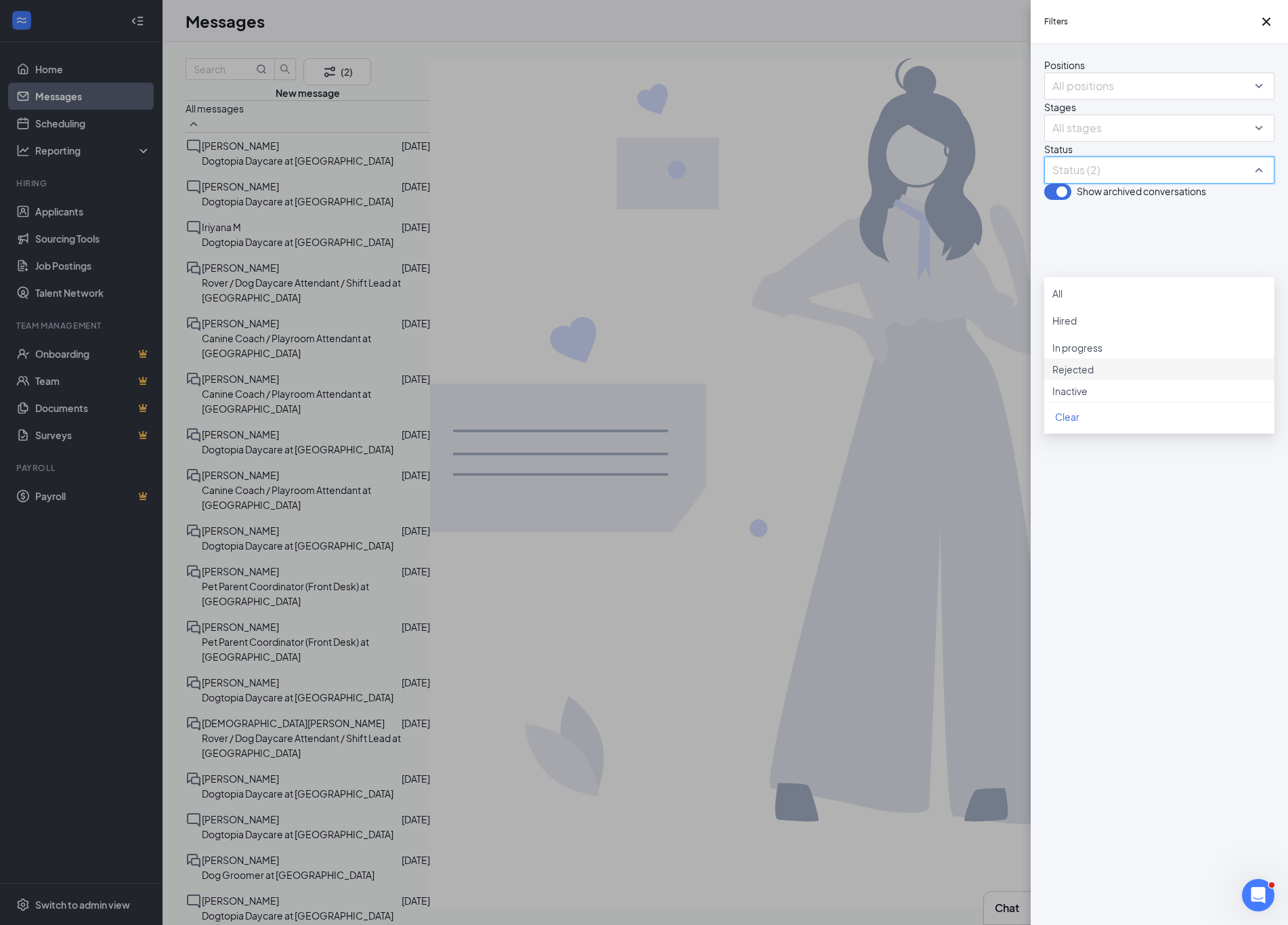
click at [1069, 377] on div "Rejected" at bounding box center [1159, 369] width 214 height 15
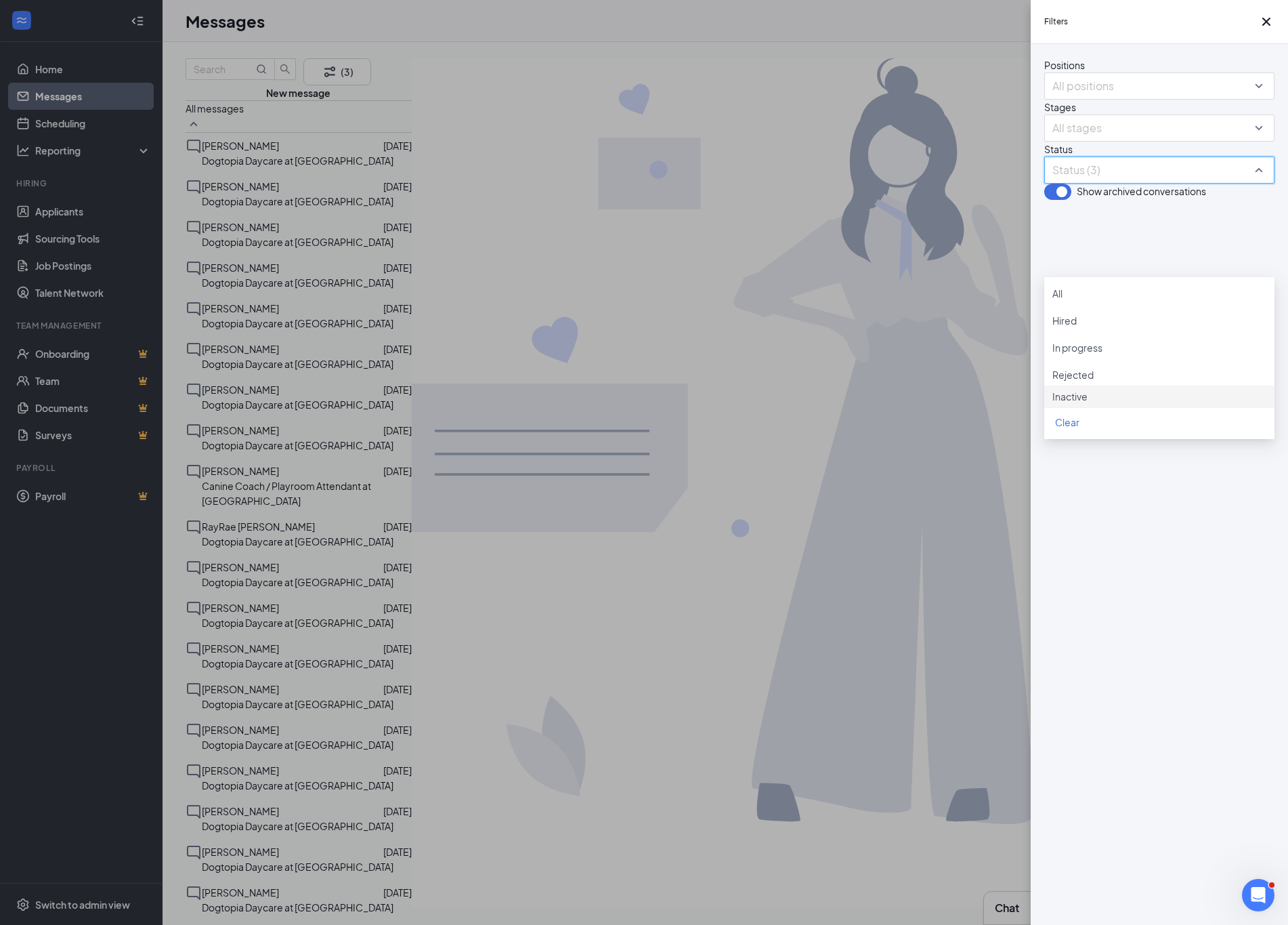
click at [1061, 389] on div at bounding box center [1159, 389] width 214 height 0
click at [638, 361] on div "Filters Positions All positions Stages All stages Status All status Show archiv…" at bounding box center [644, 462] width 1288 height 925
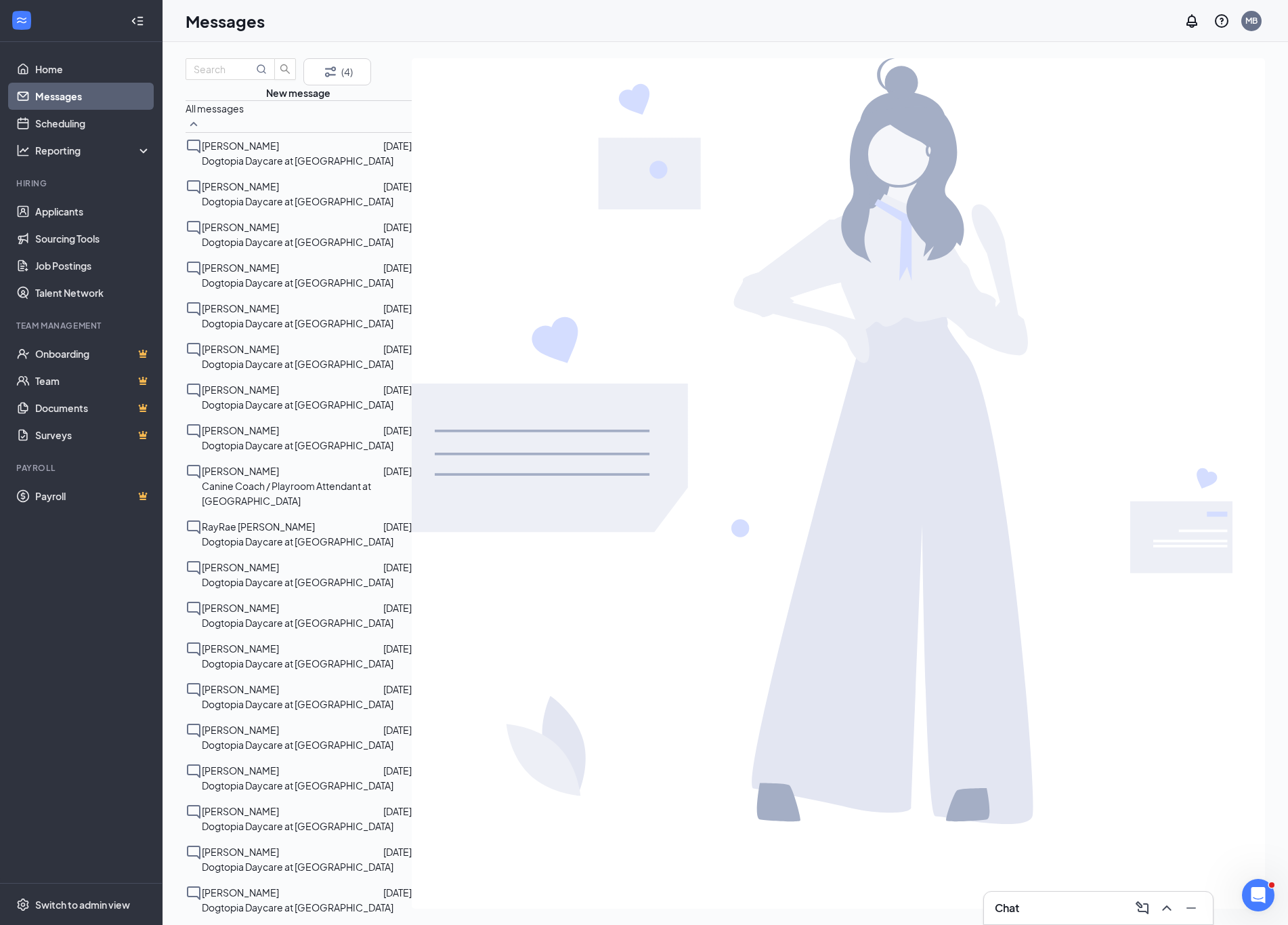
click at [279, 274] on span "[PERSON_NAME]" at bounding box center [240, 268] width 78 height 12
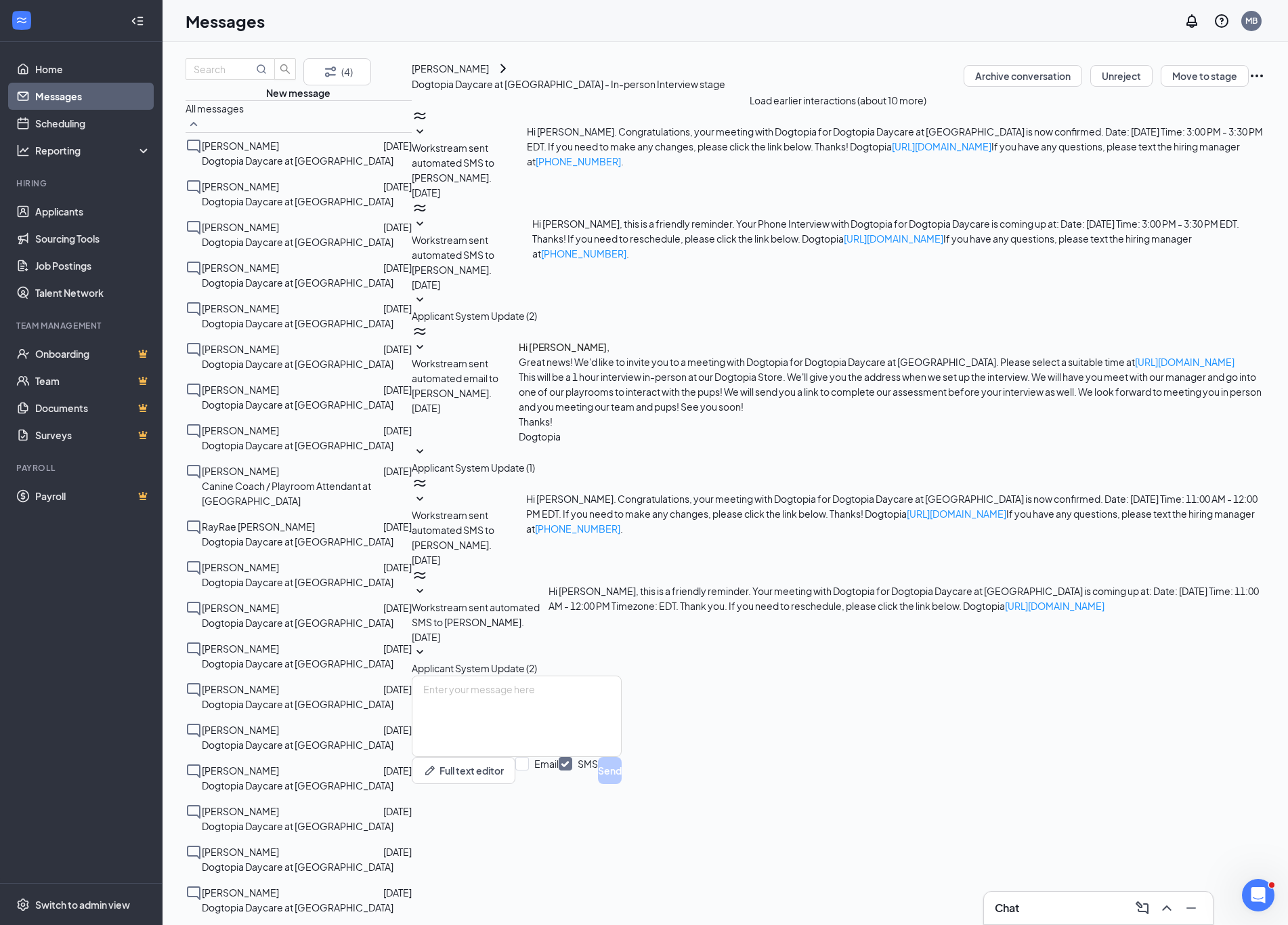
click at [540, 601] on span "Workstream sent automated SMS to [PERSON_NAME]." at bounding box center [475, 614] width 128 height 27
